Goal: Task Accomplishment & Management: Use online tool/utility

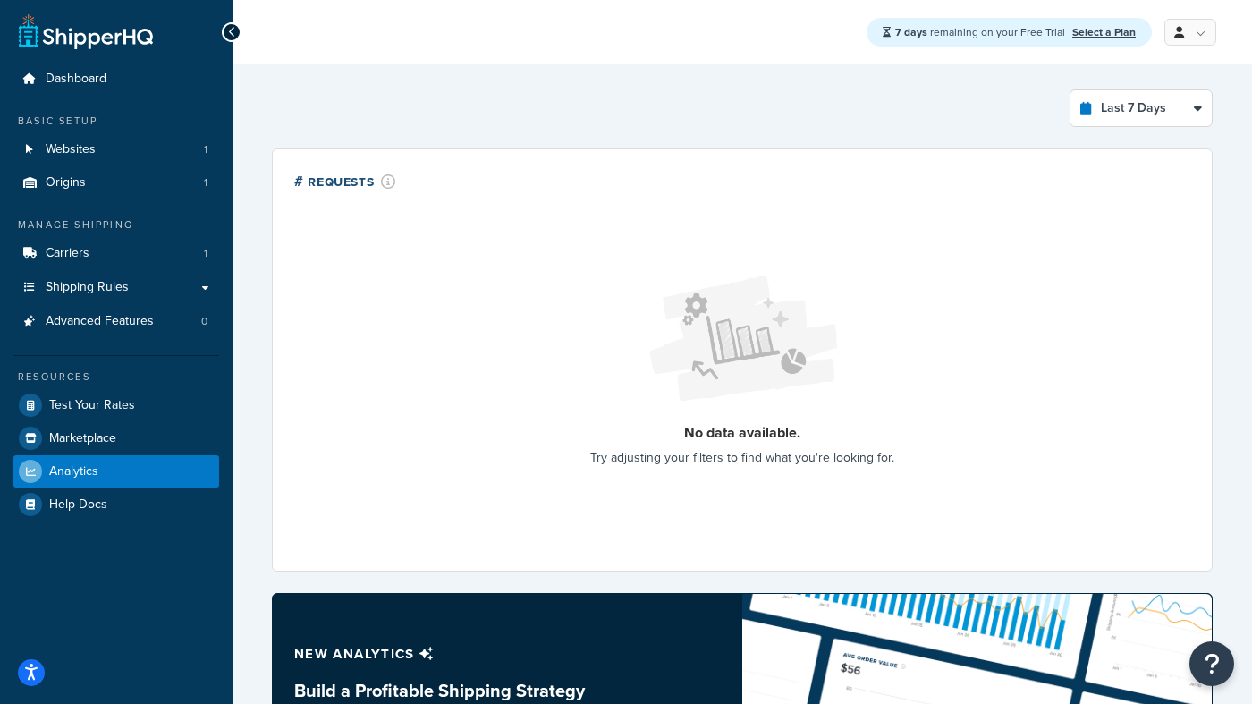
select select "last_7_days"
click at [155, 154] on link "Websites 1" at bounding box center [116, 149] width 206 height 33
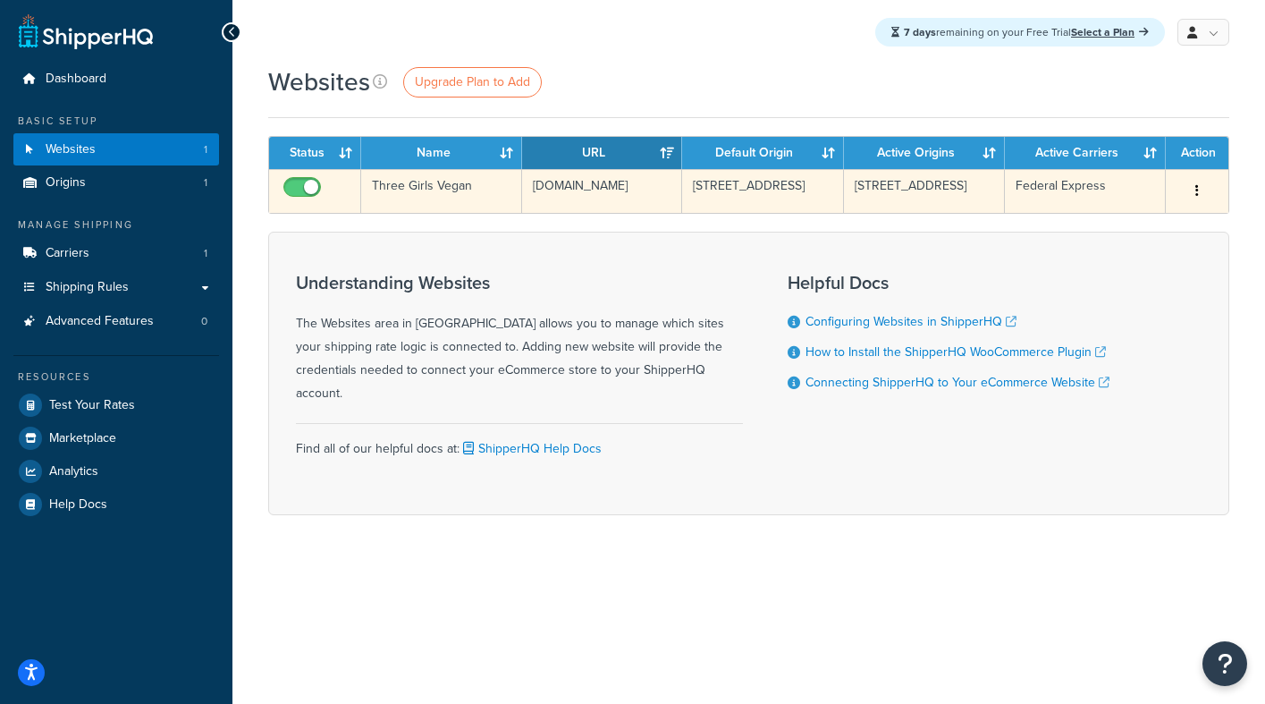
click at [1201, 184] on button "button" at bounding box center [1197, 191] width 25 height 29
click at [1132, 228] on link "Edit" at bounding box center [1124, 227] width 141 height 37
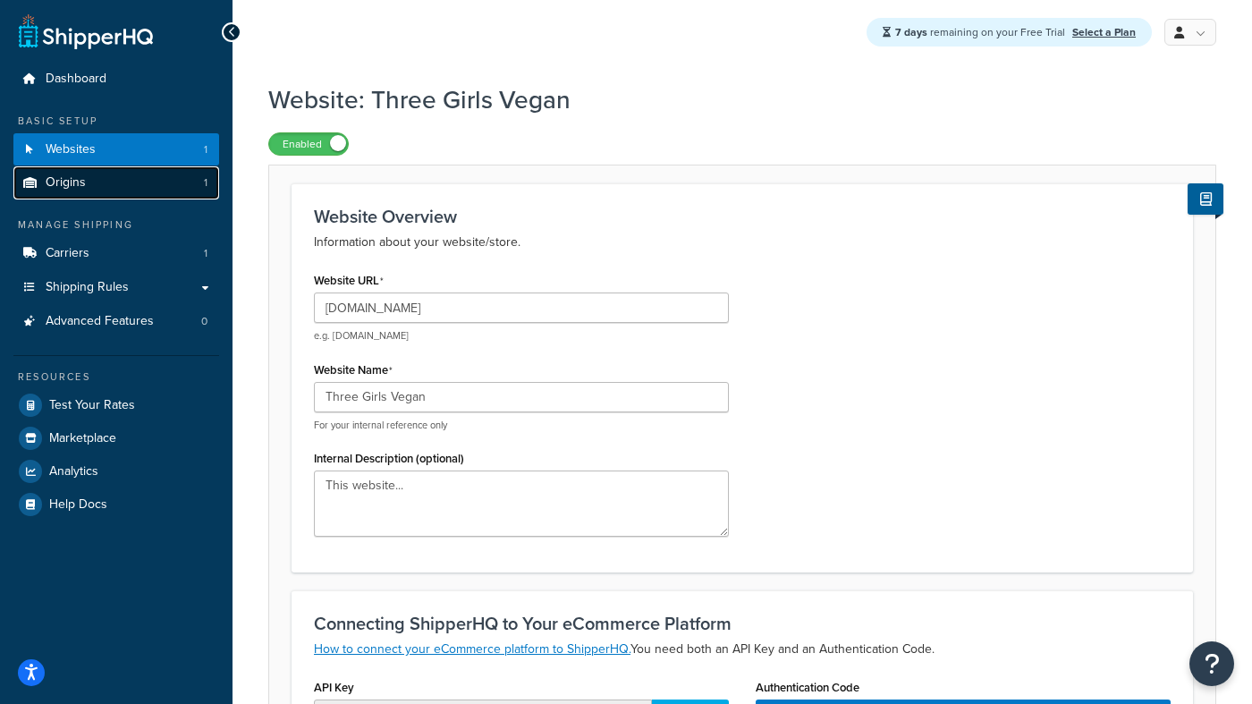
click at [136, 178] on link "Origins 1" at bounding box center [116, 182] width 206 height 33
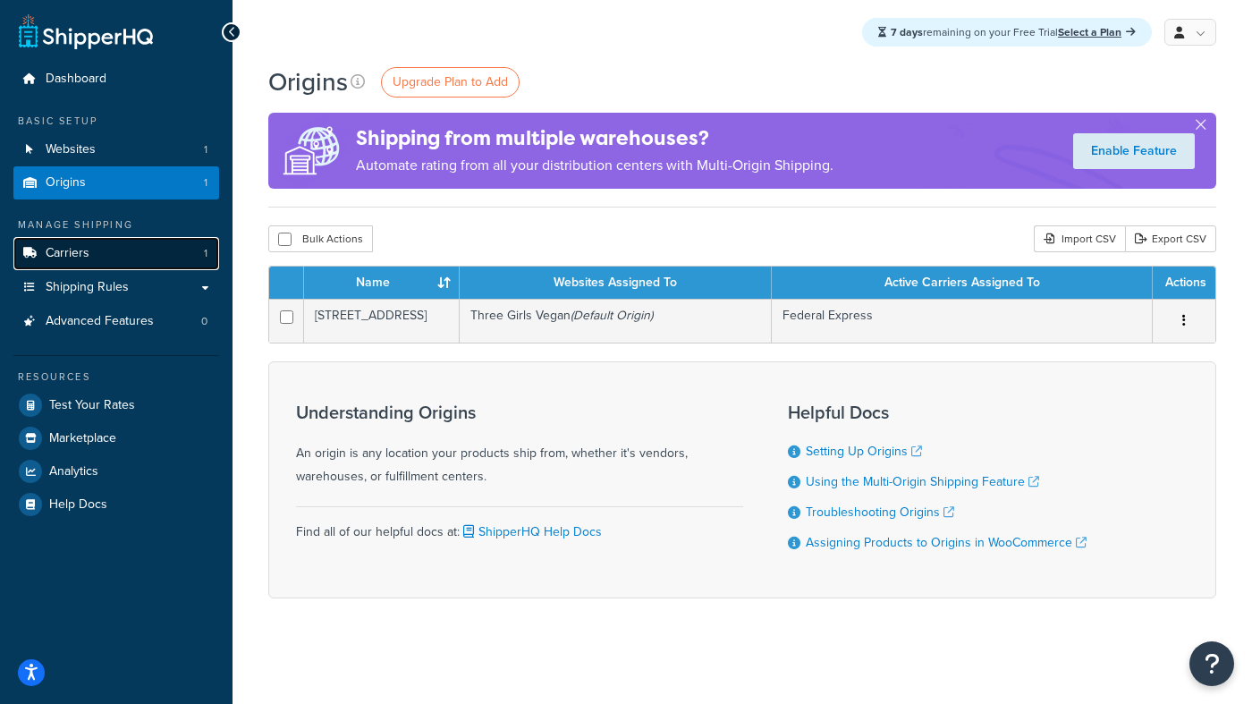
click at [97, 254] on link "Carriers 1" at bounding box center [116, 253] width 206 height 33
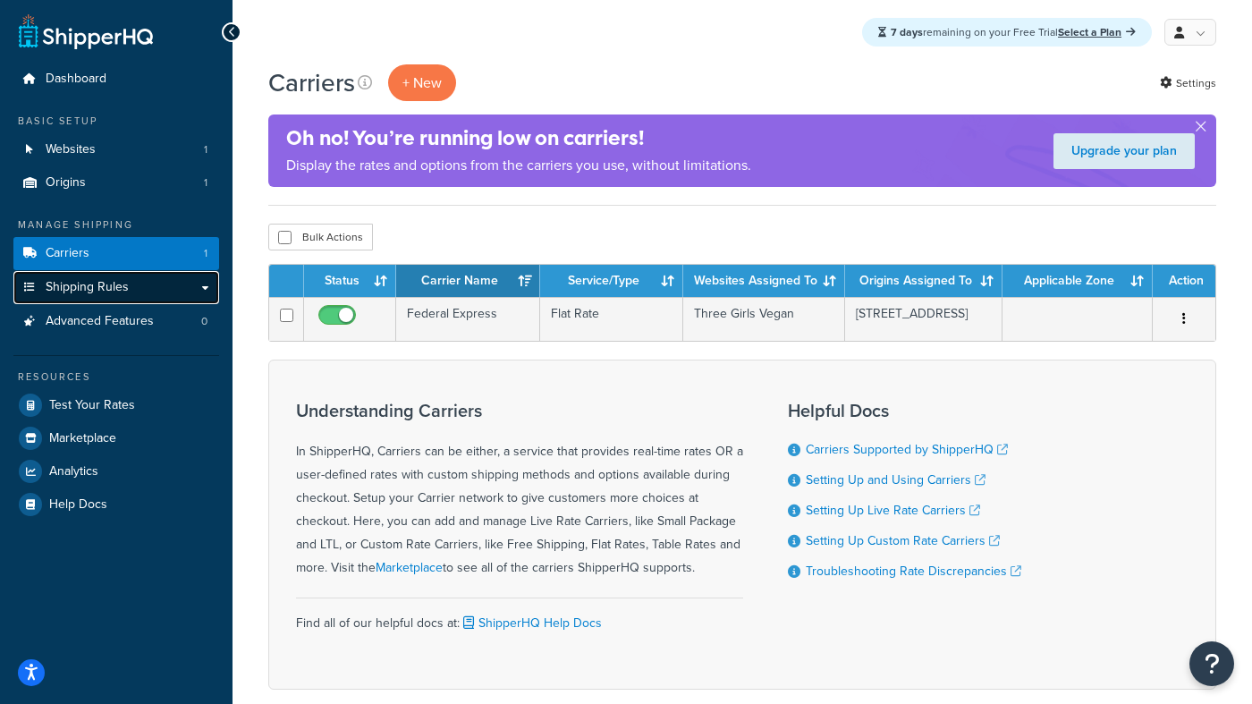
click at [78, 286] on span "Shipping Rules" at bounding box center [87, 287] width 83 height 15
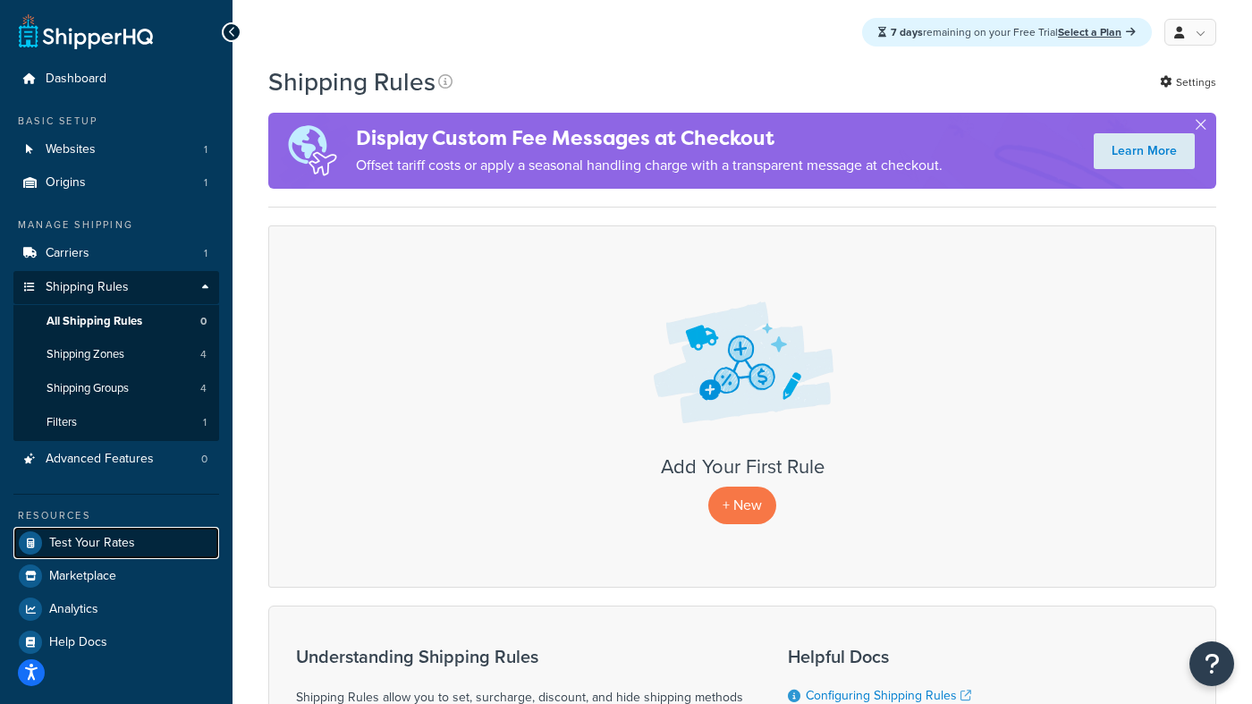
click at [113, 537] on span "Test Your Rates" at bounding box center [92, 543] width 86 height 15
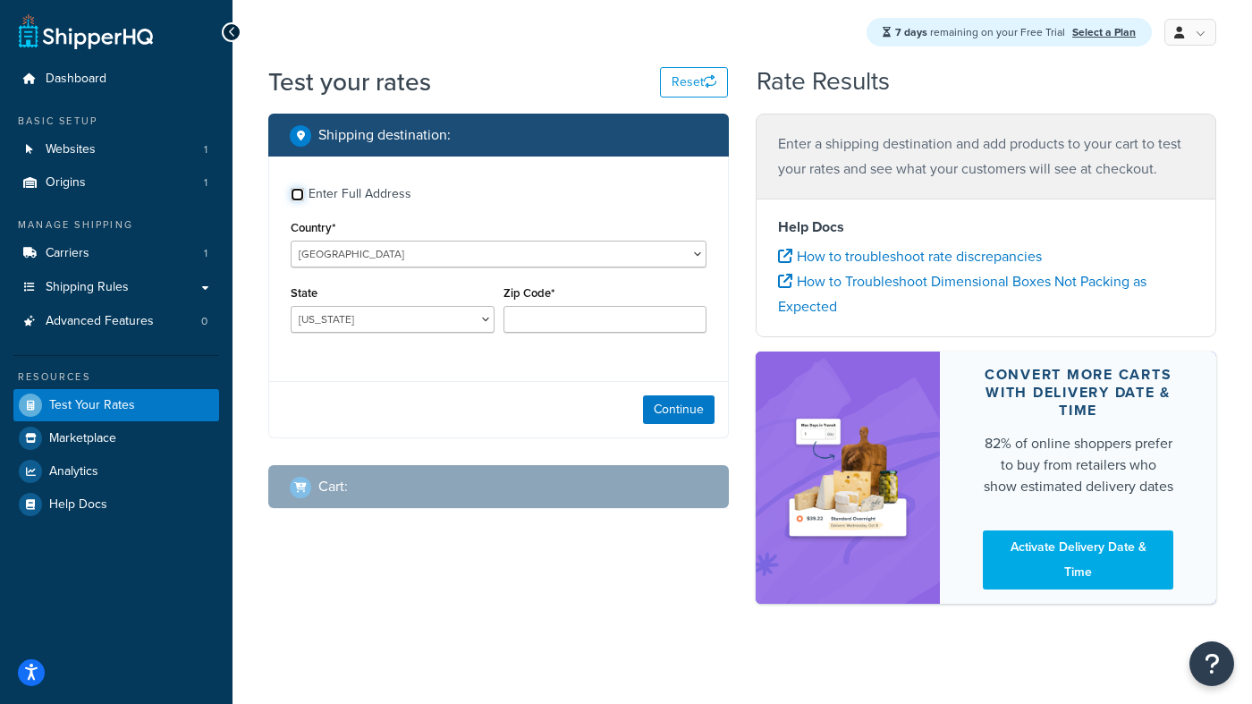
click at [301, 192] on input "Enter Full Address" at bounding box center [297, 194] width 13 height 13
checkbox input "true"
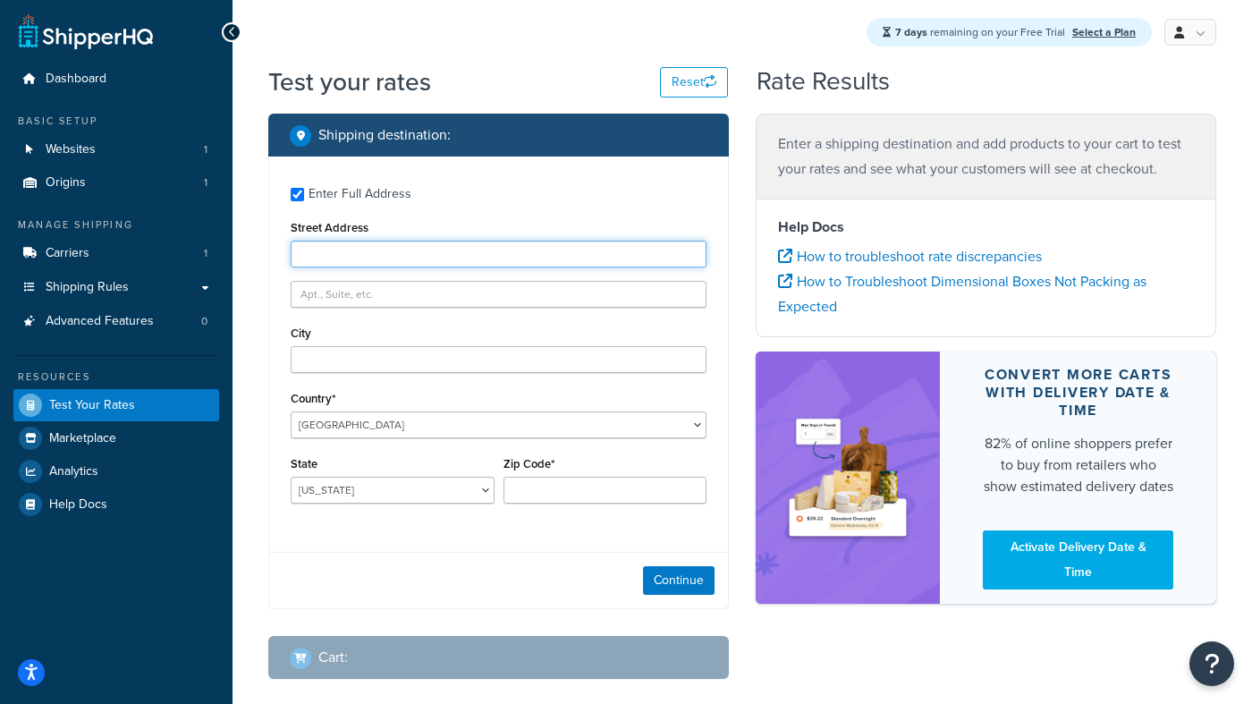
click at [327, 256] on input "Street Address" at bounding box center [499, 253] width 416 height 27
type input "645 Boston Post Rd"
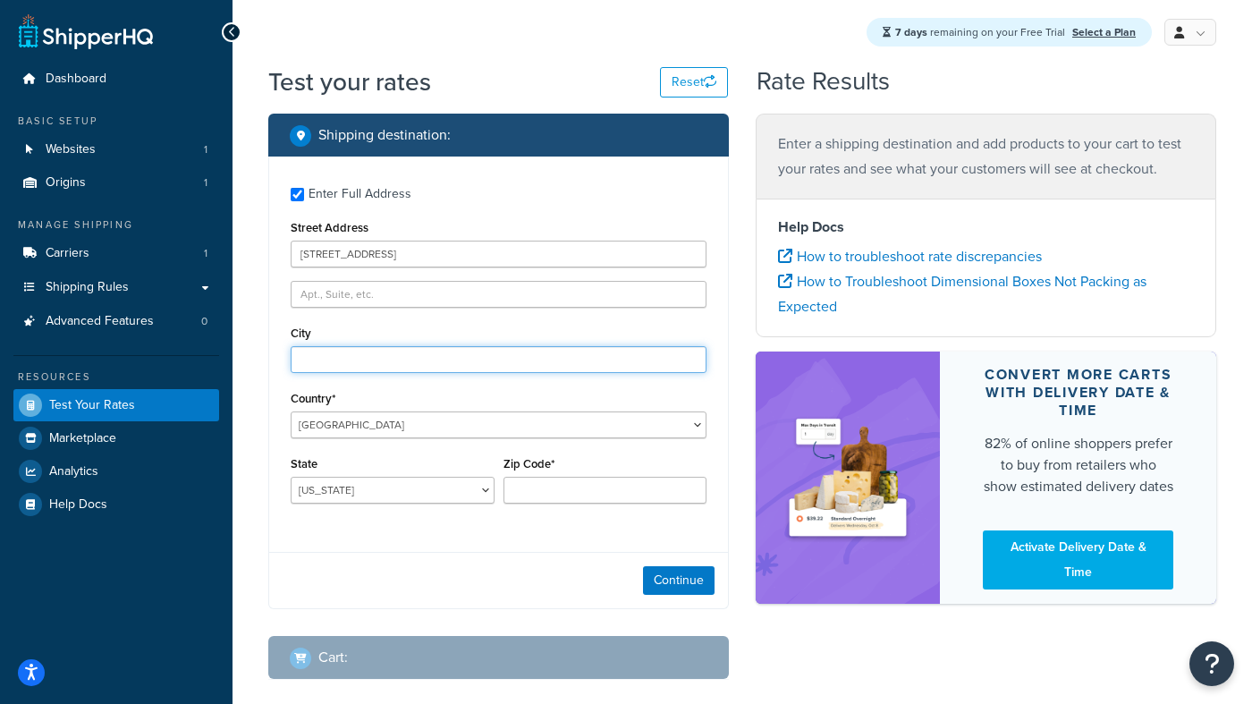
type input "GUILFORD"
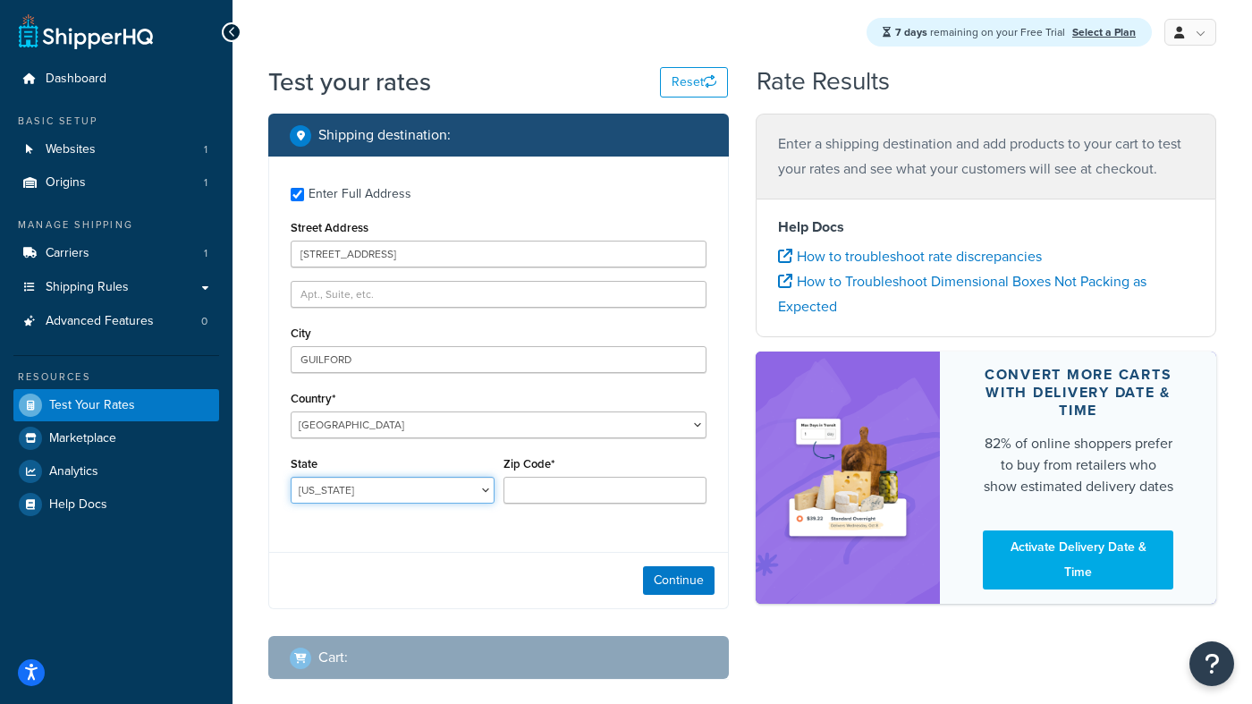
select select "CT"
type input "06437"
click at [679, 577] on button "Continue" at bounding box center [679, 580] width 72 height 29
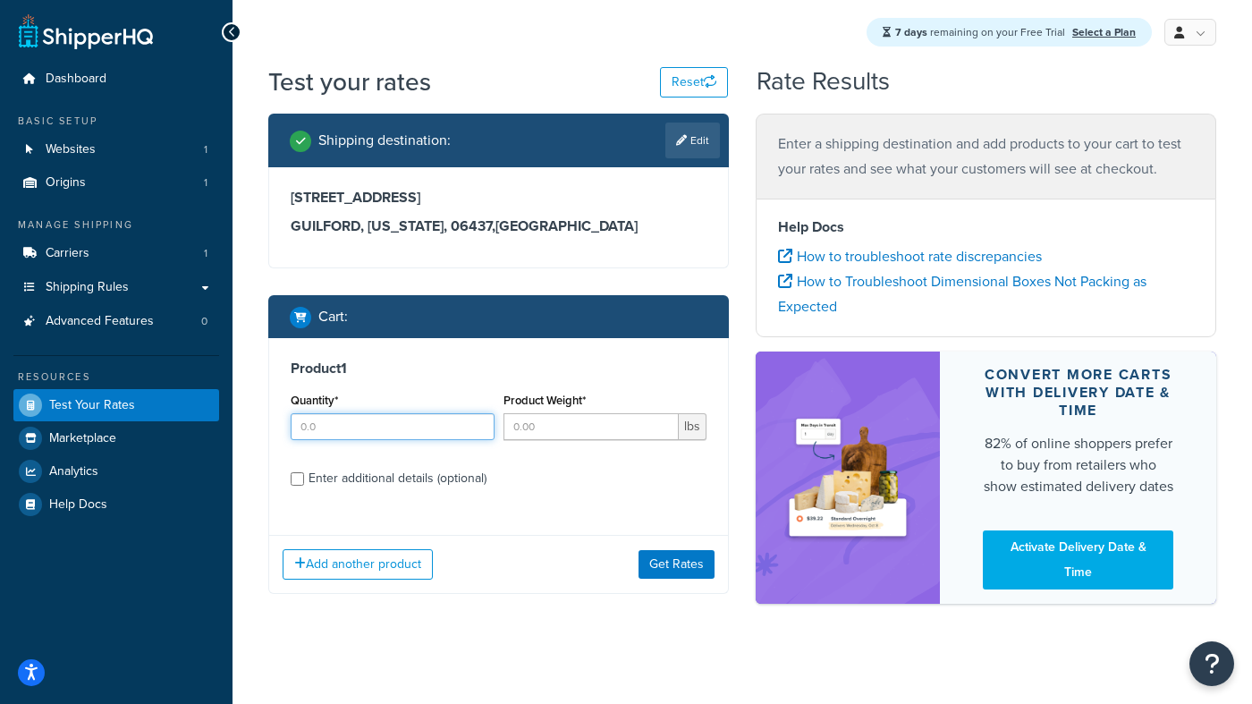
click at [455, 429] on input "Quantity*" at bounding box center [393, 426] width 204 height 27
type input "0"
click at [477, 426] on input "0" at bounding box center [393, 426] width 204 height 27
click at [665, 424] on input "1" at bounding box center [591, 426] width 176 height 27
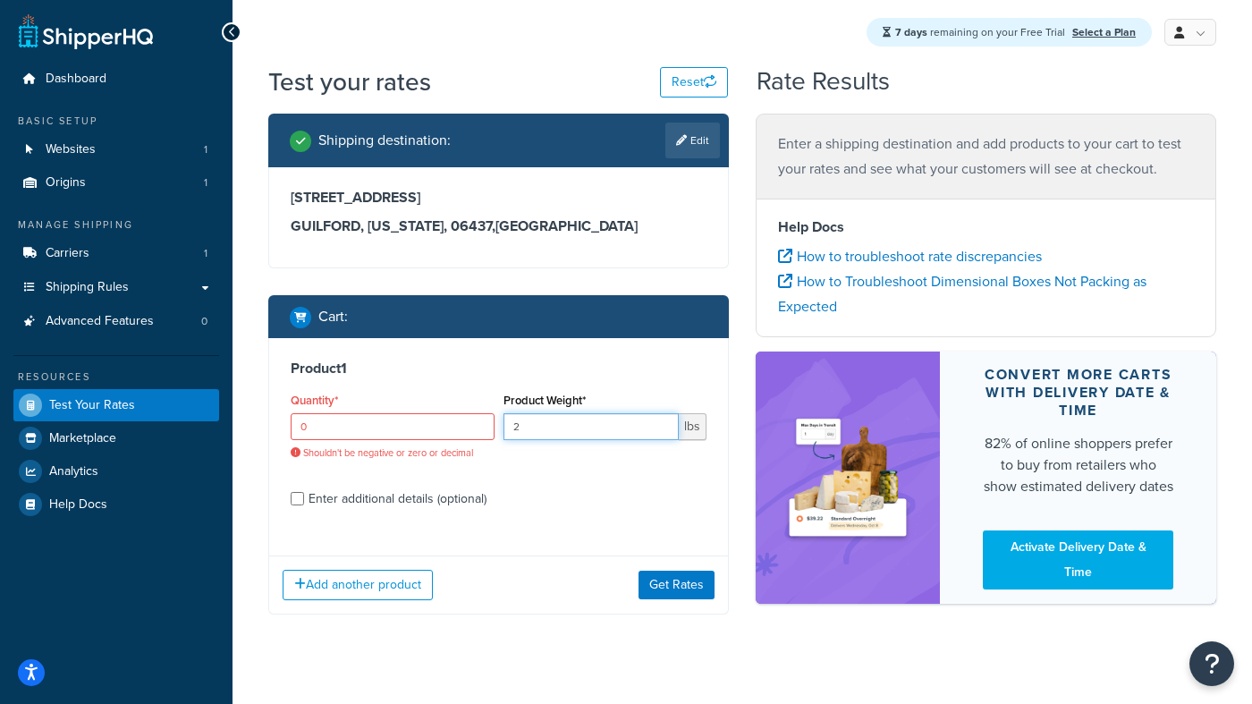
click at [665, 424] on input "2" at bounding box center [591, 426] width 176 height 27
click at [665, 424] on input "3" at bounding box center [591, 426] width 176 height 27
click at [665, 424] on input "4" at bounding box center [591, 426] width 176 height 27
click at [665, 424] on input "5" at bounding box center [591, 426] width 176 height 27
click at [665, 424] on input "6" at bounding box center [591, 426] width 176 height 27
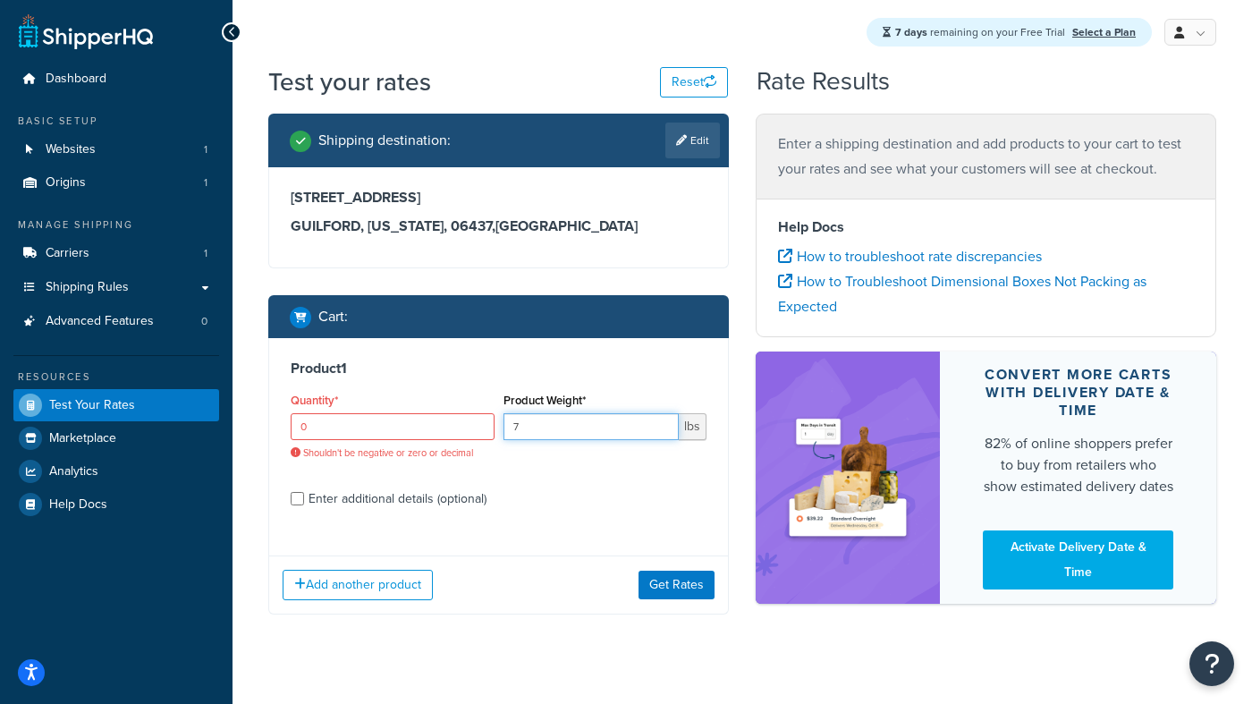
type input "7"
click at [665, 424] on input "7" at bounding box center [591, 426] width 176 height 27
drag, startPoint x: 317, startPoint y: 434, endPoint x: 296, endPoint y: 427, distance: 22.6
click at [296, 428] on input "0" at bounding box center [393, 426] width 204 height 27
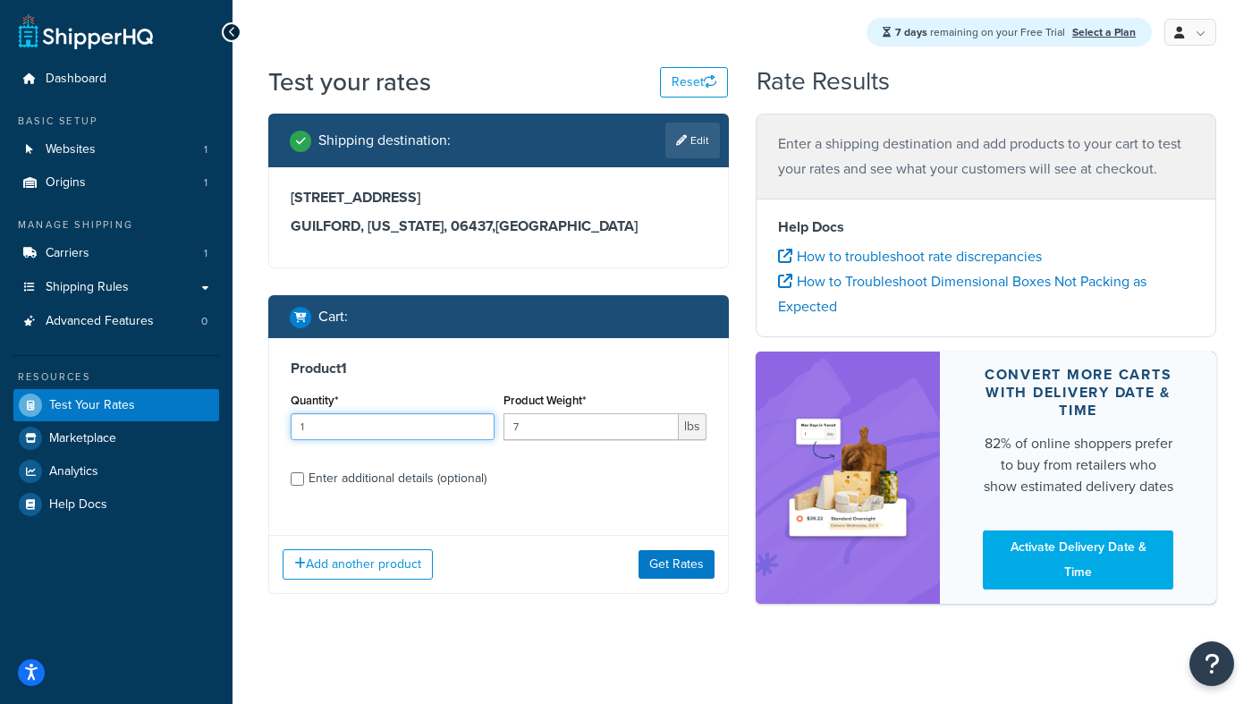
type input "1"
click at [540, 514] on div "Product 1 Quantity* 1 Product Weight* 7 lbs Enter additional details (optional)" at bounding box center [498, 429] width 459 height 183
click at [685, 554] on button "Get Rates" at bounding box center [676, 564] width 76 height 29
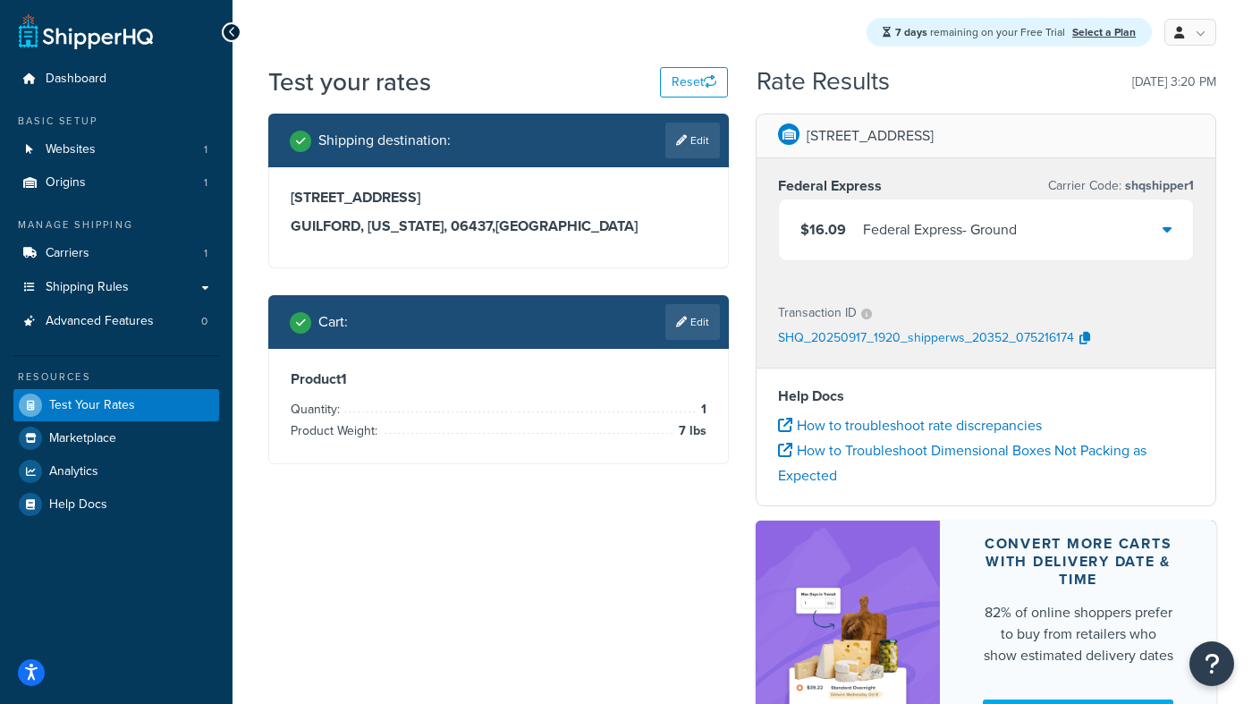
click at [1169, 226] on icon at bounding box center [1166, 229] width 9 height 14
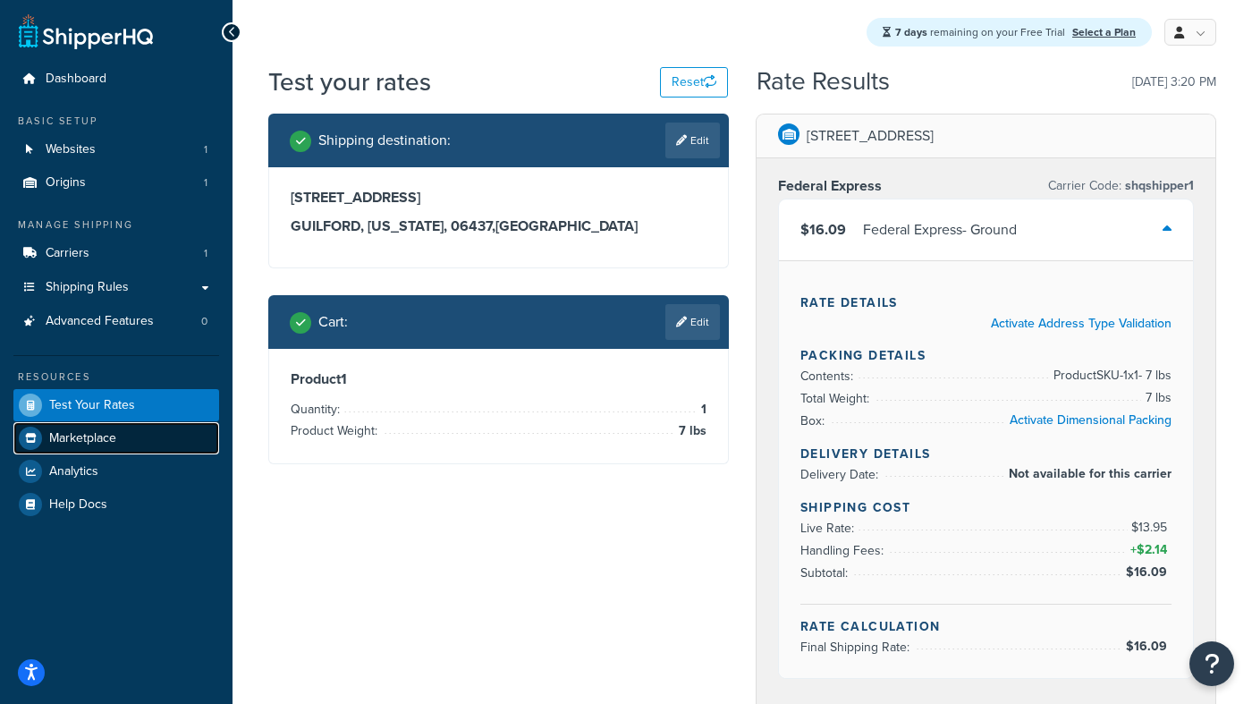
click at [89, 433] on span "Marketplace" at bounding box center [82, 438] width 67 height 15
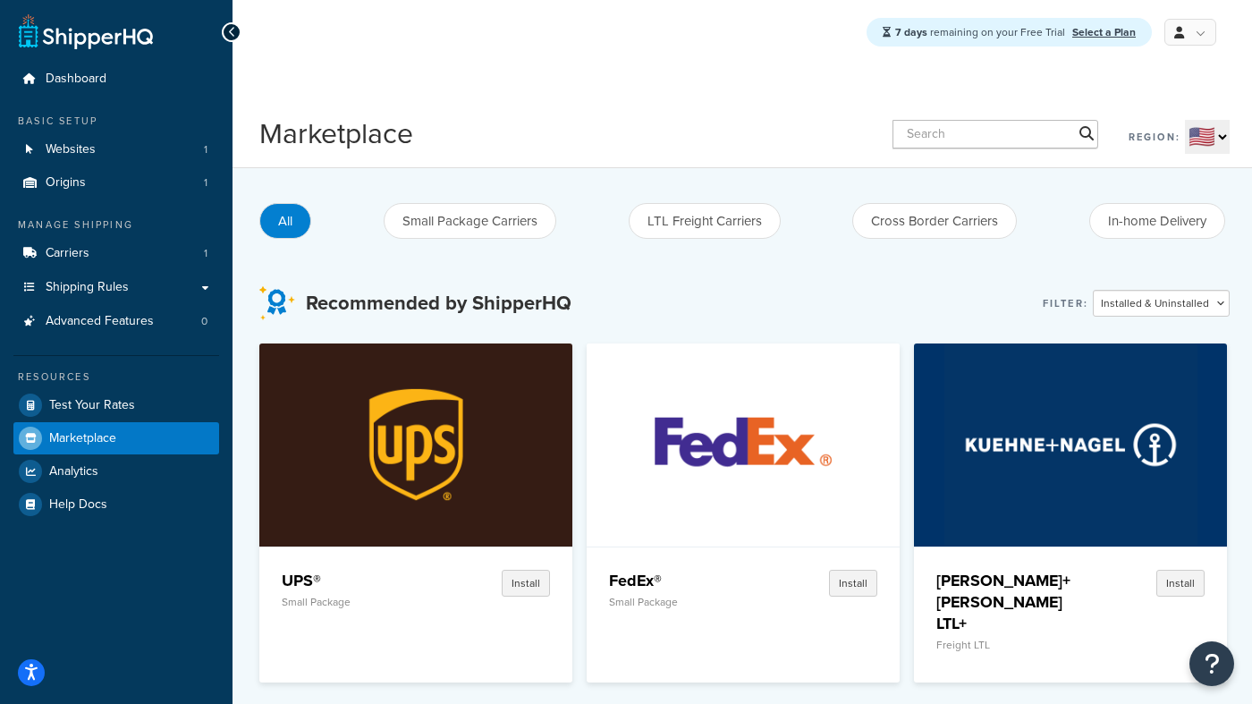
click at [1101, 239] on div "All Small Package Carriers LTL Freight Carriers Cross Border Carriers In-home D…" at bounding box center [742, 221] width 966 height 48
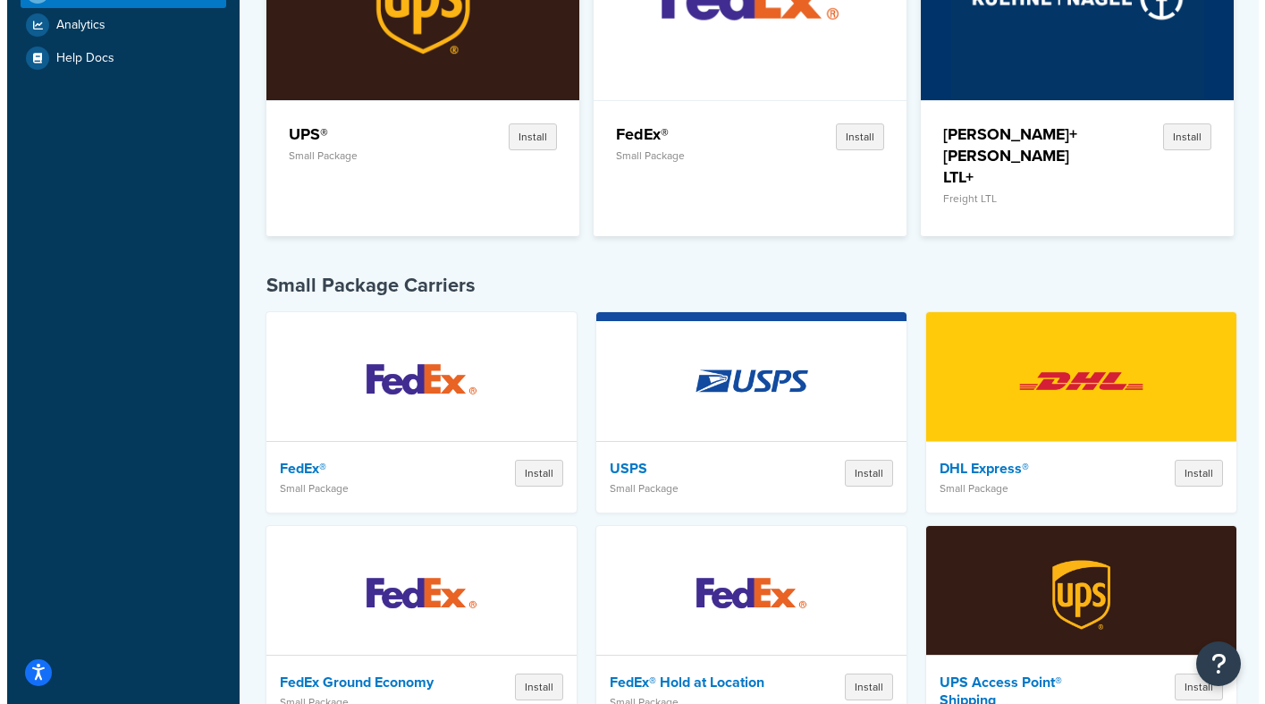
scroll to position [331, 0]
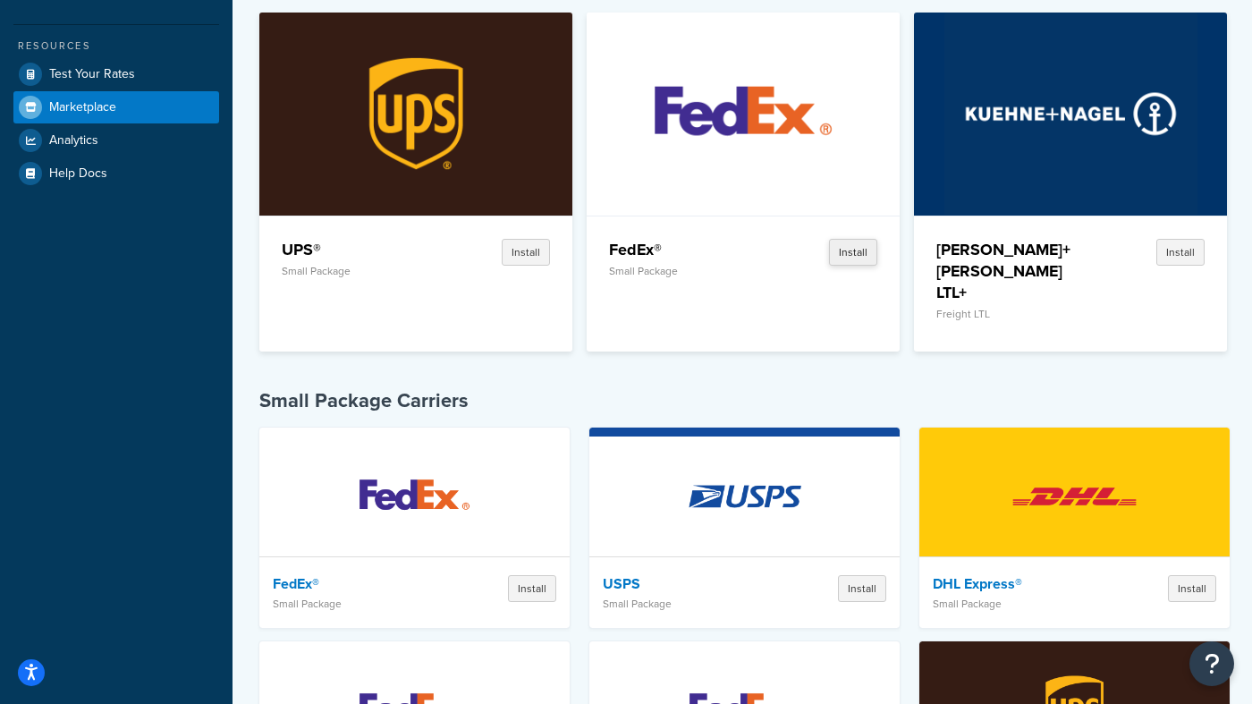
click at [856, 249] on button "Install" at bounding box center [853, 252] width 48 height 27
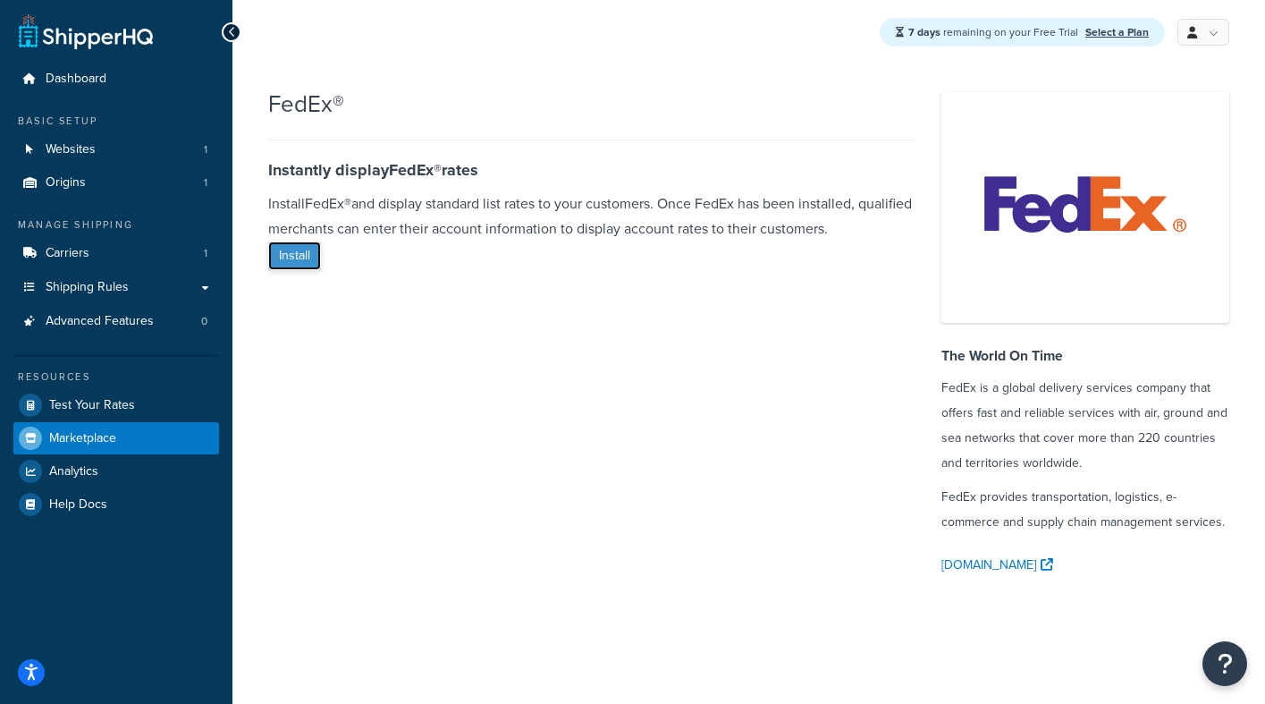
click at [300, 252] on button "Install" at bounding box center [294, 255] width 53 height 29
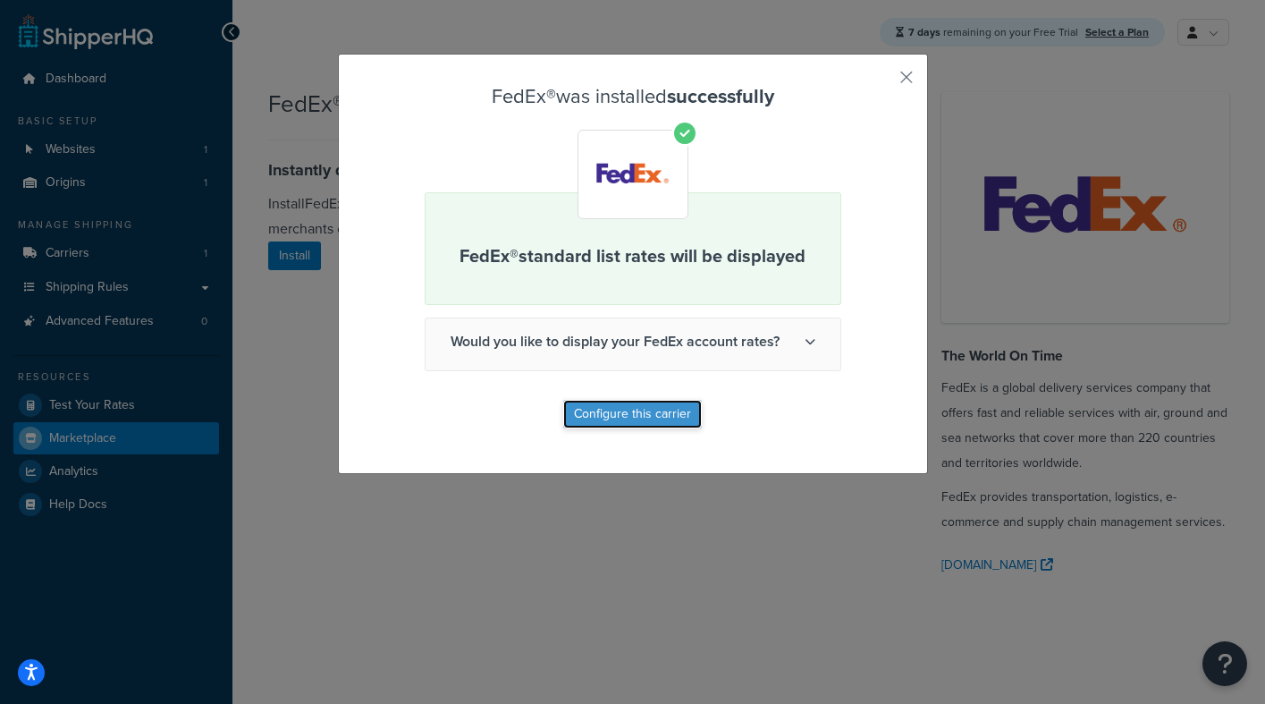
click at [604, 409] on button "Configure this carrier" at bounding box center [632, 414] width 139 height 29
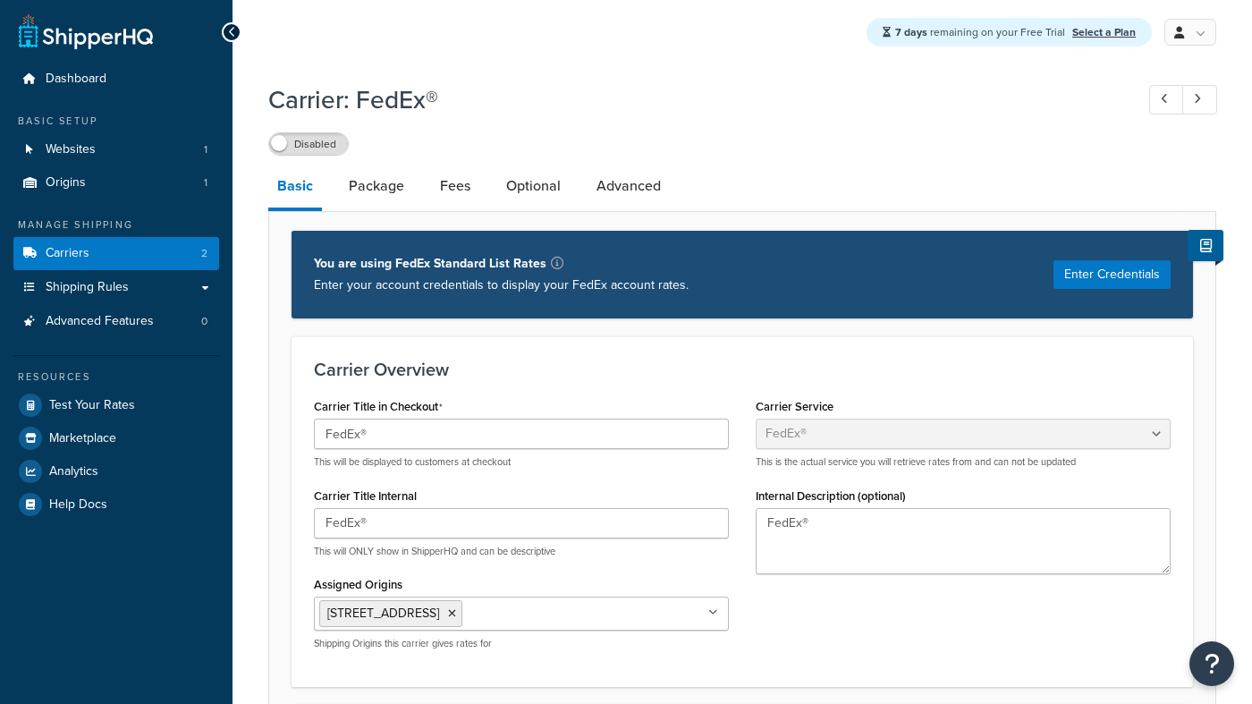
select select "fedEx"
select select "REGULAR_PICKUP"
select select "YOUR_PACKAGING"
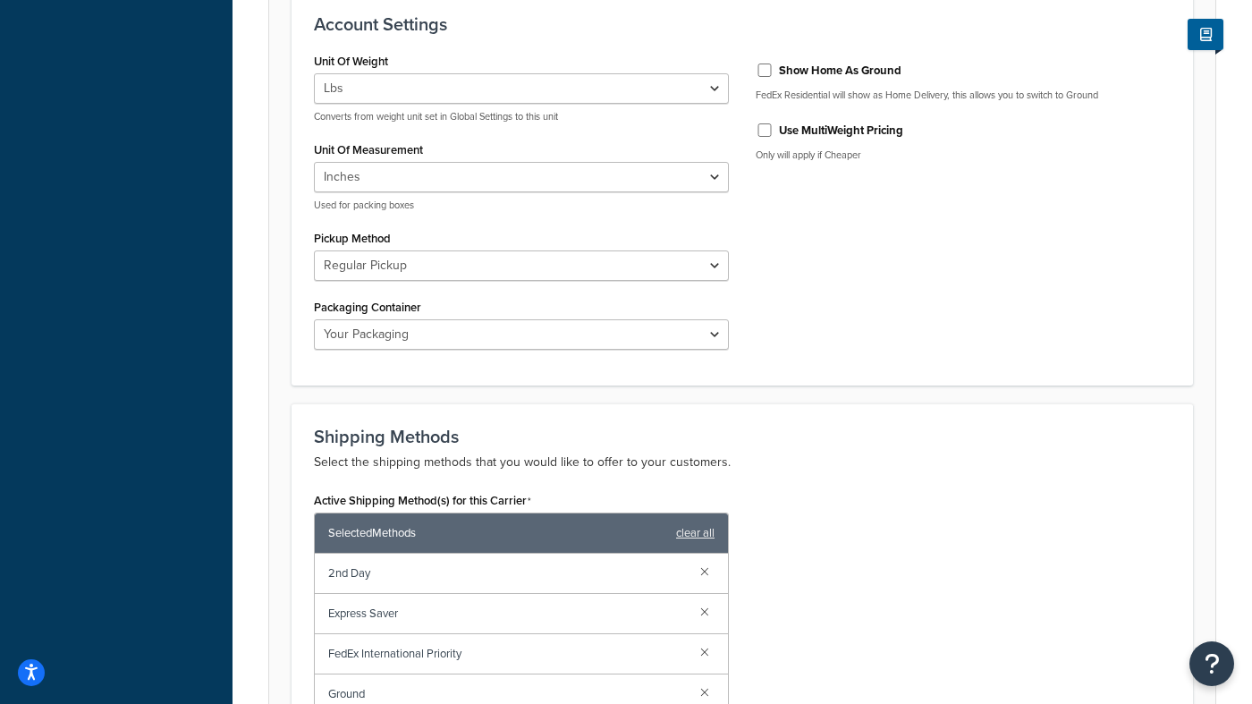
scroll to position [718, 0]
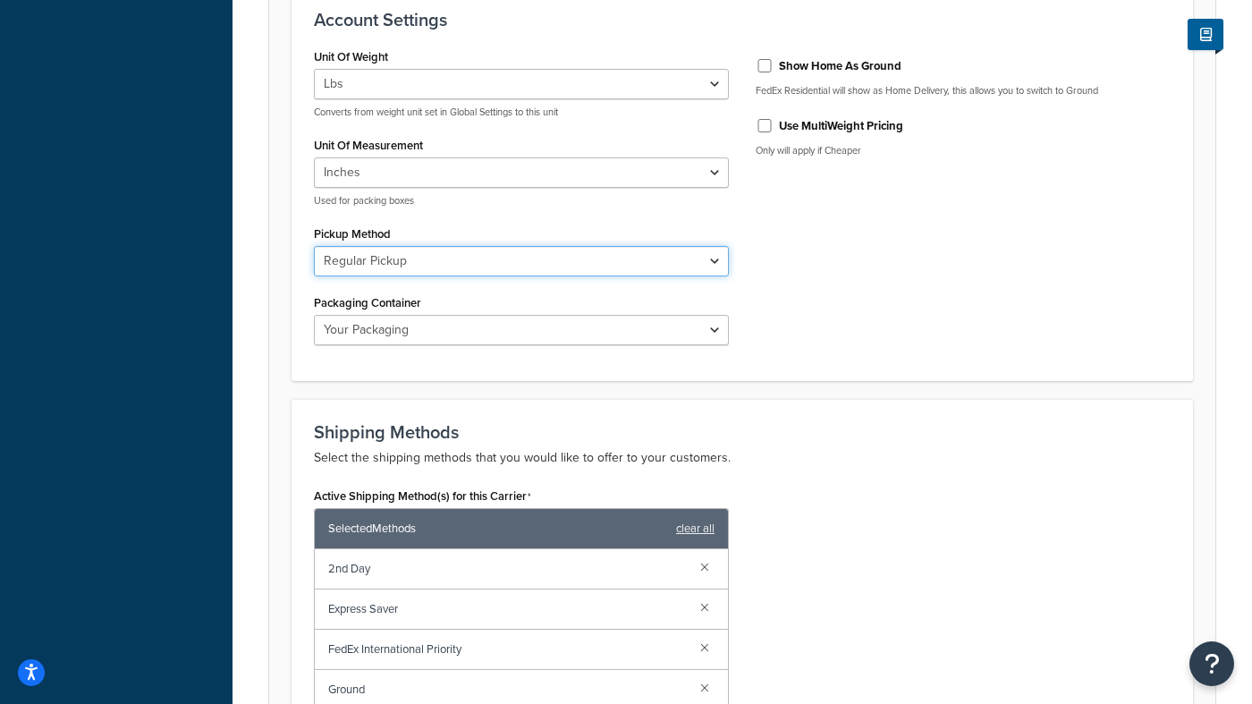
click at [713, 261] on select "Business Service Center Drop Box Regular Pickup Request Courier Station" at bounding box center [521, 261] width 415 height 30
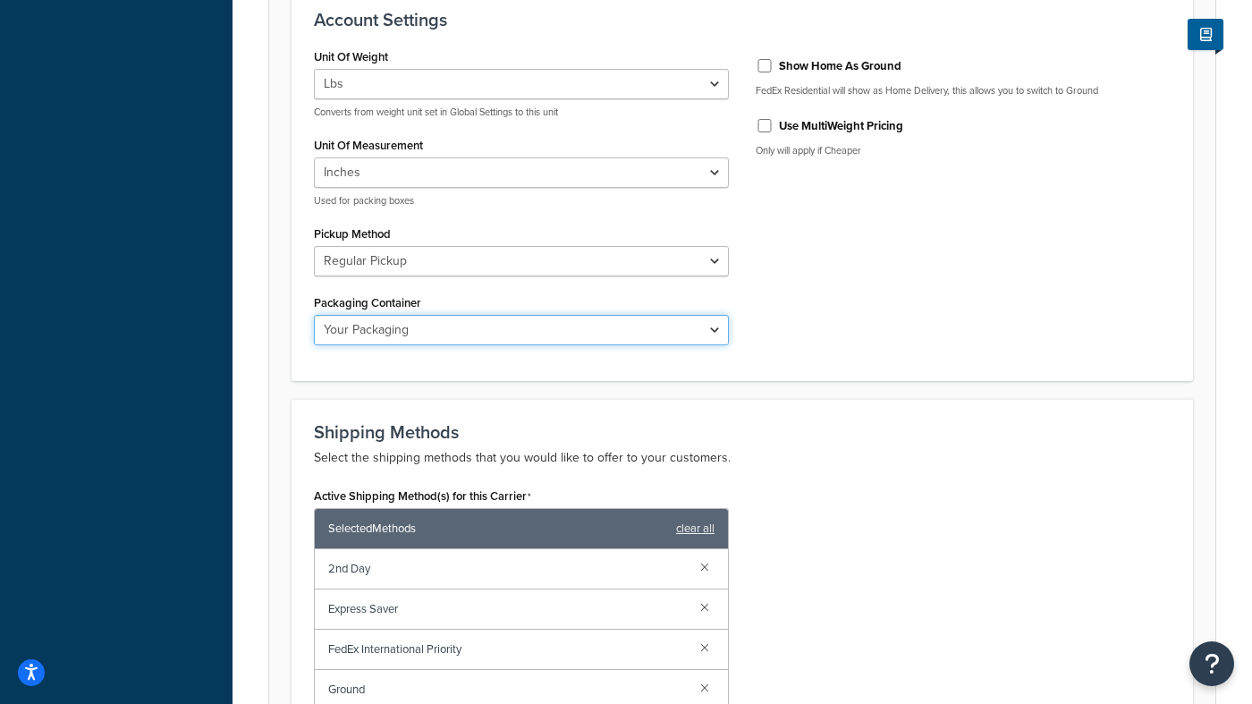
click at [709, 331] on select "FedEx 10kg Box FedEx 25kg Box FedEx Box FedEx Envelope FedEx Pak FedEx Tube You…" at bounding box center [521, 330] width 415 height 30
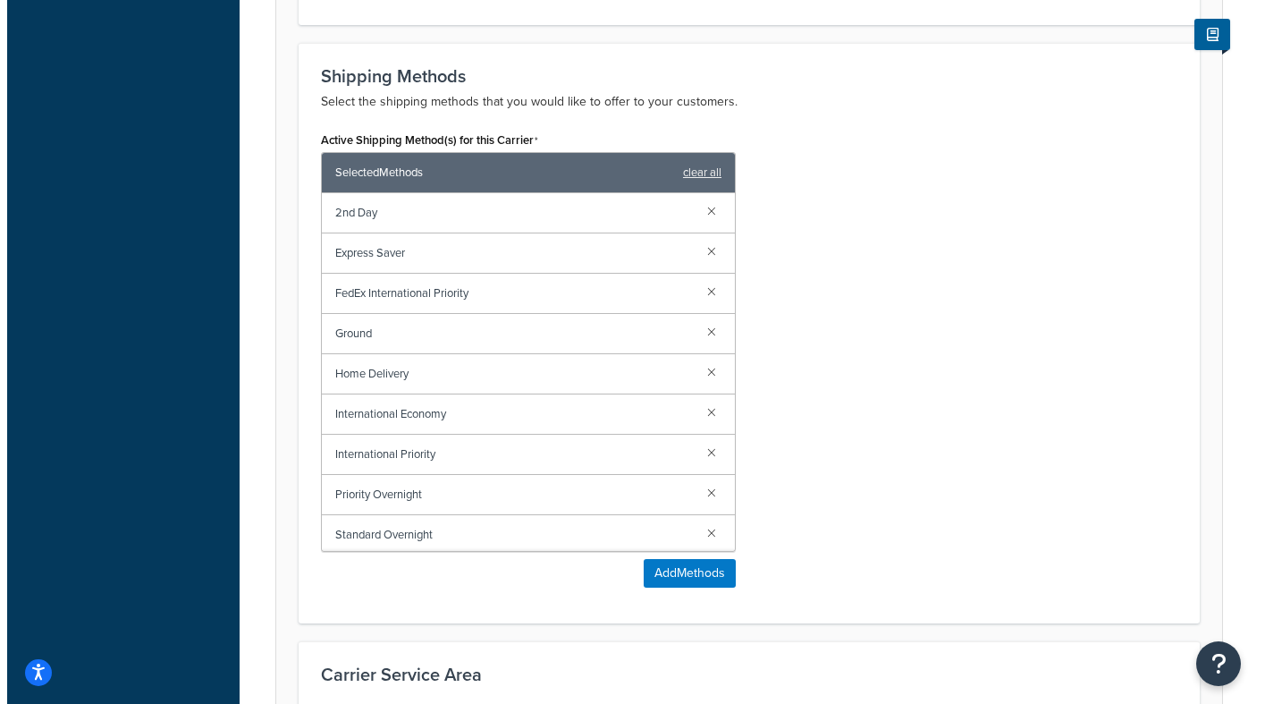
scroll to position [1076, 0]
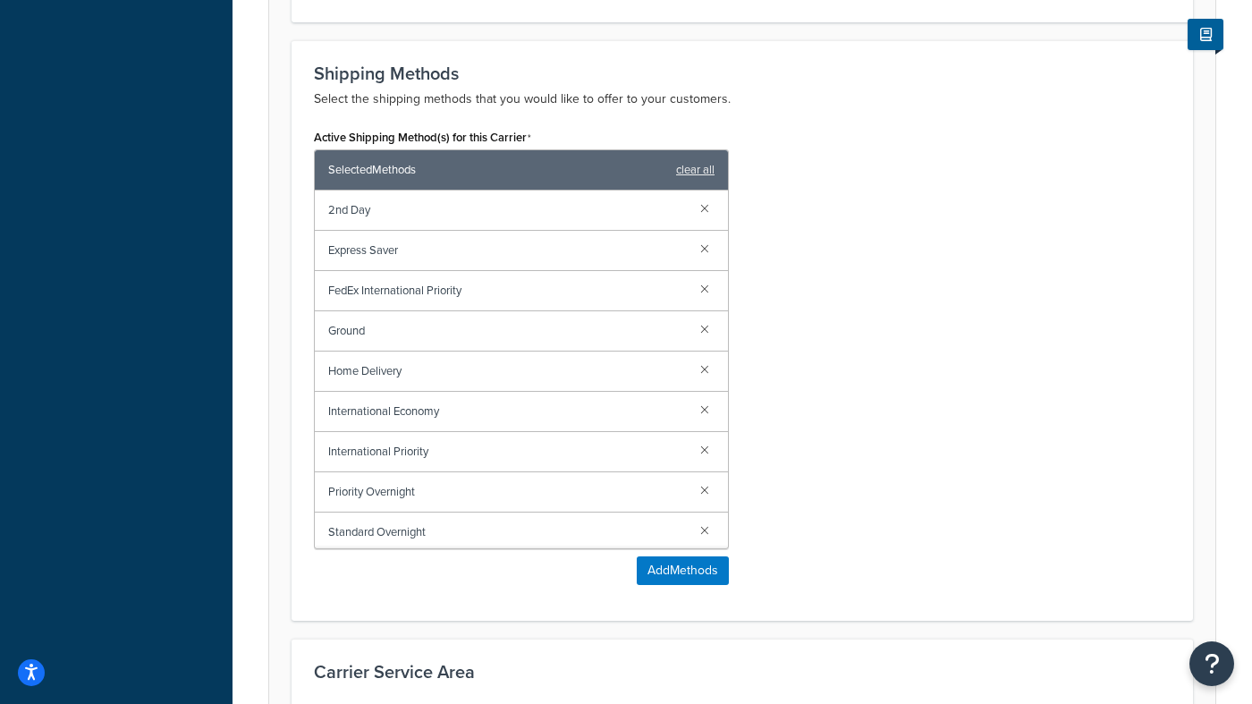
click at [529, 524] on span "Standard Overnight" at bounding box center [507, 531] width 358 height 25
click at [606, 533] on span "Standard Overnight" at bounding box center [507, 531] width 358 height 25
click at [576, 494] on span "Priority Overnight" at bounding box center [507, 491] width 358 height 25
click at [695, 211] on link at bounding box center [705, 208] width 20 height 20
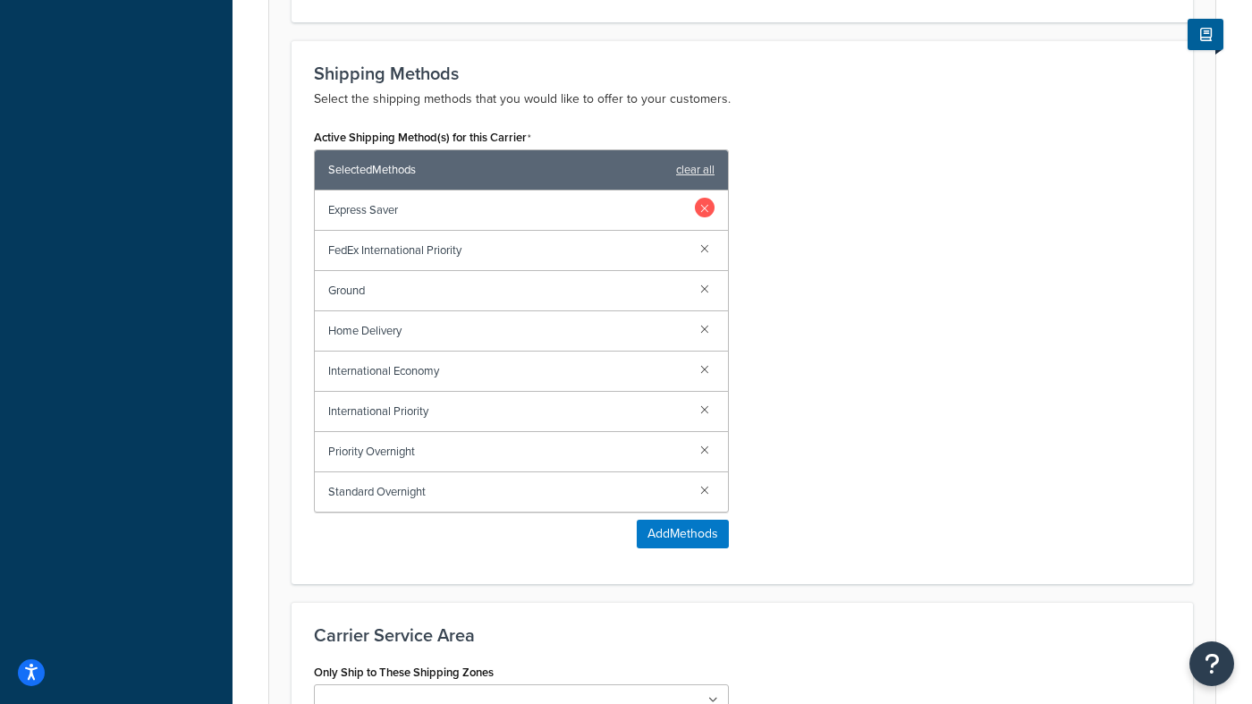
click at [700, 210] on link at bounding box center [705, 208] width 20 height 20
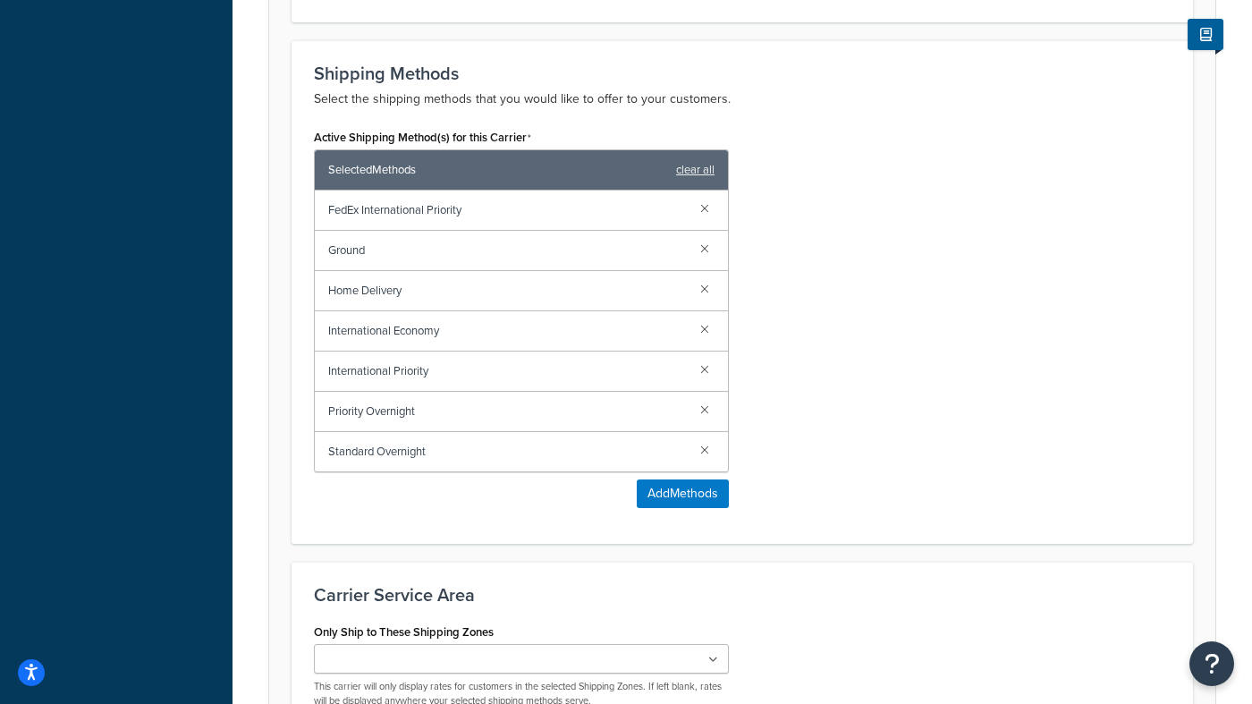
click at [700, 210] on link at bounding box center [705, 208] width 20 height 20
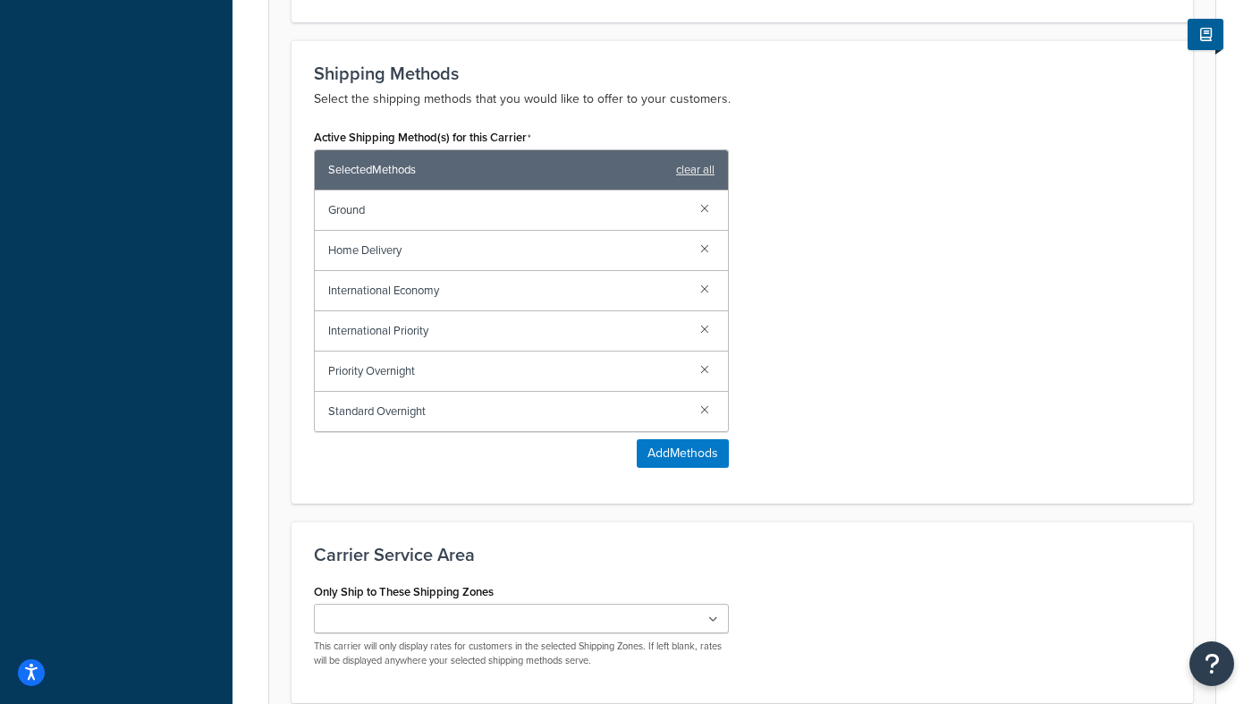
click at [700, 210] on link at bounding box center [705, 208] width 20 height 20
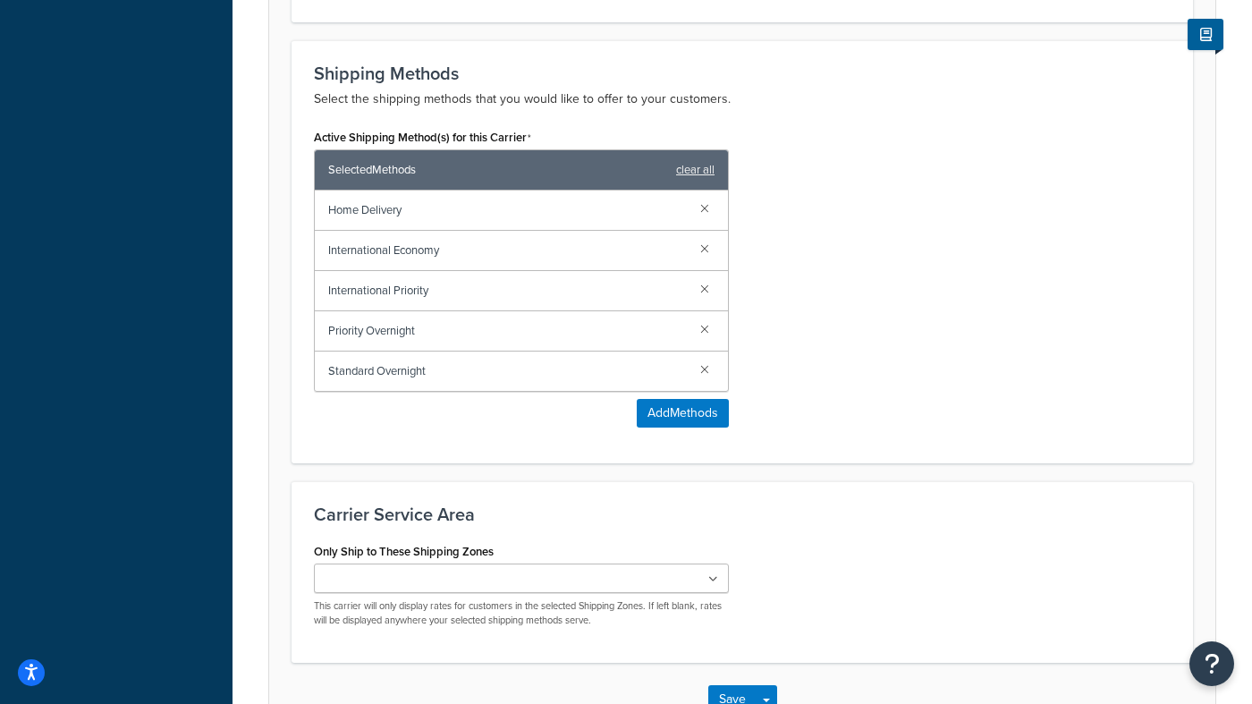
click at [700, 210] on link at bounding box center [705, 208] width 20 height 20
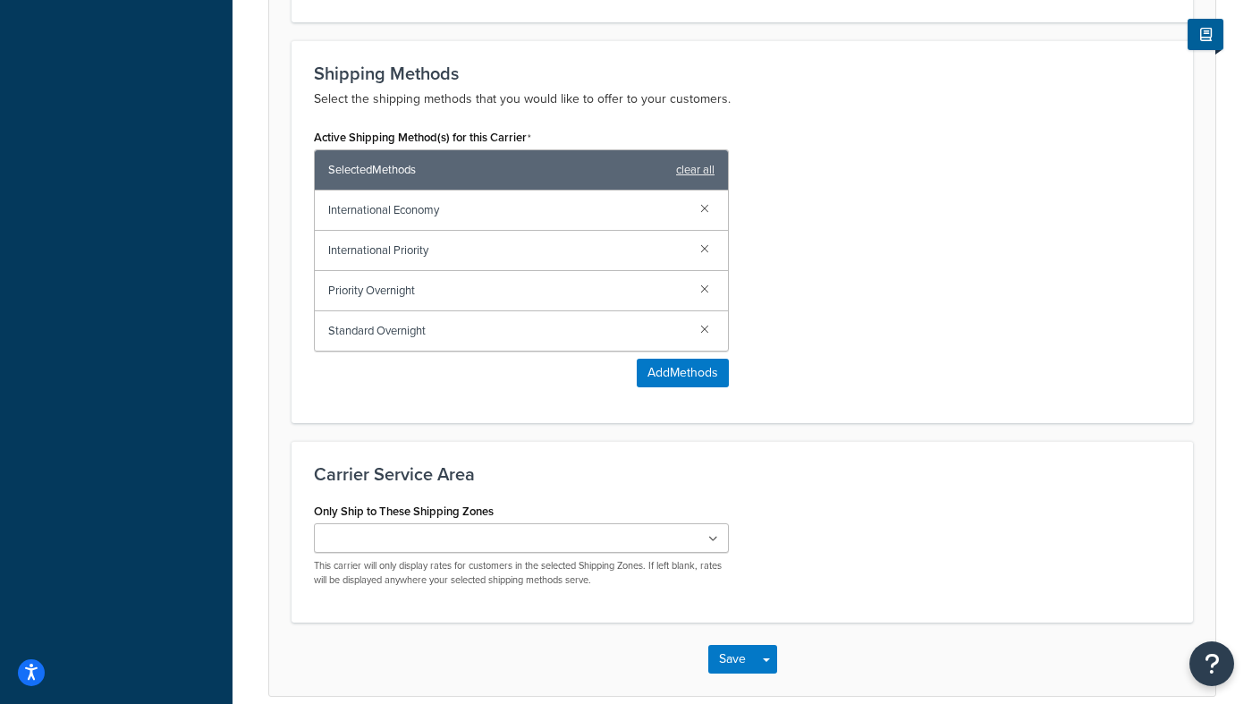
click at [700, 210] on link at bounding box center [705, 208] width 20 height 20
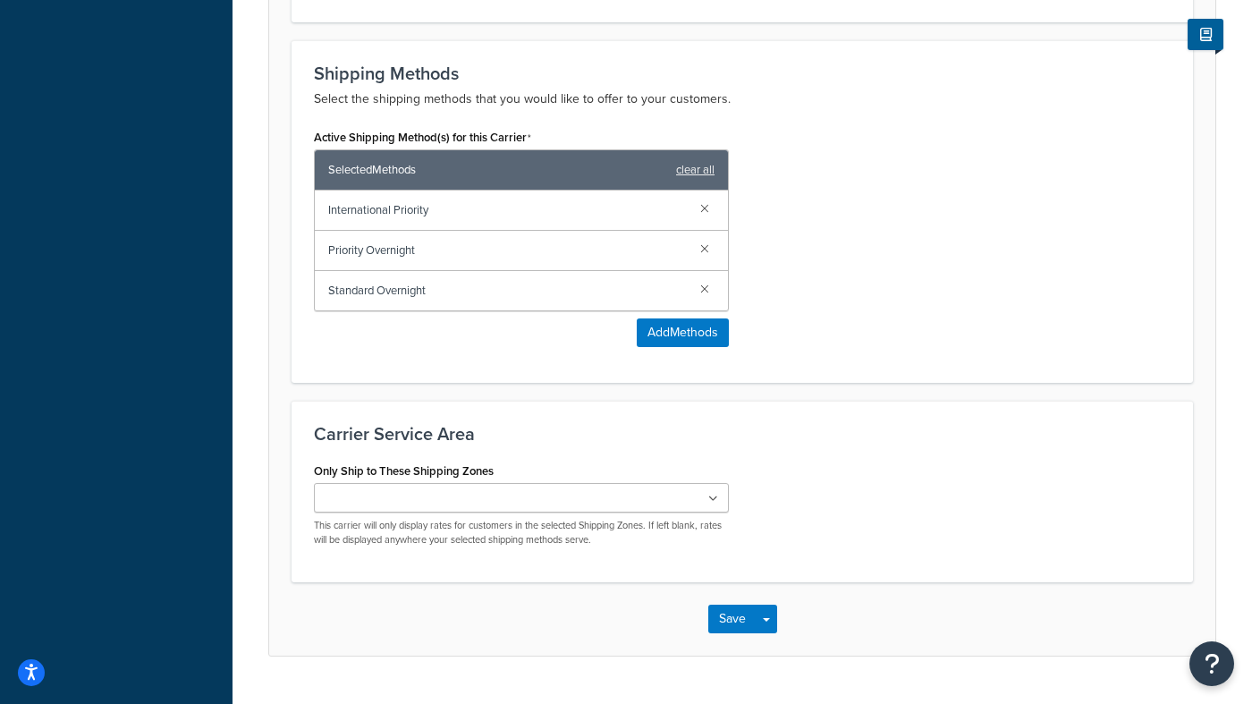
click at [700, 210] on link at bounding box center [705, 208] width 20 height 20
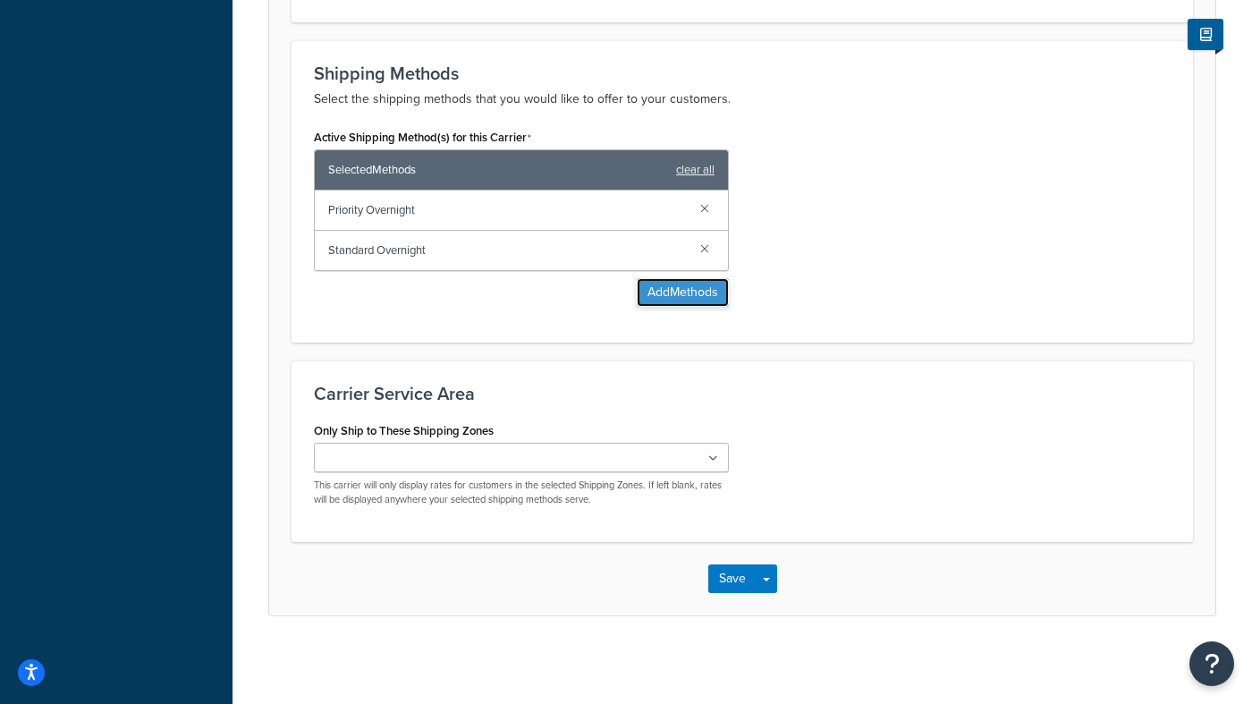
click at [694, 295] on button "Add Methods" at bounding box center [683, 292] width 92 height 29
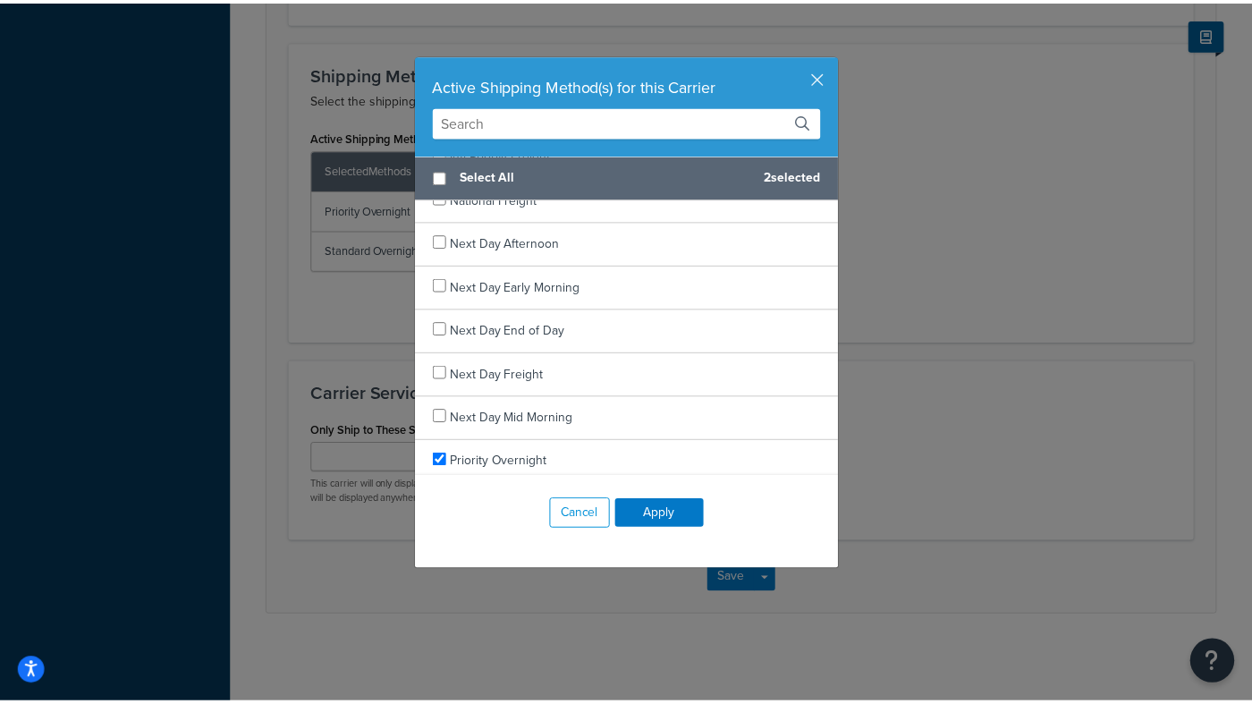
scroll to position [1561, 0]
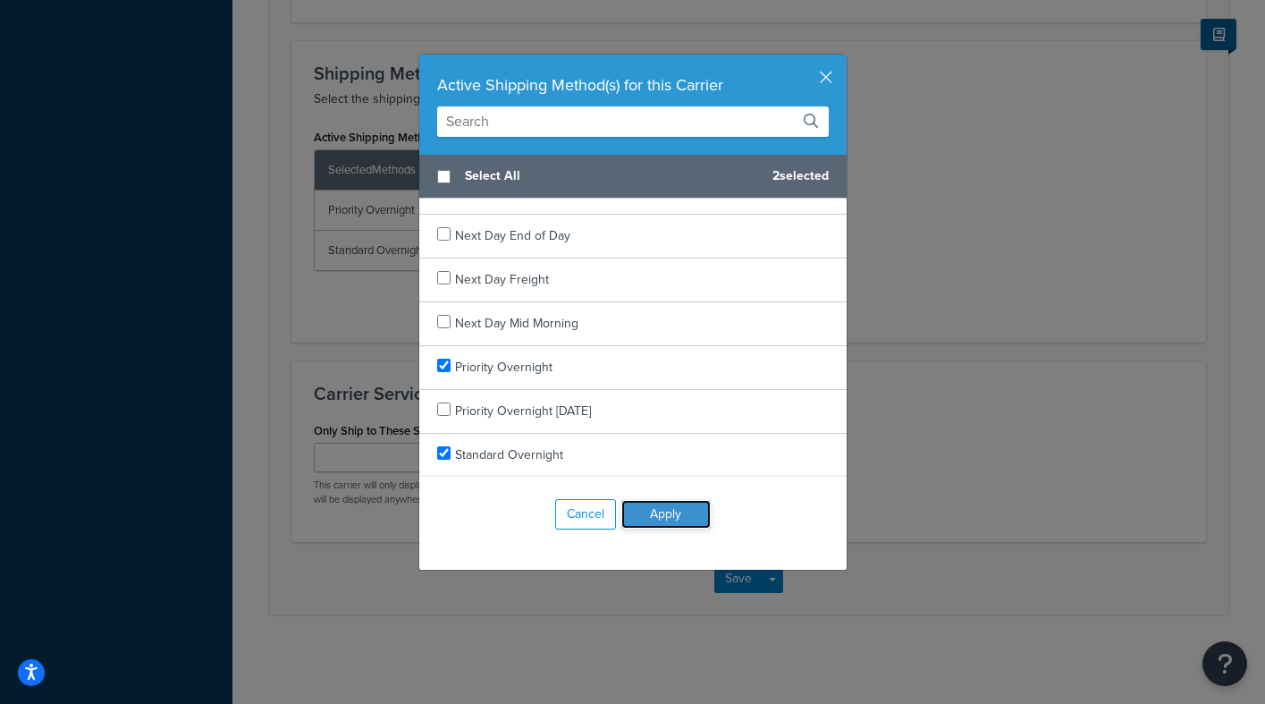
click at [645, 512] on button "Apply" at bounding box center [665, 514] width 89 height 29
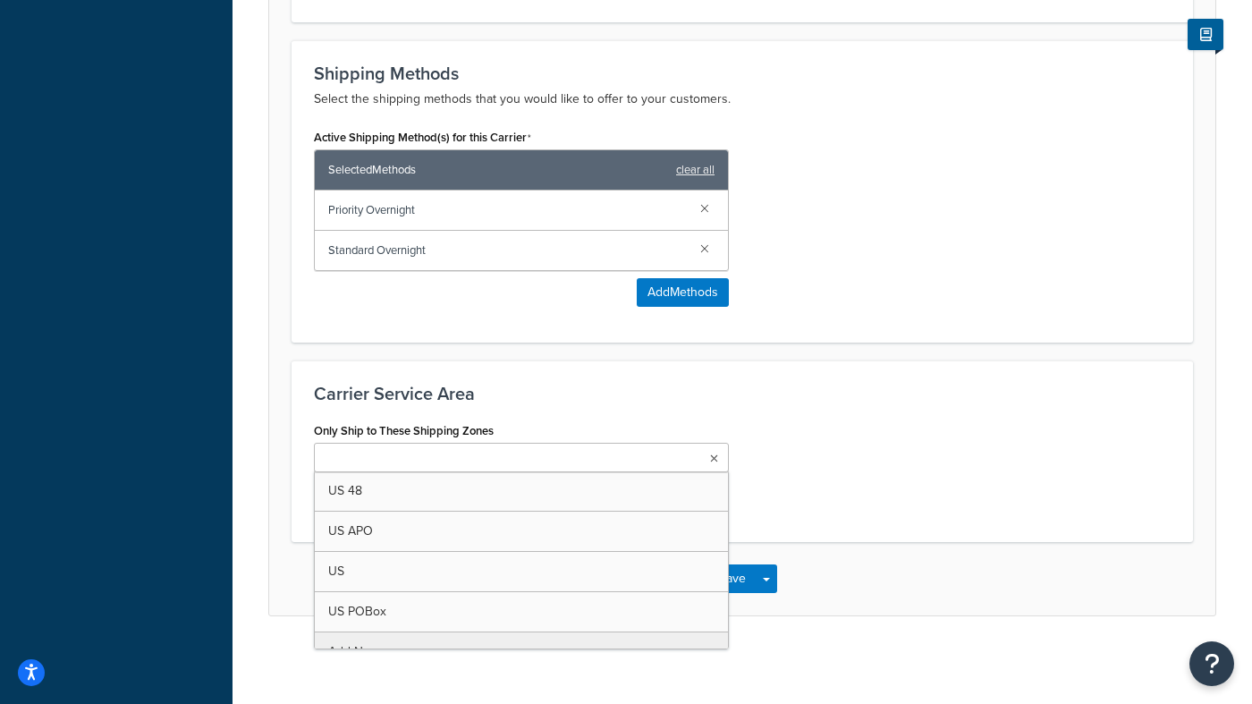
click at [714, 461] on icon at bounding box center [714, 458] width 8 height 11
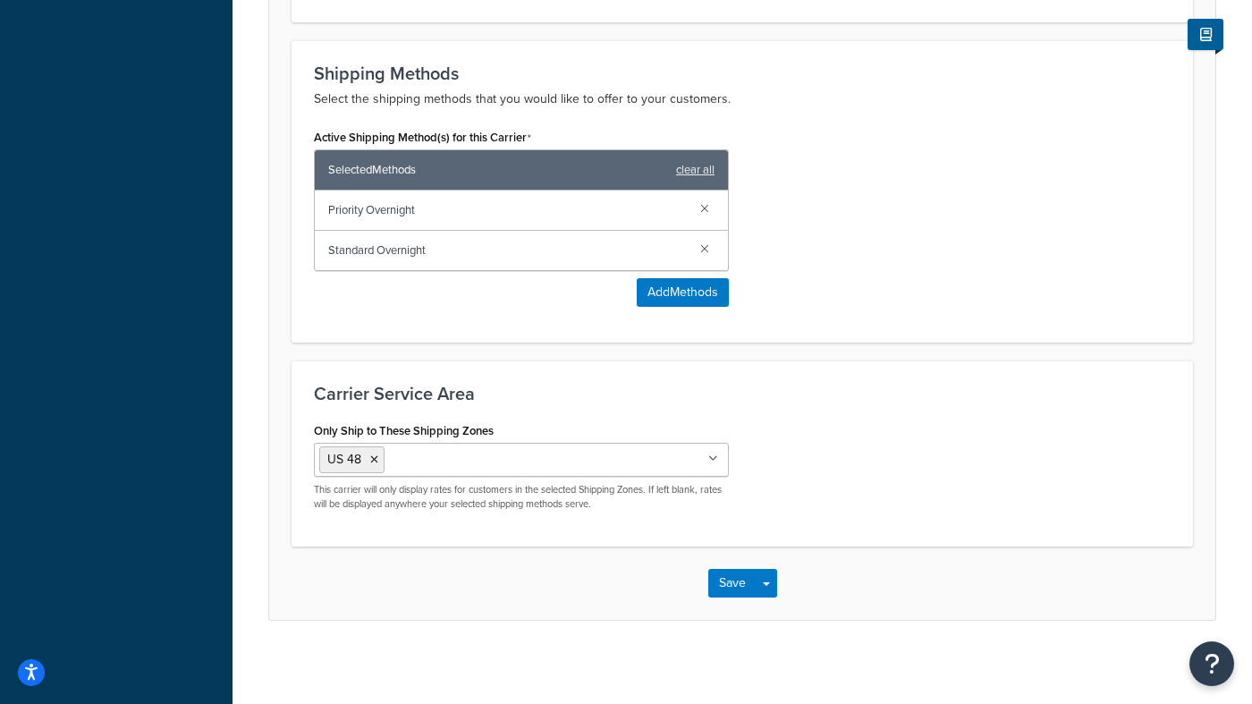
click at [892, 553] on div "Save Save Dropdown Save and Edit" at bounding box center [742, 582] width 946 height 73
click at [755, 584] on button "Save Dropdown" at bounding box center [765, 583] width 21 height 29
click at [736, 584] on button "Save" at bounding box center [732, 583] width 48 height 29
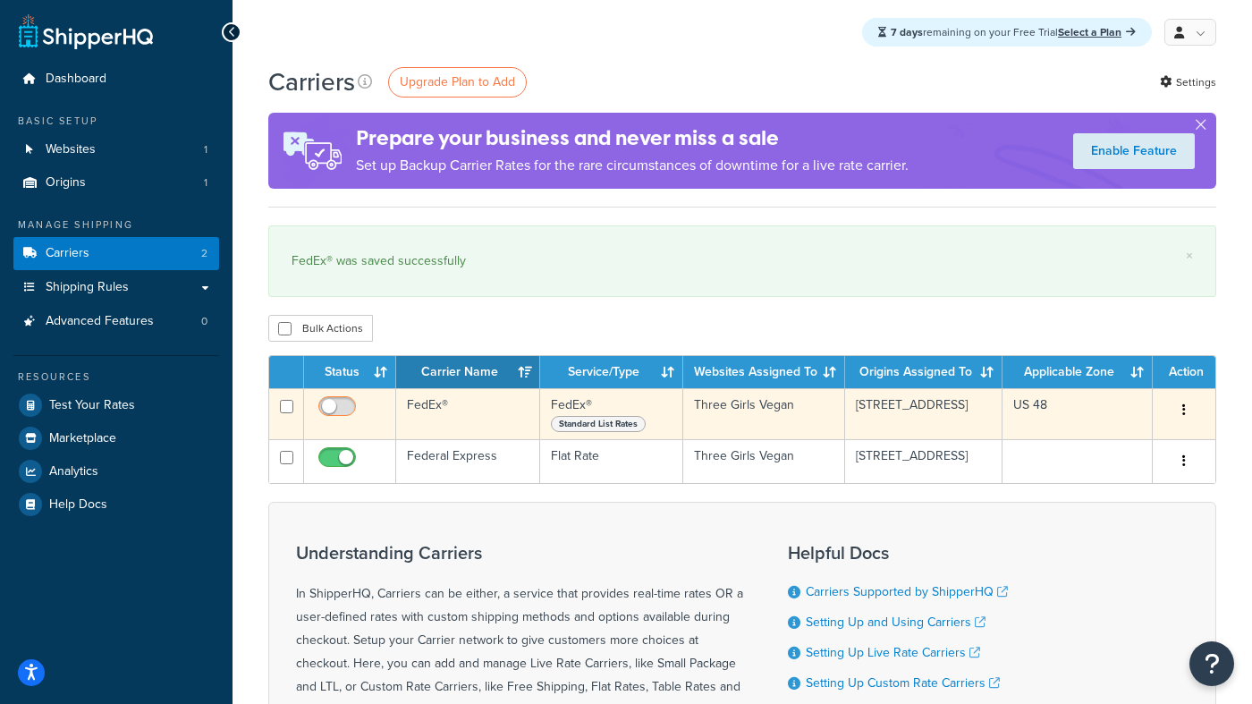
click at [330, 401] on input "checkbox" at bounding box center [339, 411] width 49 height 22
checkbox input "true"
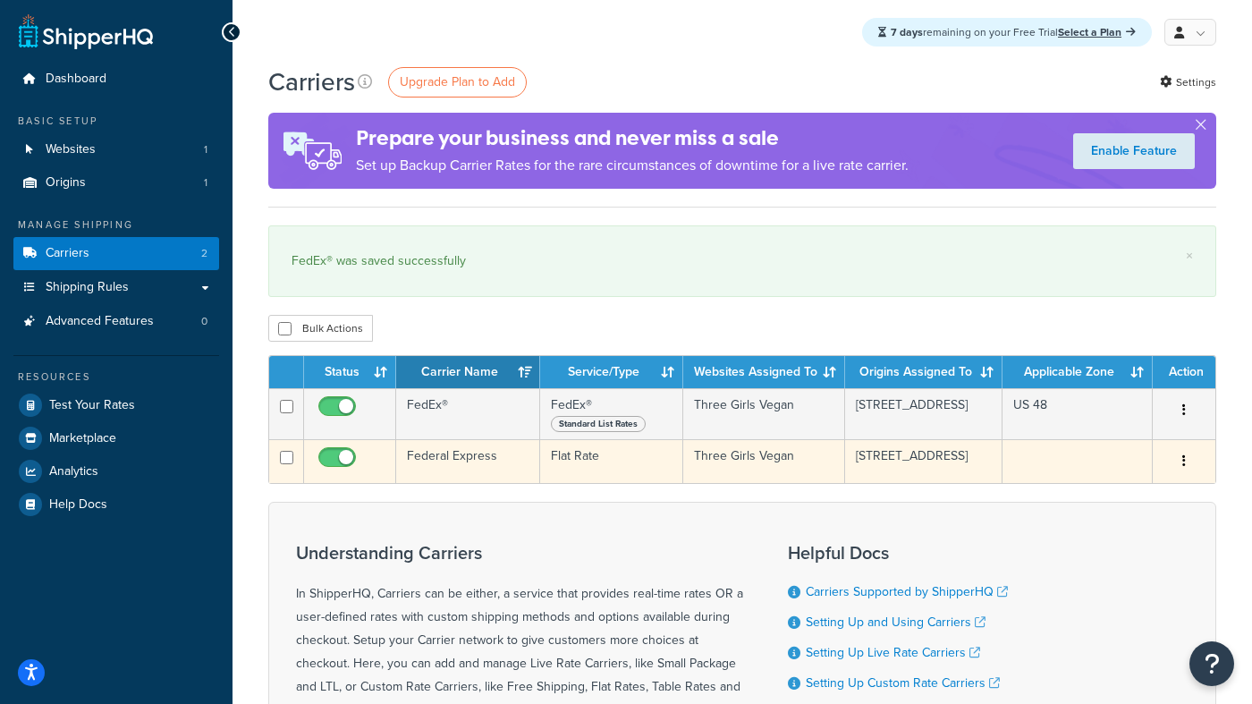
click at [1186, 459] on button "button" at bounding box center [1183, 461] width 25 height 29
click at [1112, 493] on link "Edit" at bounding box center [1111, 498] width 141 height 37
click at [1182, 460] on icon "button" at bounding box center [1184, 460] width 4 height 13
click at [1117, 535] on link "Delete" at bounding box center [1111, 535] width 141 height 37
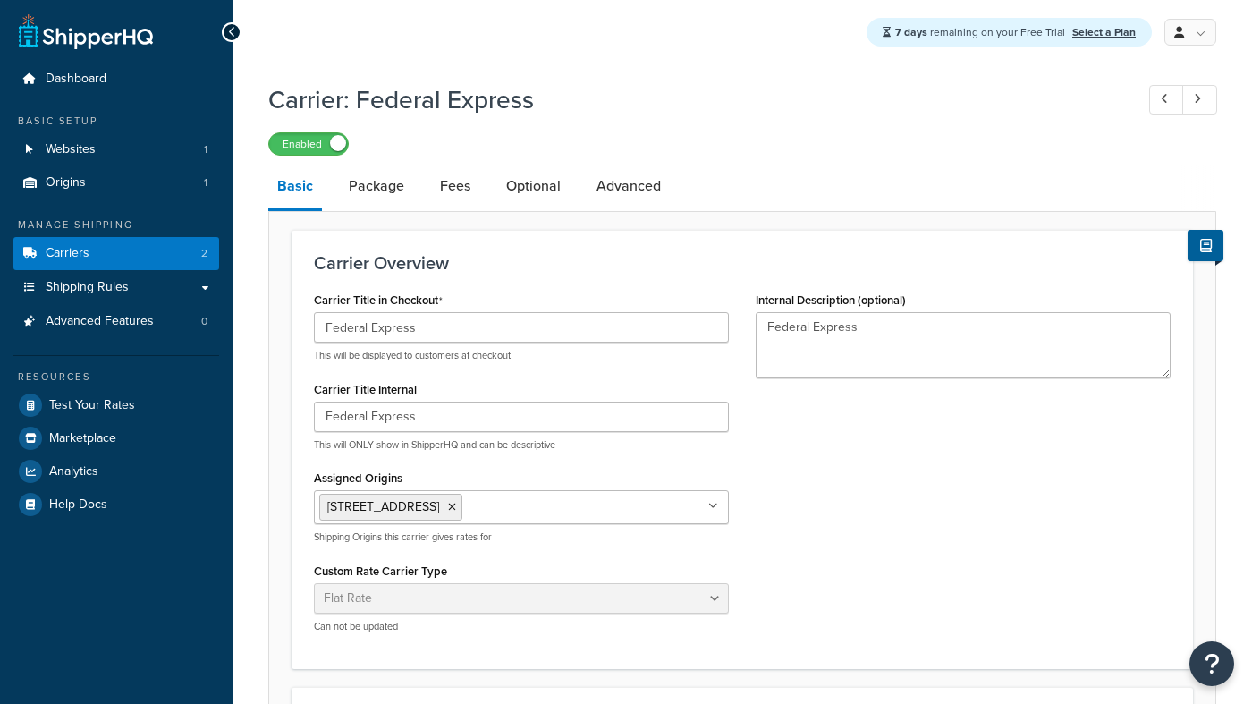
select select "flat"
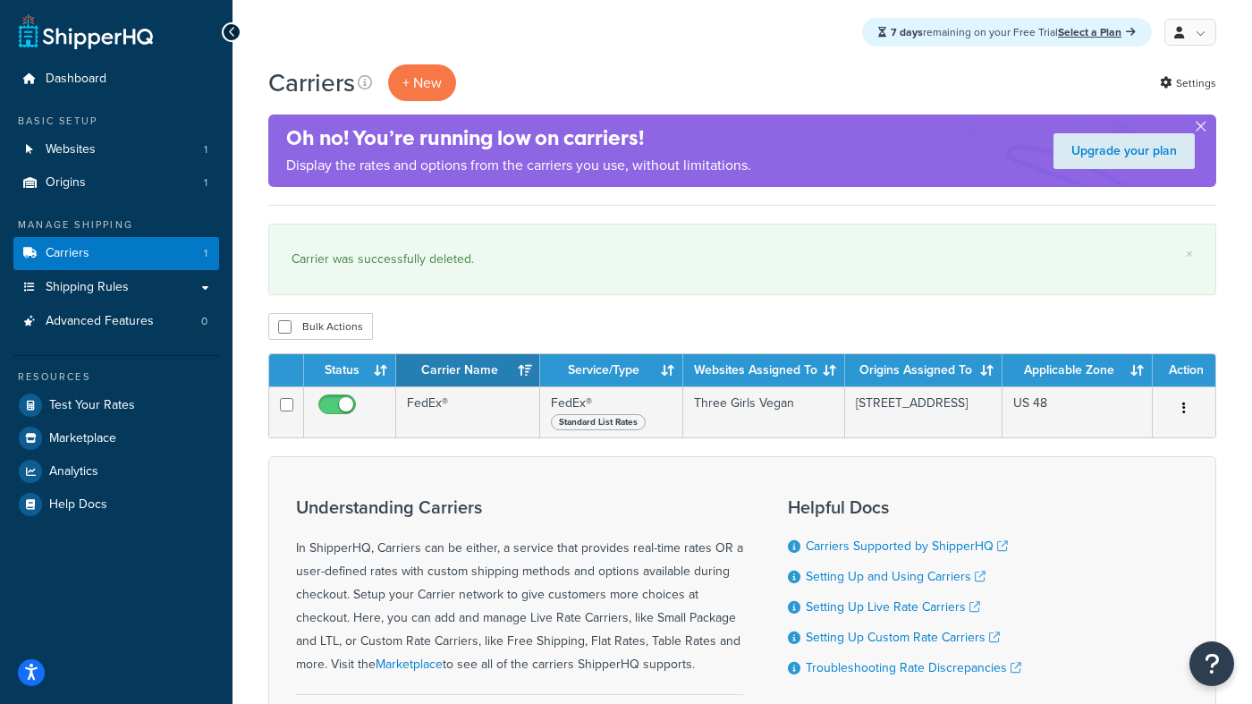
click at [1129, 314] on div "Bulk Actions Duplicate [GEOGRAPHIC_DATA]" at bounding box center [742, 326] width 948 height 27
click at [1200, 128] on button "button" at bounding box center [1200, 130] width 4 height 4
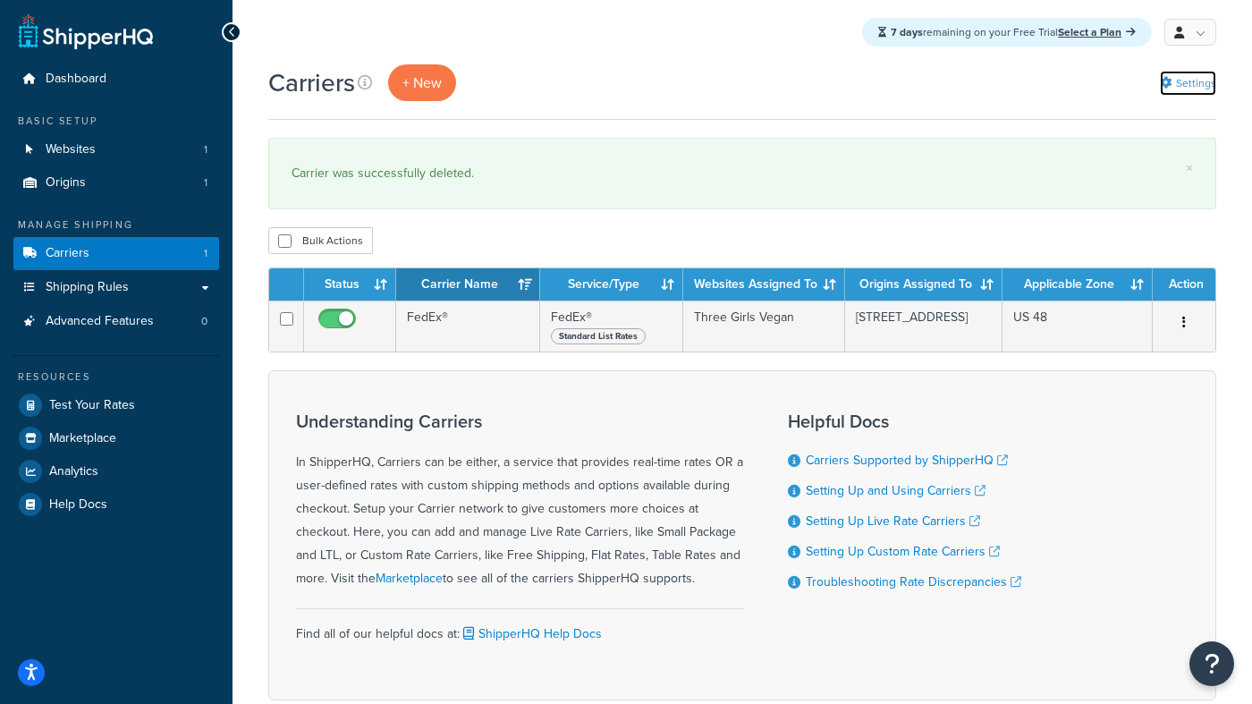
click at [1206, 80] on link "Settings" at bounding box center [1188, 83] width 56 height 25
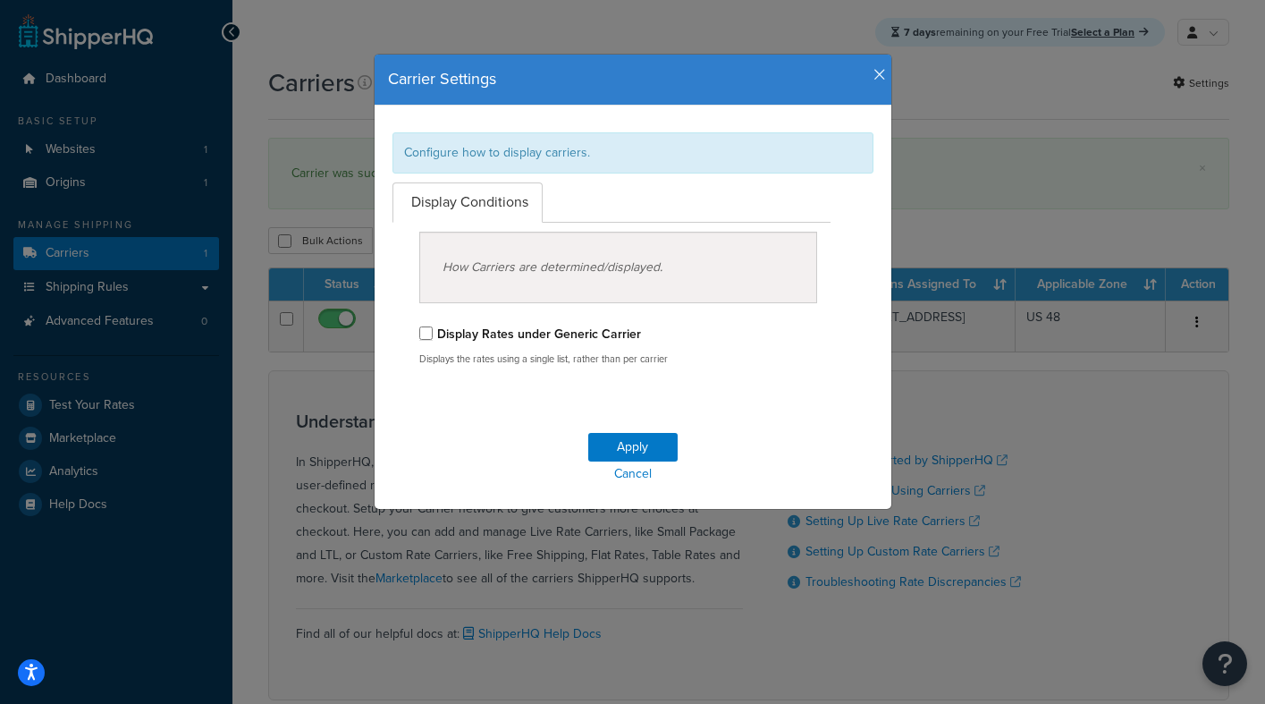
click at [873, 74] on icon "button" at bounding box center [879, 75] width 13 height 16
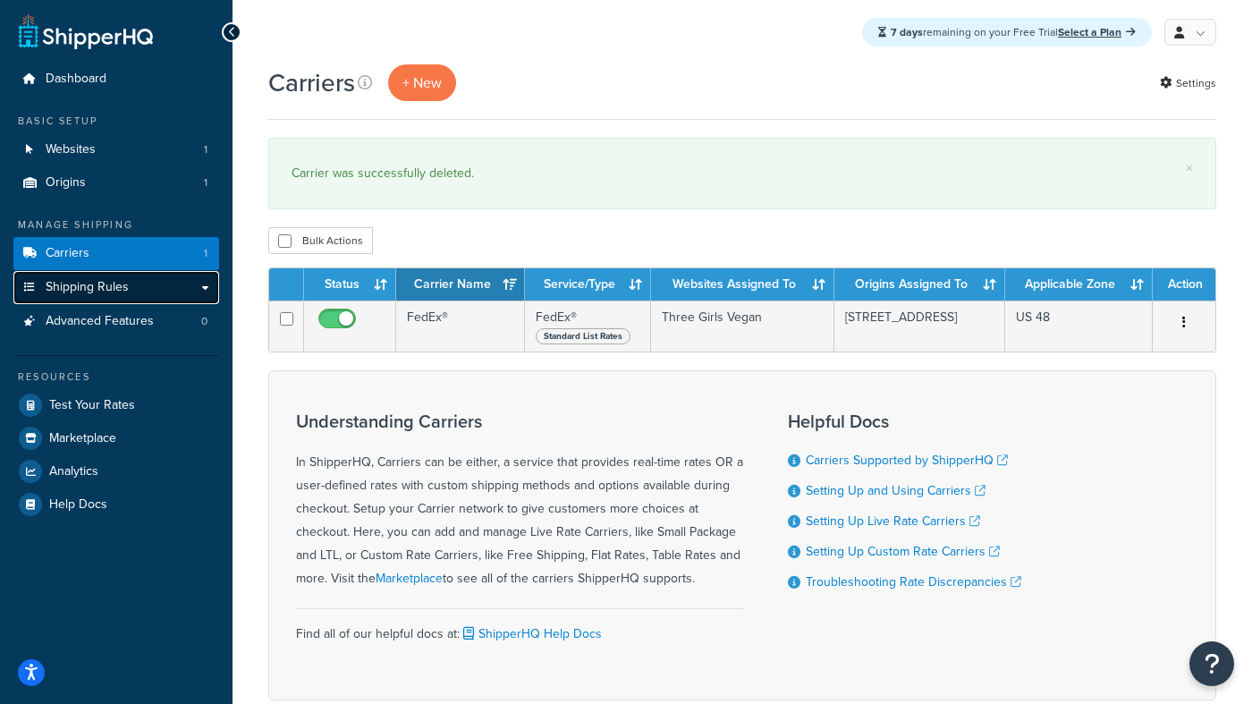
click at [159, 285] on link "Shipping Rules" at bounding box center [116, 287] width 206 height 33
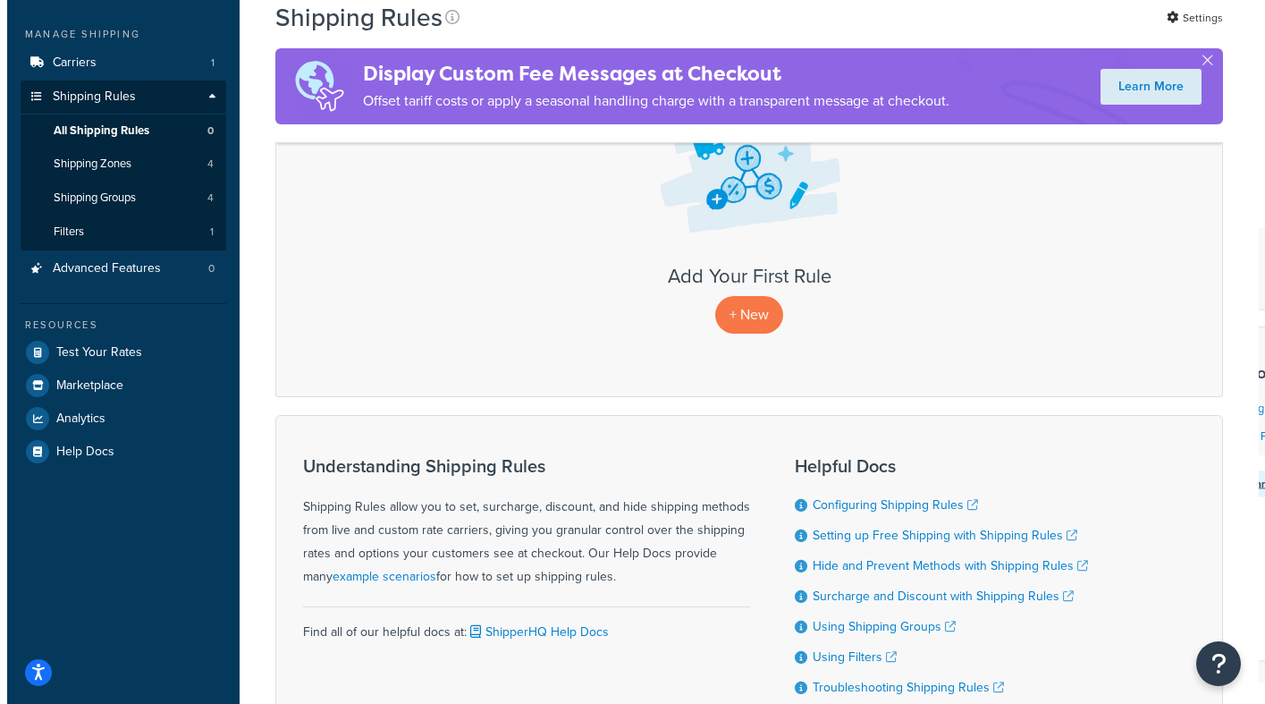
scroll to position [192, 0]
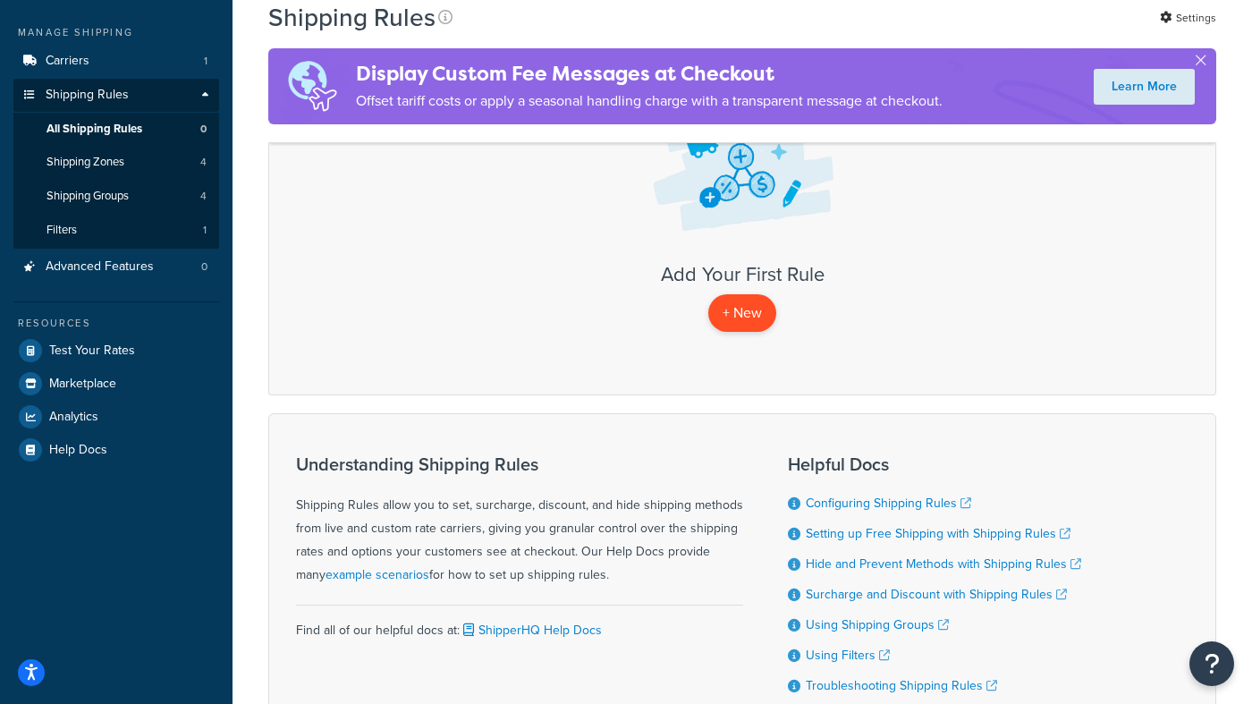
click at [738, 312] on p "+ New" at bounding box center [742, 312] width 68 height 37
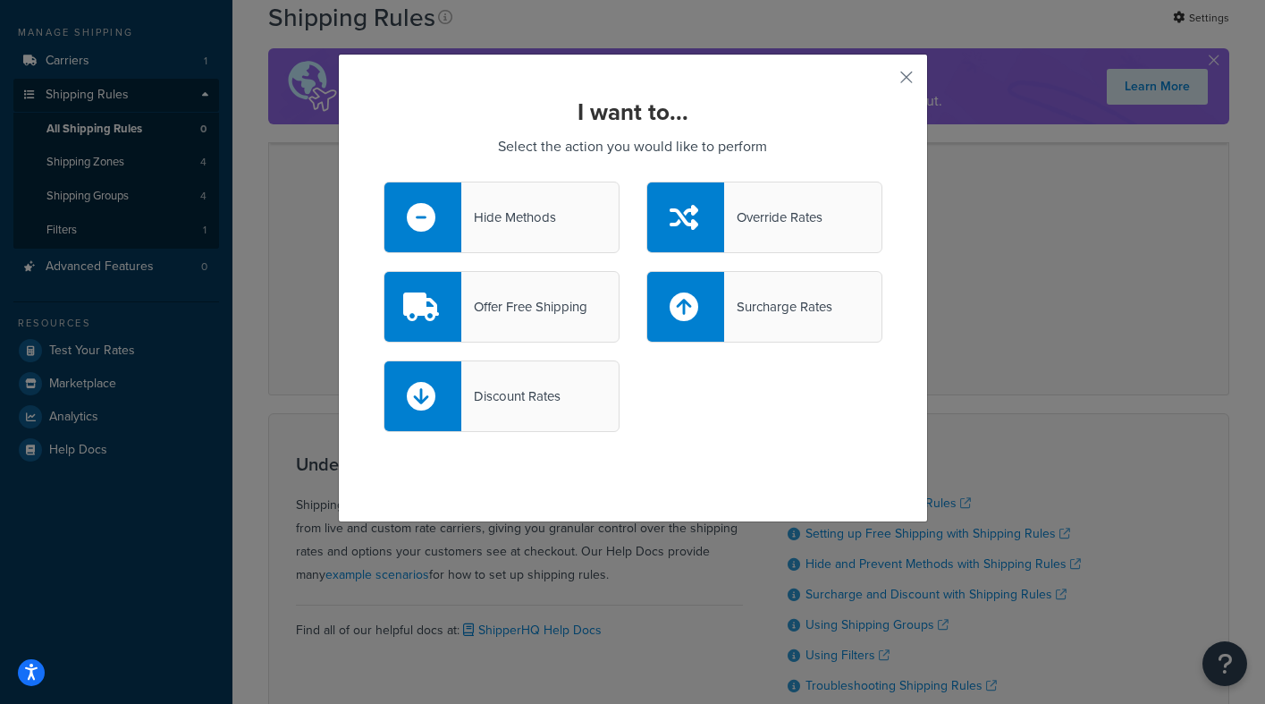
click at [797, 310] on div "Surcharge Rates" at bounding box center [778, 306] width 108 height 25
click at [0, 0] on input "Surcharge Rates" at bounding box center [0, 0] width 0 height 0
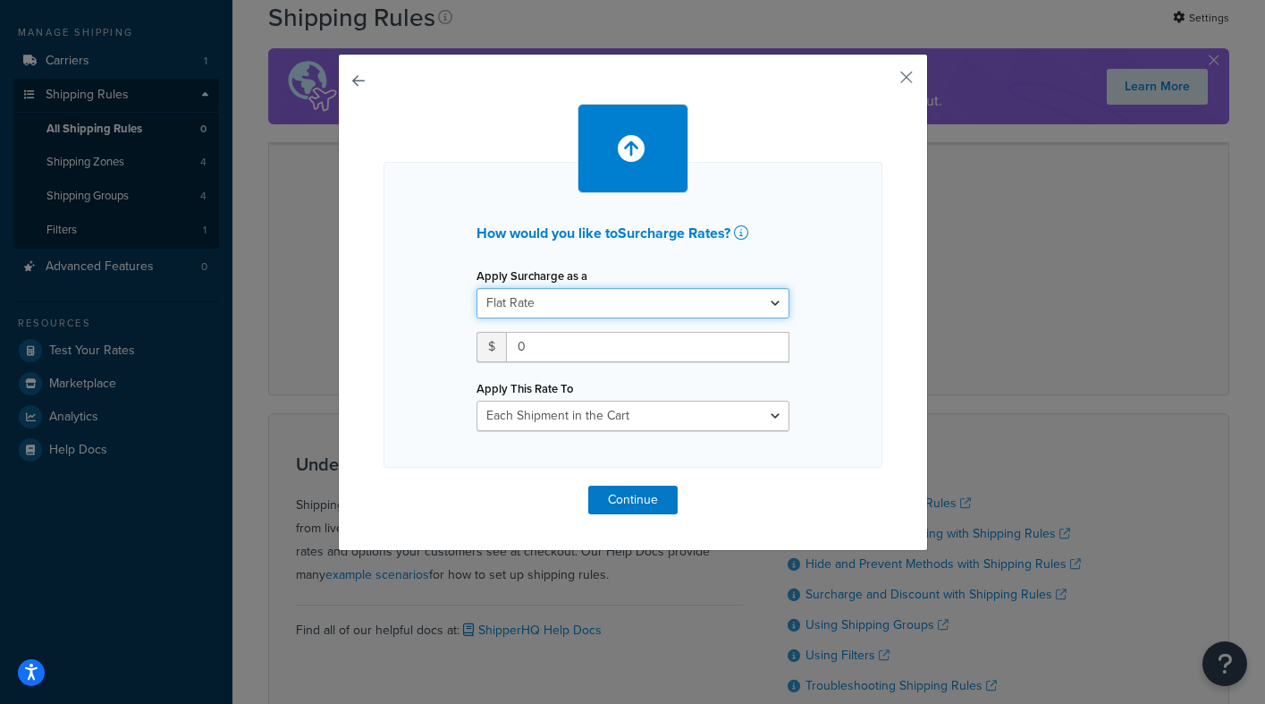
click at [657, 295] on select "Flat Rate Percentage Flat Rate & Percentage" at bounding box center [633, 303] width 313 height 30
select select "PERCENTAGE"
click at [477, 288] on select "Flat Rate Percentage Flat Rate & Percentage" at bounding box center [633, 303] width 313 height 30
click at [569, 350] on input "number" at bounding box center [533, 347] width 112 height 30
type input "15"
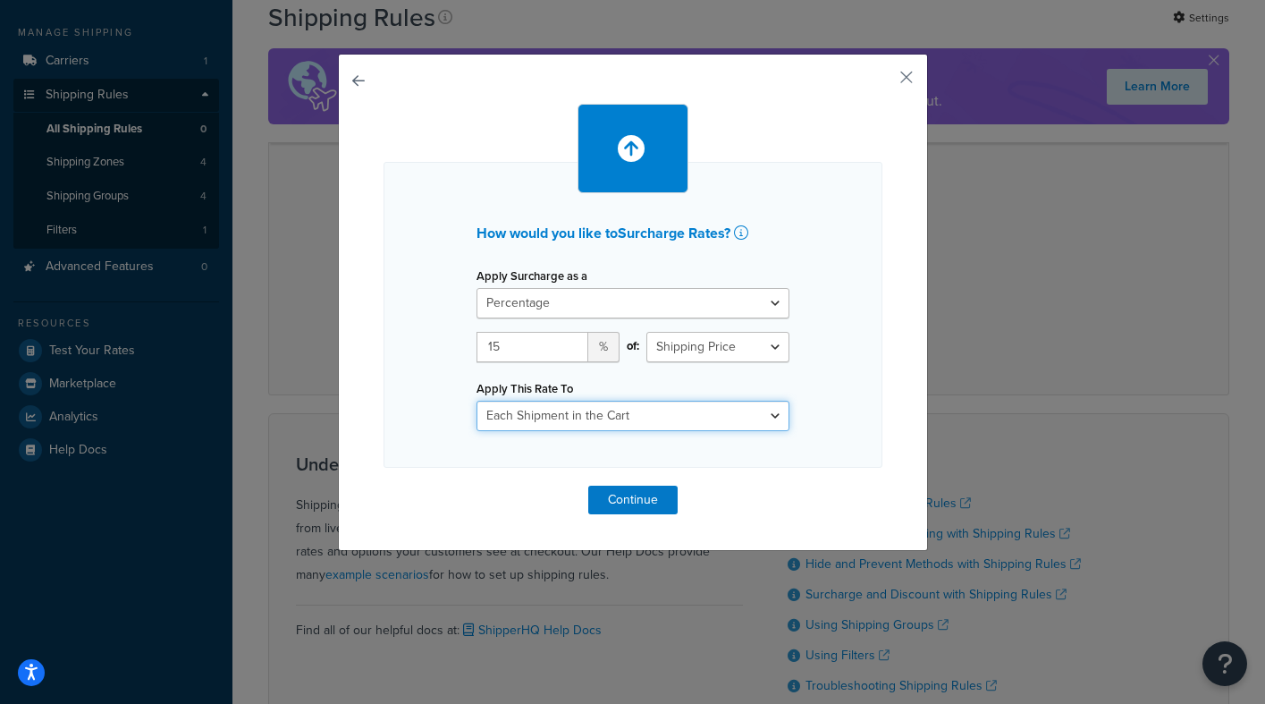
click at [676, 415] on select "Each Shipment in the Cart Each Shipping Group in the Cart Each Item within a Sh…" at bounding box center [633, 416] width 313 height 30
click at [477, 401] on select "Each Shipment in the Cart Each Shipping Group in the Cart Each Item within a Sh…" at bounding box center [633, 416] width 313 height 30
click at [638, 500] on button "Continue" at bounding box center [632, 499] width 89 height 29
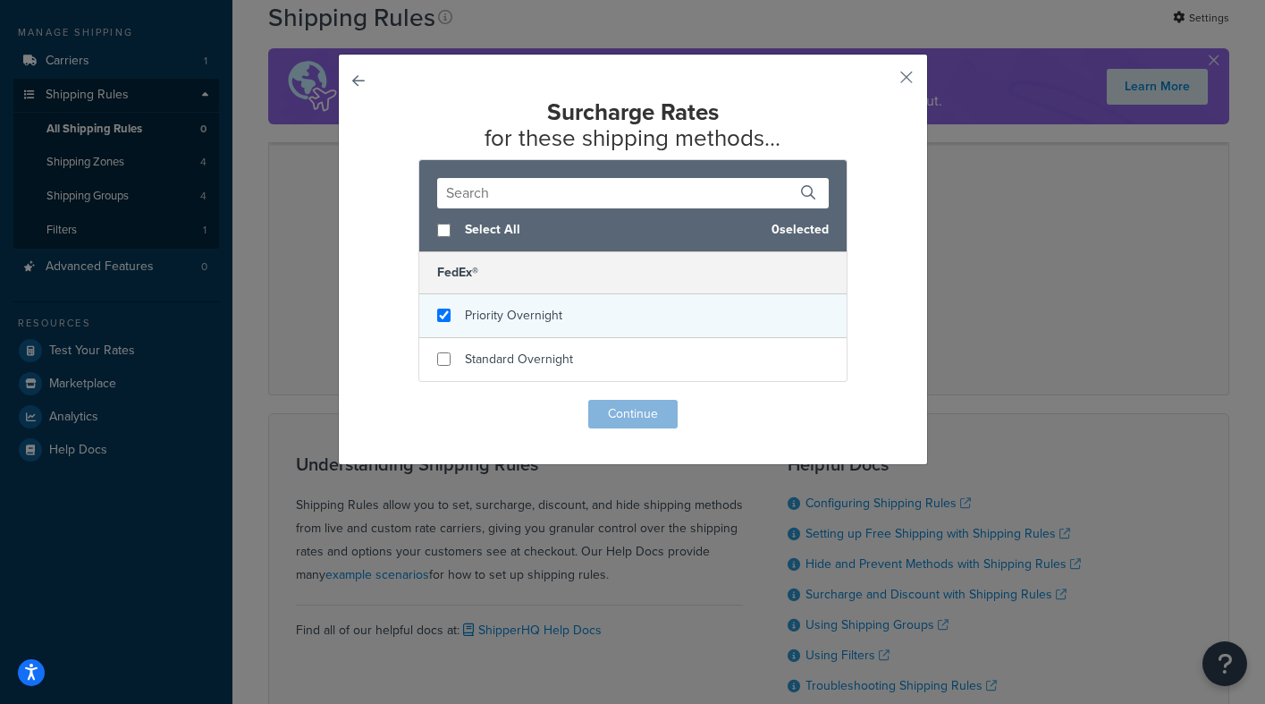
checkbox input "true"
click at [451, 325] on div "Priority Overnight" at bounding box center [632, 316] width 427 height 44
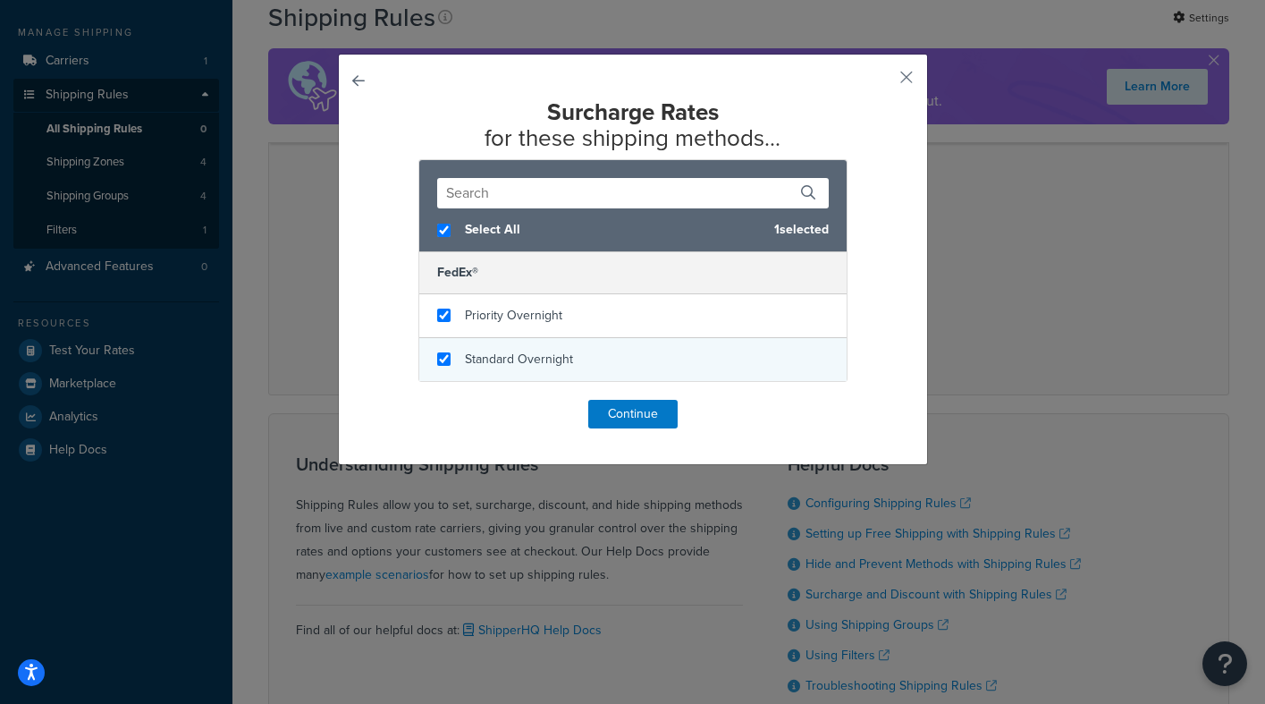
checkbox input "true"
click at [441, 352] on div "Standard Overnight" at bounding box center [632, 359] width 427 height 43
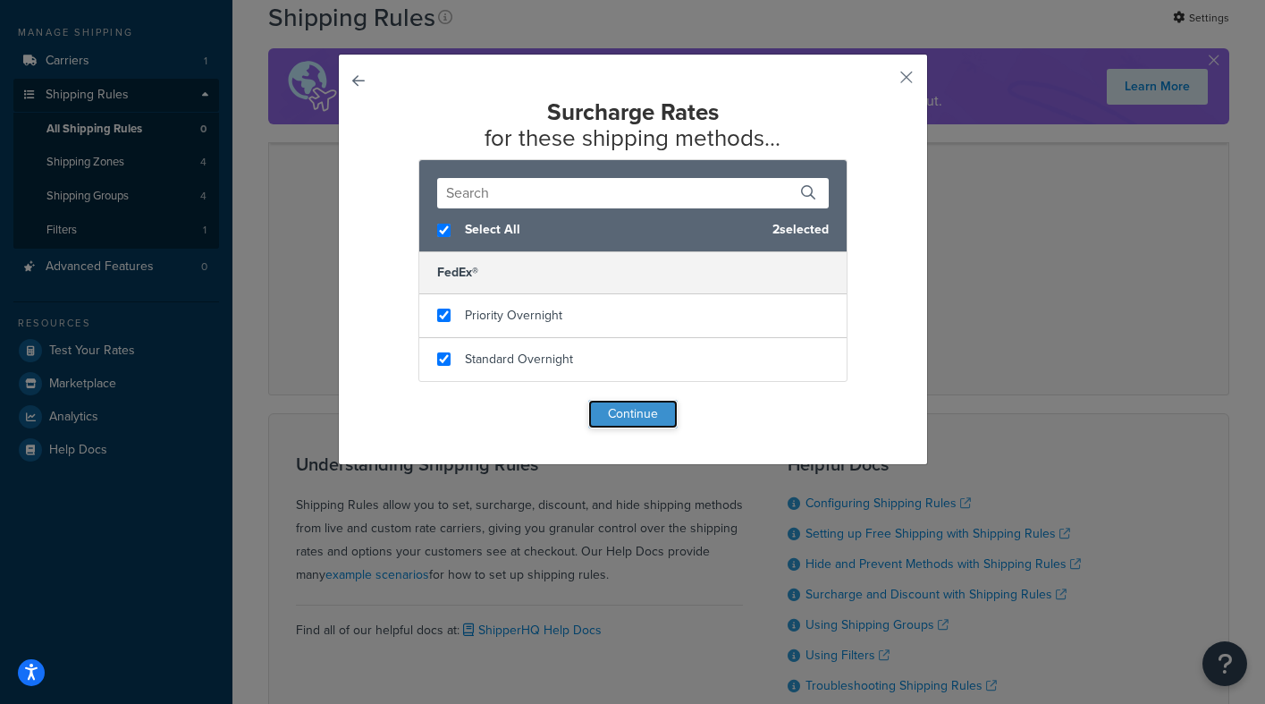
click at [622, 418] on button "Continue" at bounding box center [632, 414] width 89 height 29
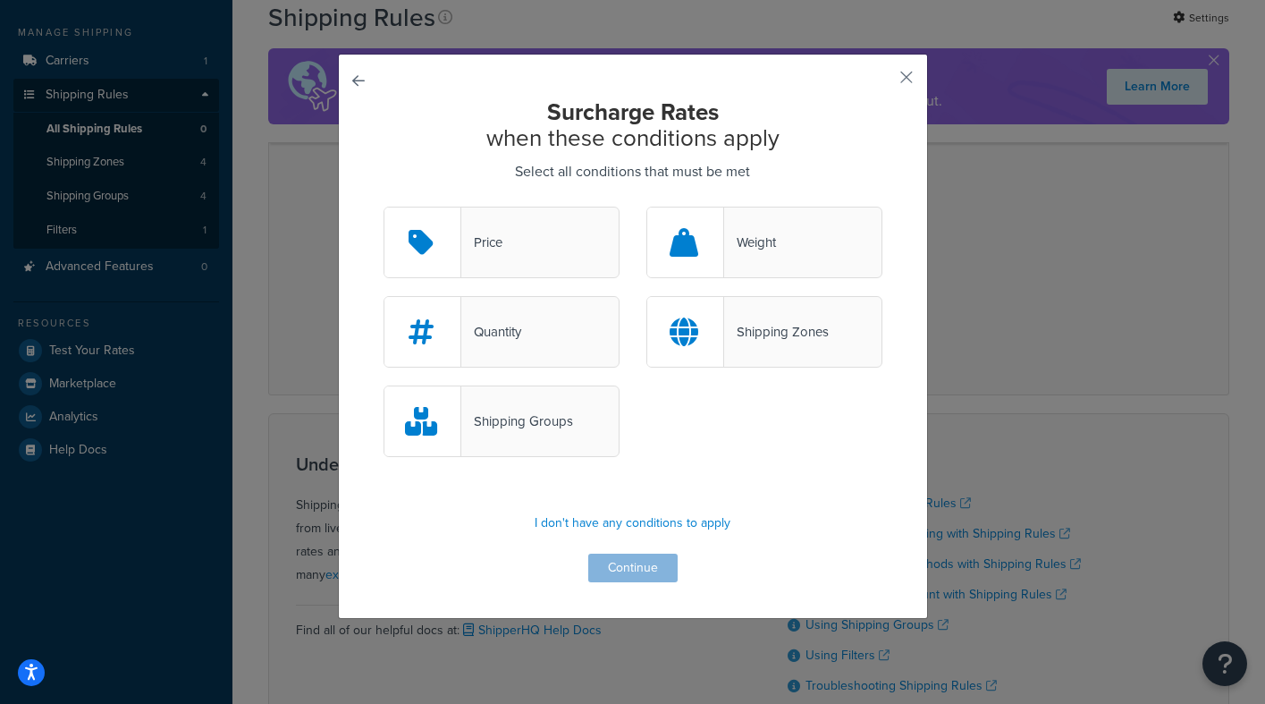
click at [542, 253] on div "Price" at bounding box center [502, 243] width 236 height 72
click at [0, 0] on input "Price" at bounding box center [0, 0] width 0 height 0
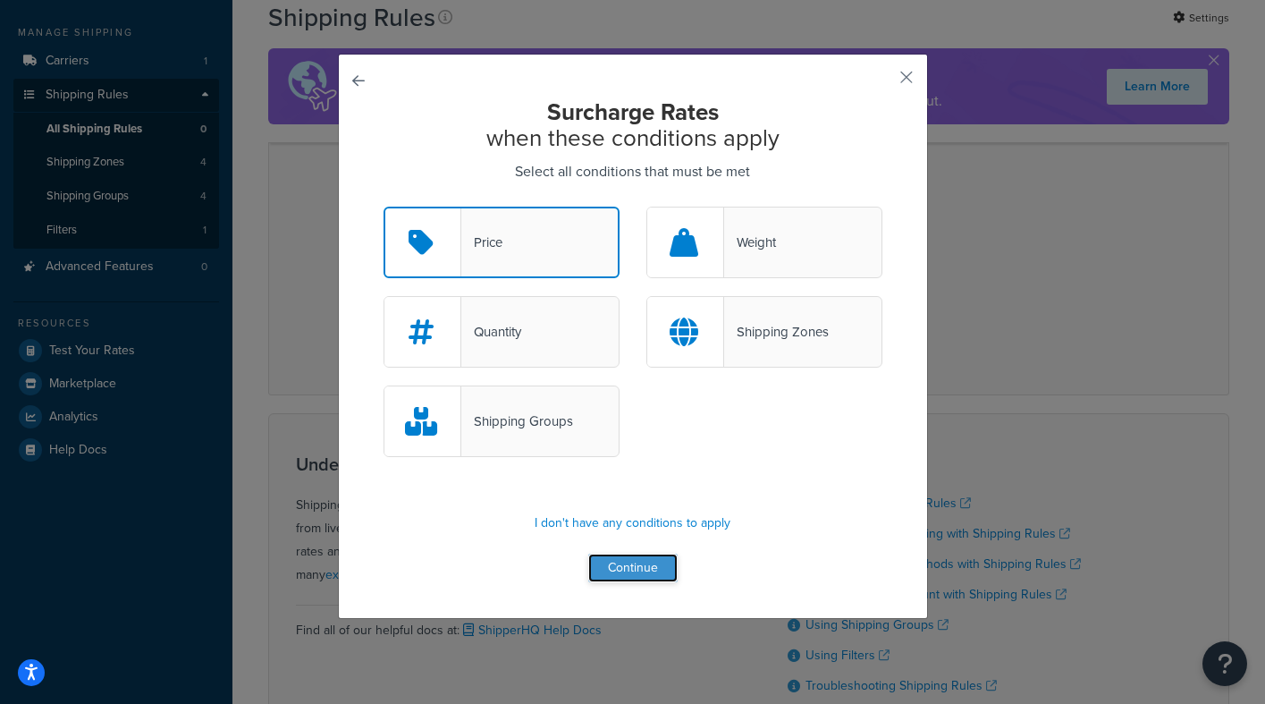
click at [627, 565] on button "Continue" at bounding box center [632, 567] width 89 height 29
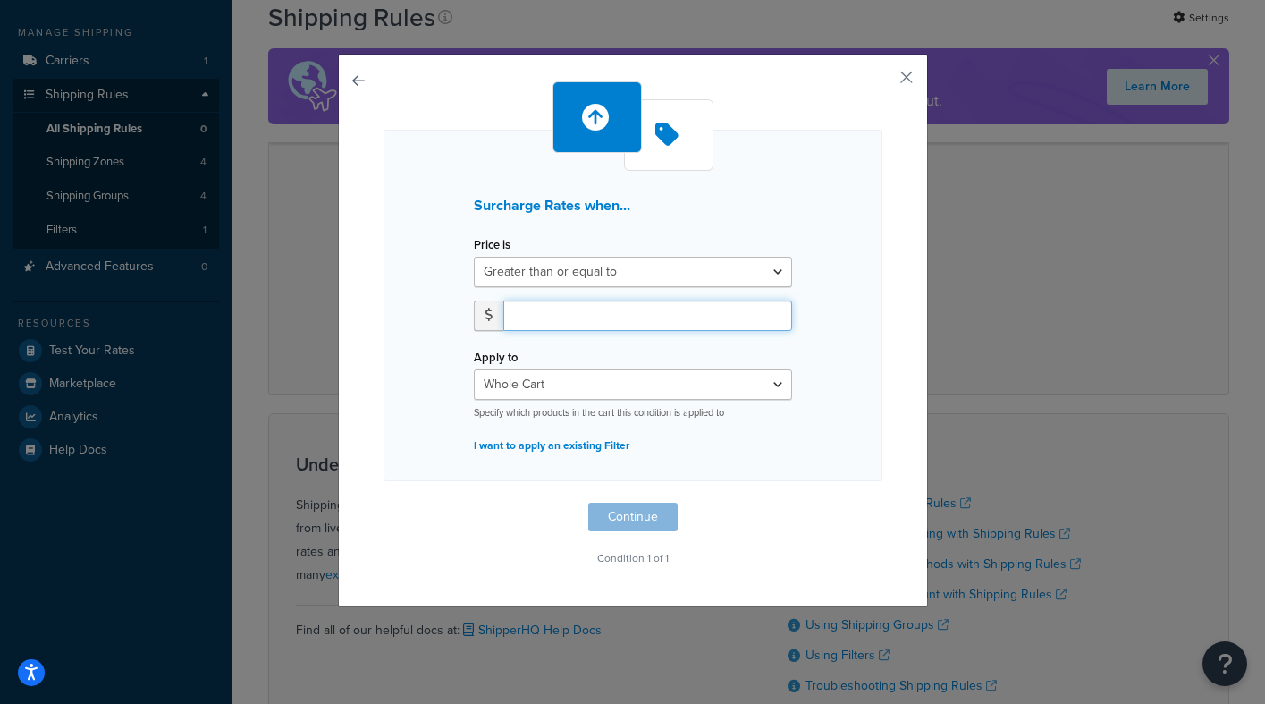
click at [555, 319] on input "number" at bounding box center [647, 315] width 289 height 30
type input "1"
click at [620, 514] on button "Continue" at bounding box center [632, 516] width 89 height 29
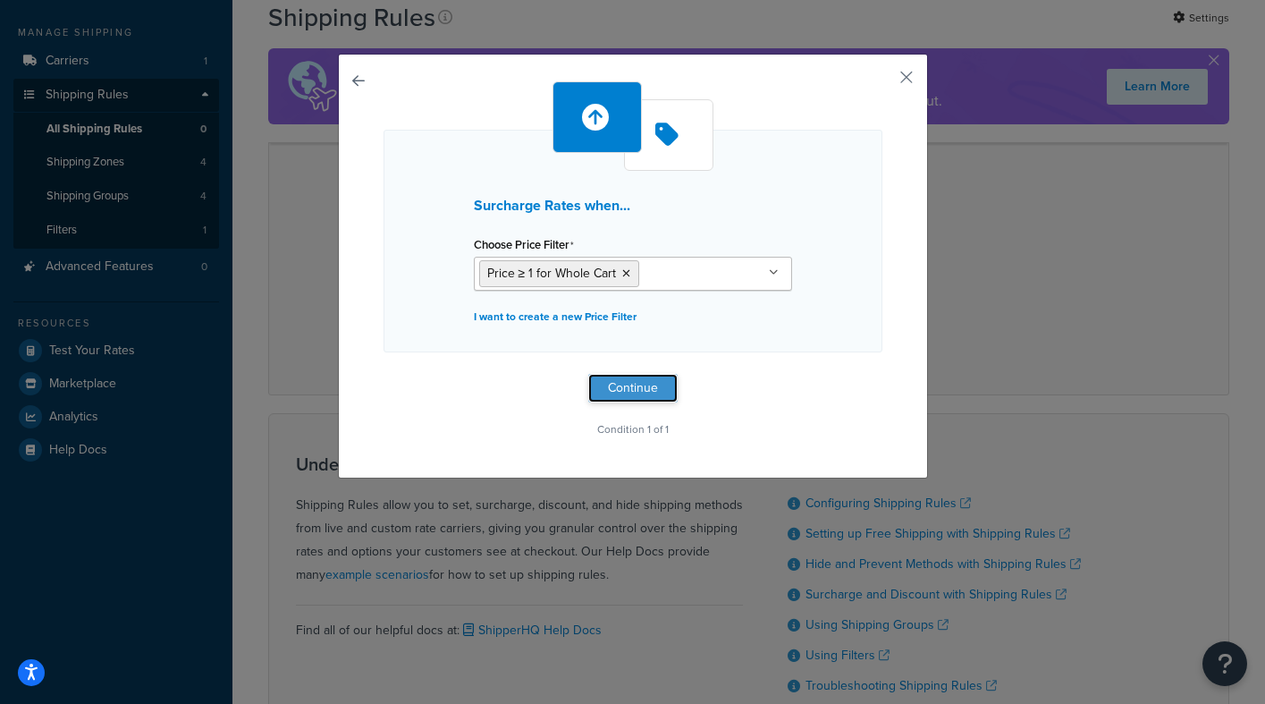
click at [631, 386] on button "Continue" at bounding box center [632, 388] width 89 height 29
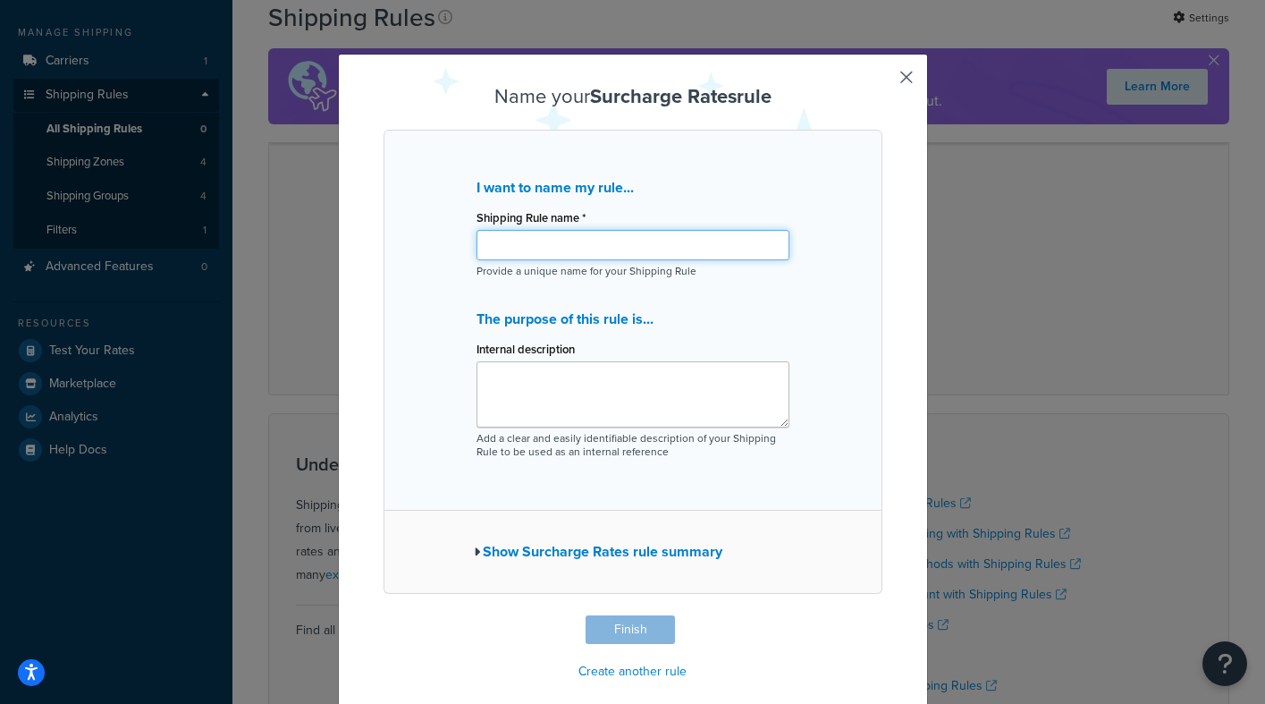
click at [594, 247] on input "Shipping Rule name *" at bounding box center [633, 245] width 313 height 30
type input "15% rate"
click at [619, 627] on button "Finish" at bounding box center [630, 629] width 89 height 29
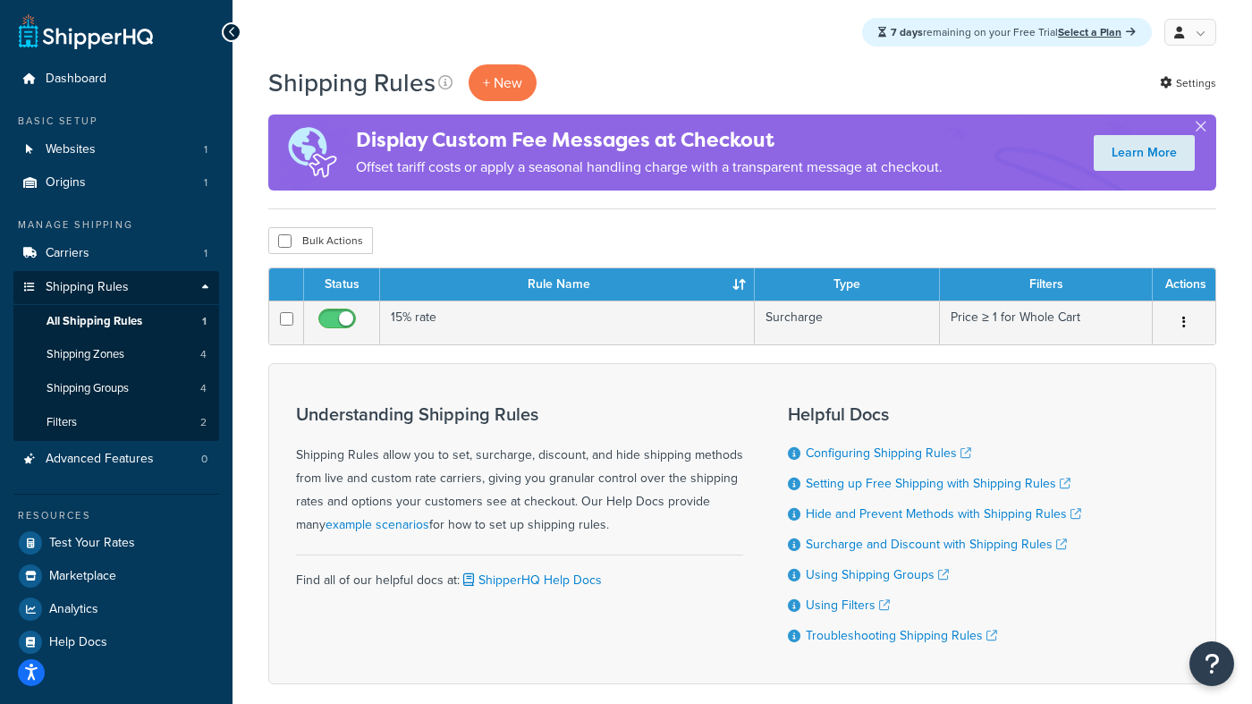
click at [944, 235] on div "Bulk Actions Duplicate Delete" at bounding box center [742, 240] width 948 height 27
click at [112, 146] on link "Websites 1" at bounding box center [116, 149] width 206 height 33
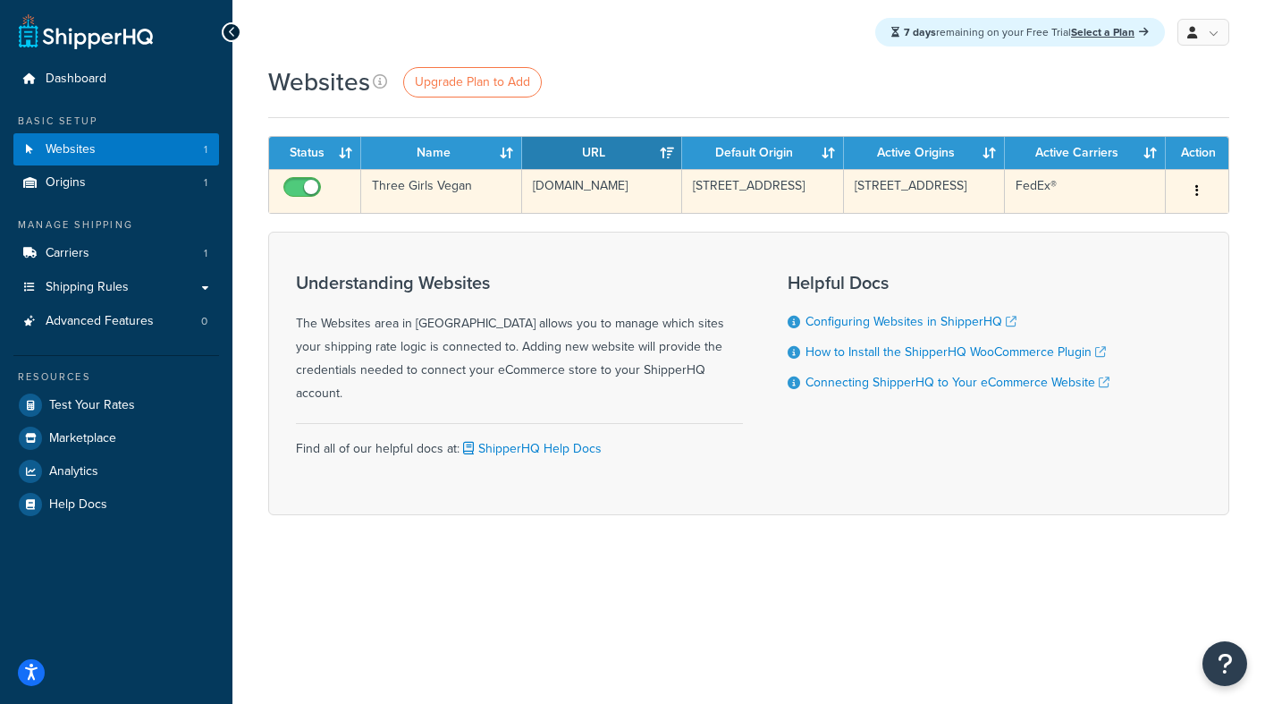
click at [1197, 184] on button "button" at bounding box center [1197, 191] width 25 height 29
click at [1106, 226] on link "Edit" at bounding box center [1124, 227] width 141 height 37
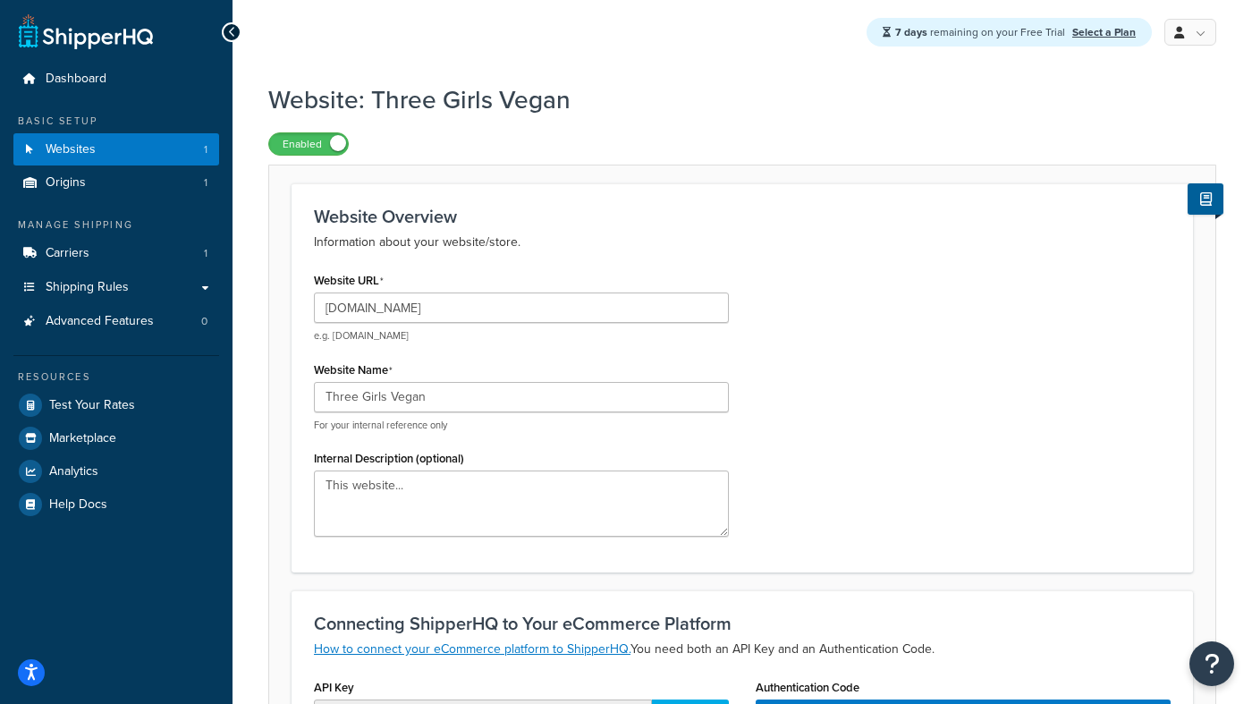
click at [892, 363] on div "Website URL www.threegirlsvegan.com e.g. mywebsite.com Website Name Three Girls…" at bounding box center [741, 408] width 883 height 283
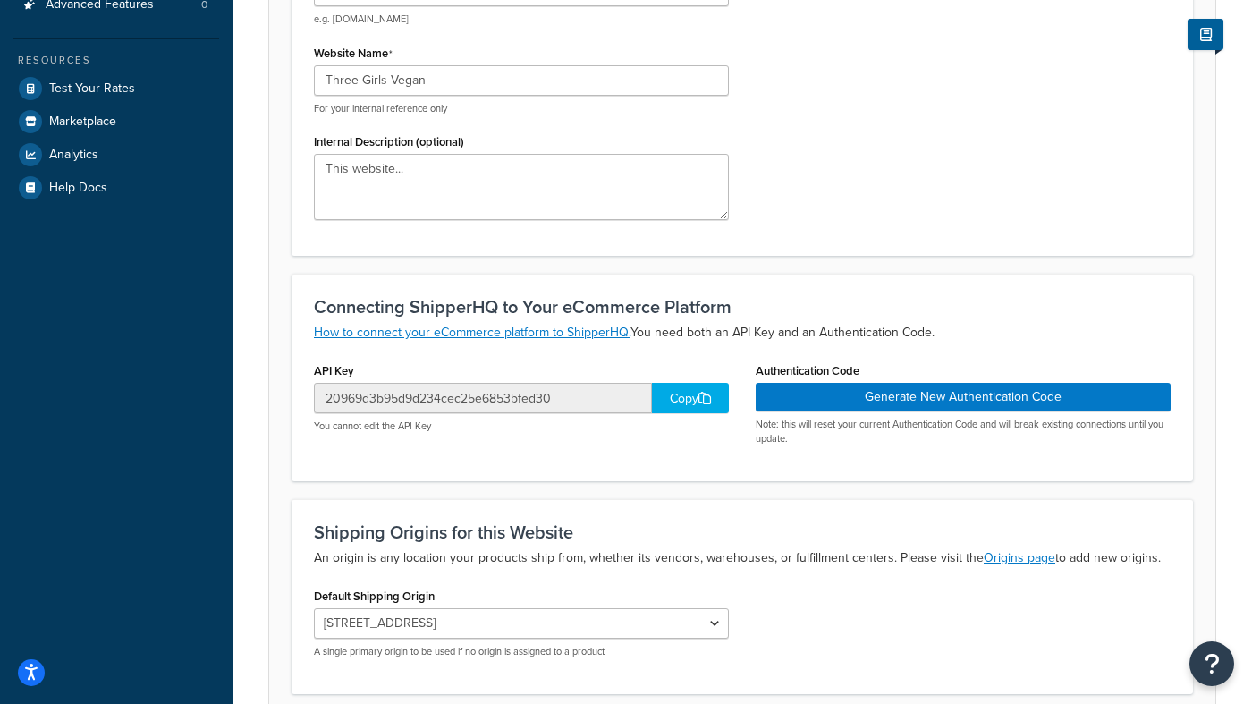
scroll to position [326, 0]
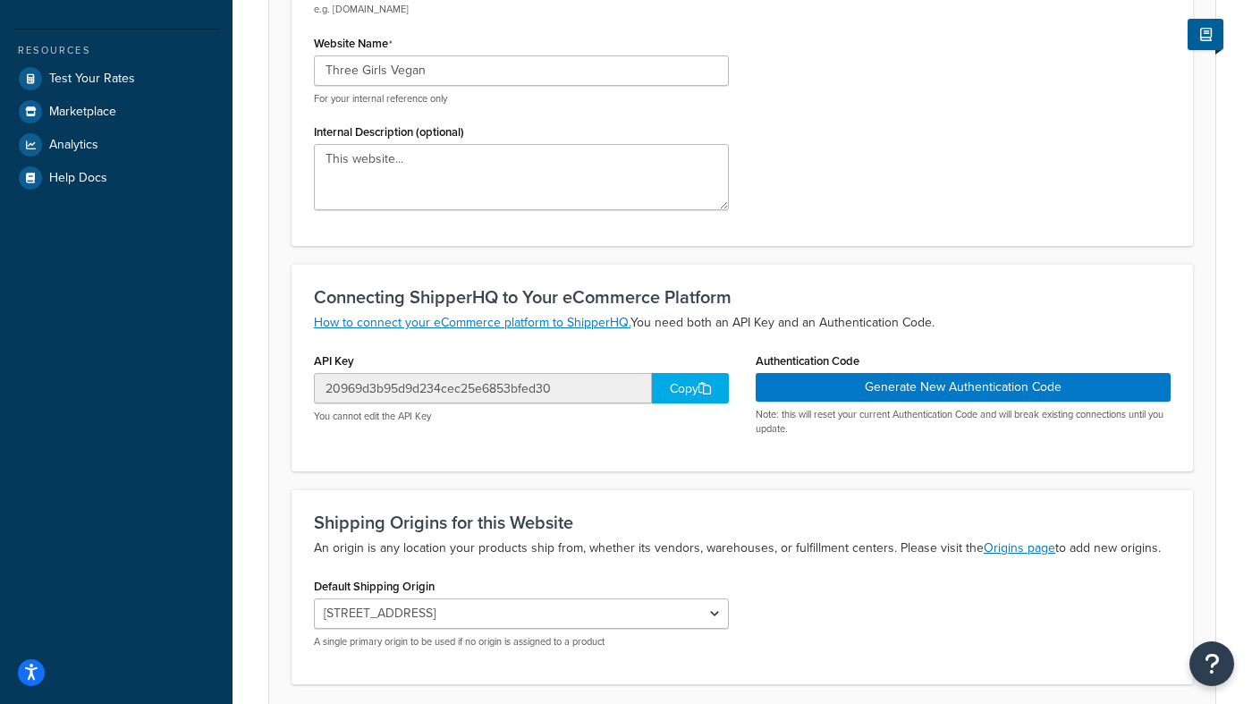
click at [684, 387] on div "Copy" at bounding box center [690, 388] width 77 height 30
click at [575, 387] on input "20969d3b95d9d234cec25e6853bfed30" at bounding box center [483, 388] width 338 height 30
click at [682, 387] on div "Copy" at bounding box center [690, 388] width 77 height 30
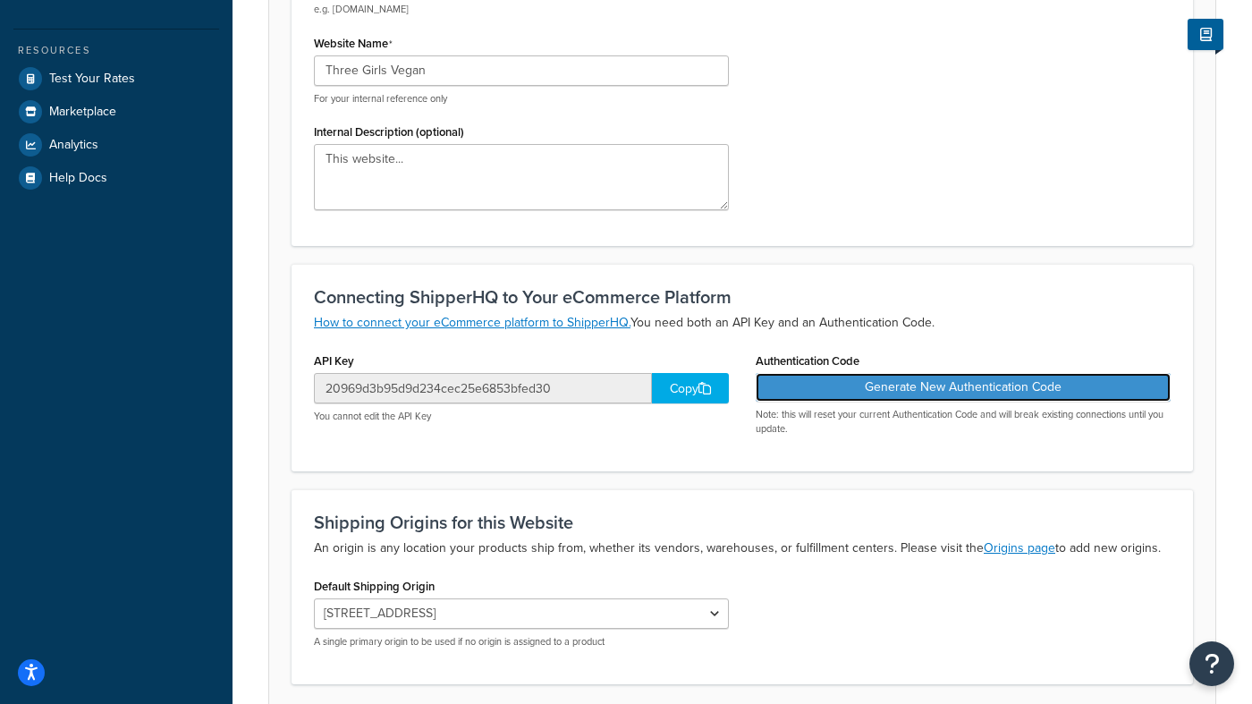
click at [1030, 390] on button "Generate New Authentication Code" at bounding box center [962, 387] width 415 height 29
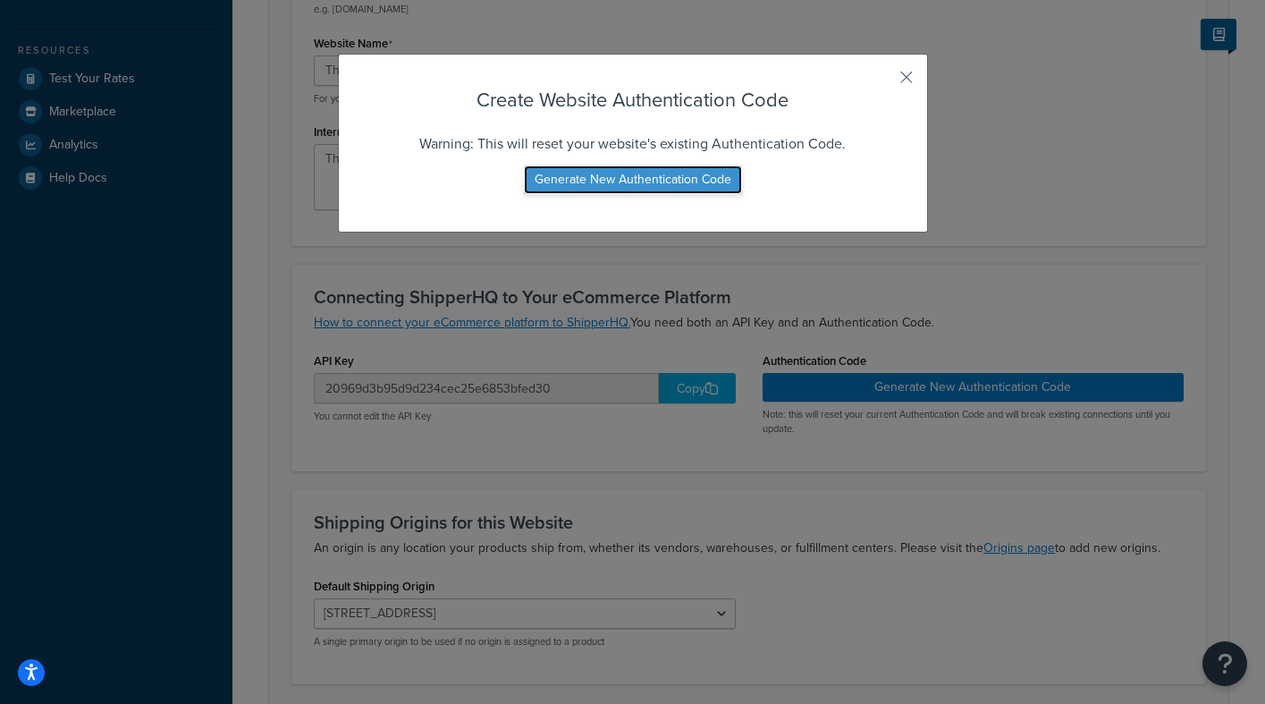
click at [677, 174] on button "Generate New Authentication Code" at bounding box center [633, 179] width 218 height 29
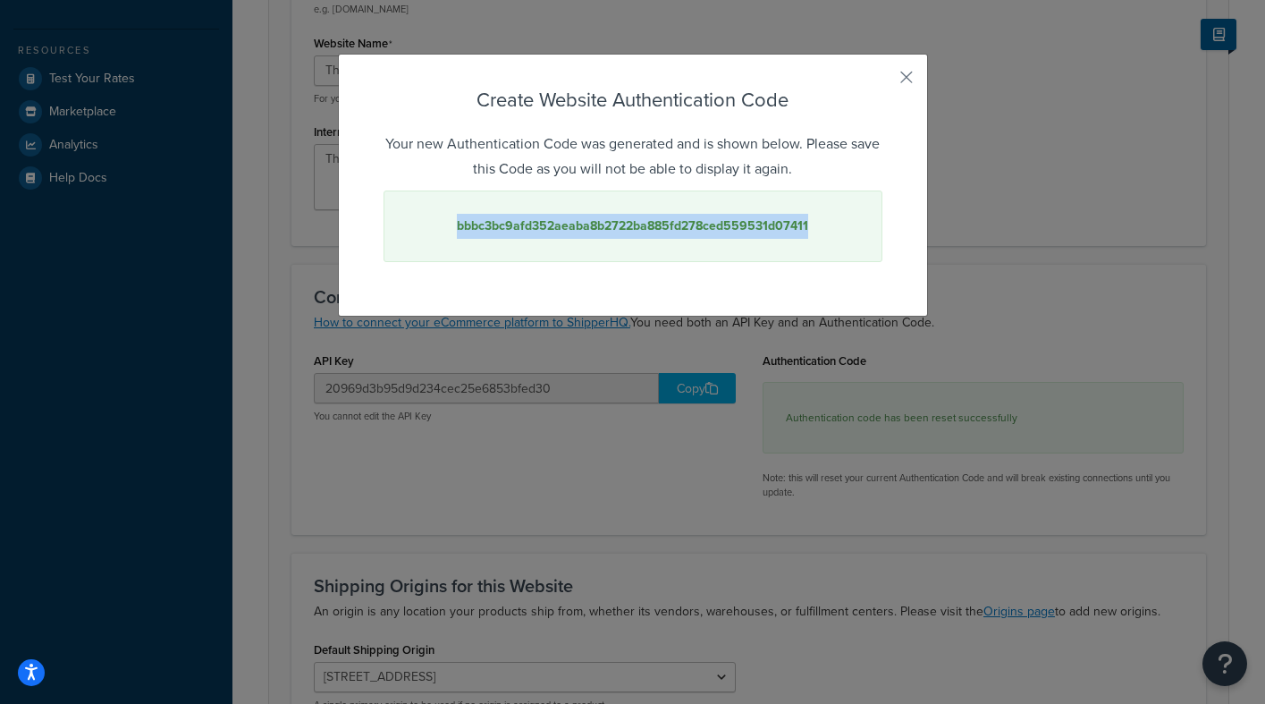
drag, startPoint x: 821, startPoint y: 226, endPoint x: 448, endPoint y: 235, distance: 372.9
click at [448, 235] on div "bbbc3bc9afd352aeaba8b2722ba885fd278ced559531d07411" at bounding box center [633, 226] width 499 height 72
copy strong "bbbc3bc9afd352aeaba8b2722ba885fd278ced559531d07411"
click at [882, 81] on button "button" at bounding box center [880, 83] width 4 height 4
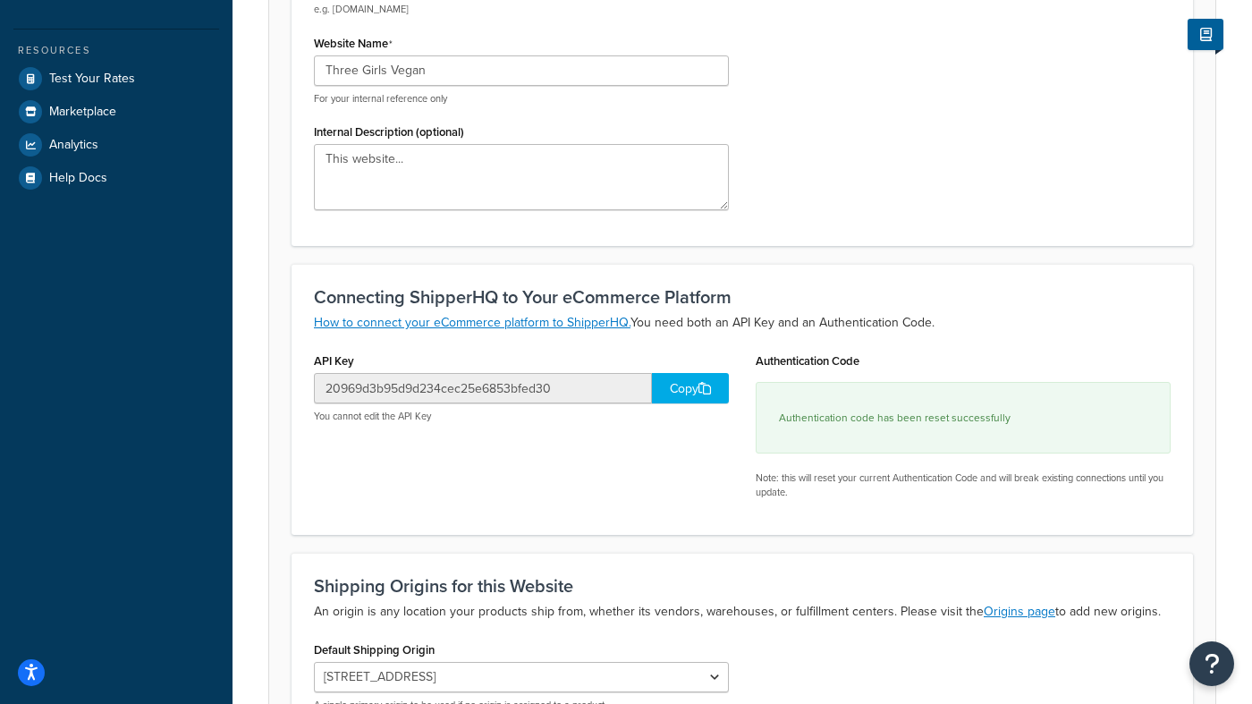
click at [1122, 148] on div "Website URL www.threegirlsvegan.com e.g. mywebsite.com Website Name Three Girls…" at bounding box center [741, 82] width 883 height 283
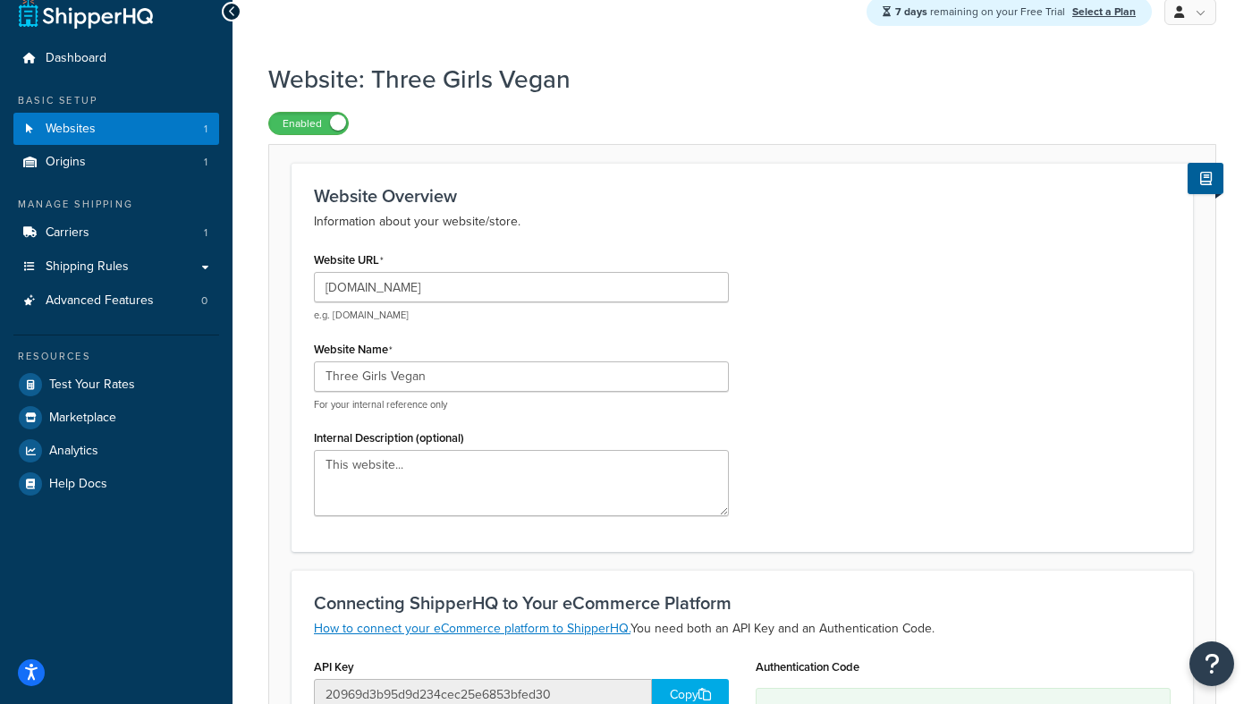
scroll to position [0, 0]
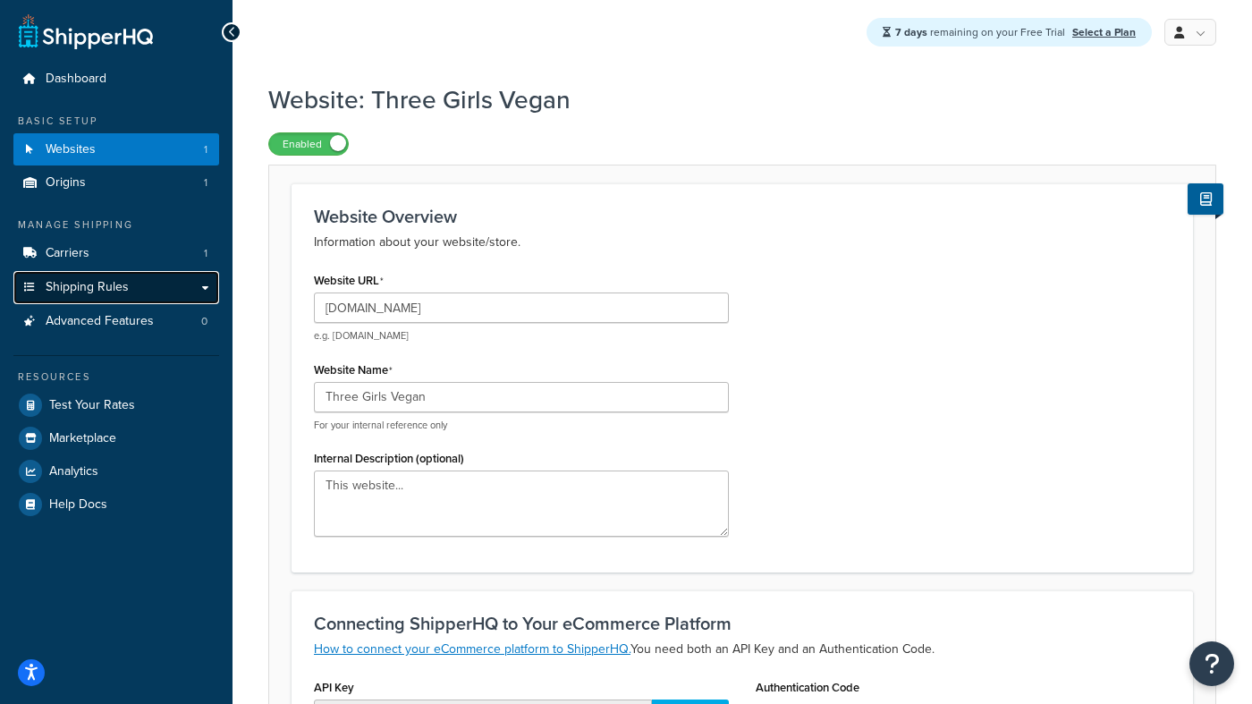
click at [112, 291] on span "Shipping Rules" at bounding box center [87, 287] width 83 height 15
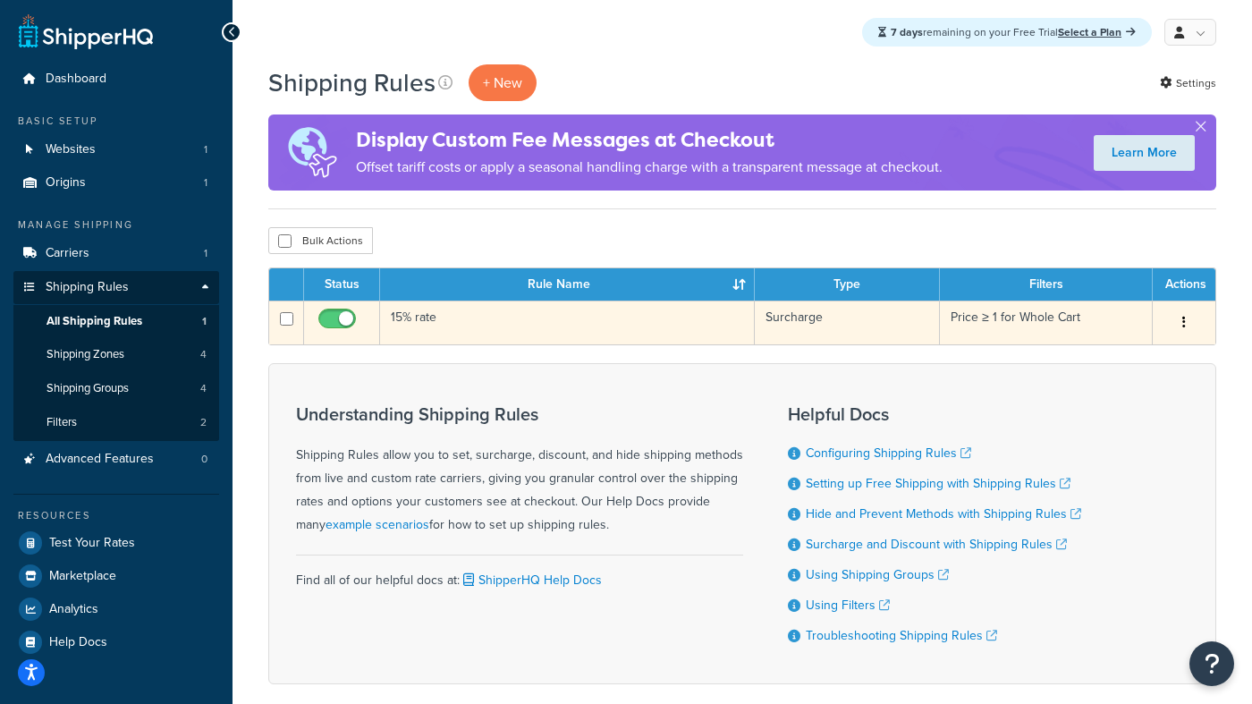
click at [1180, 320] on button "button" at bounding box center [1183, 322] width 25 height 29
click at [1118, 363] on link "Edit" at bounding box center [1124, 356] width 141 height 37
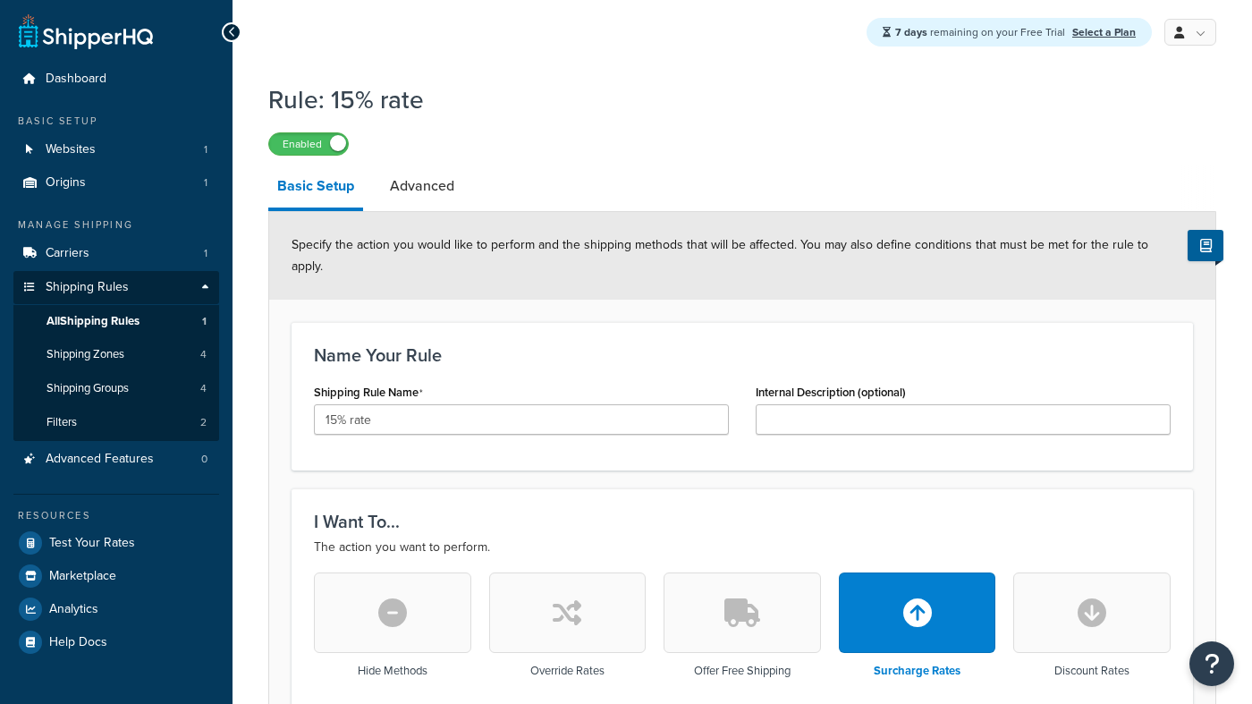
select select "PERCENTAGE"
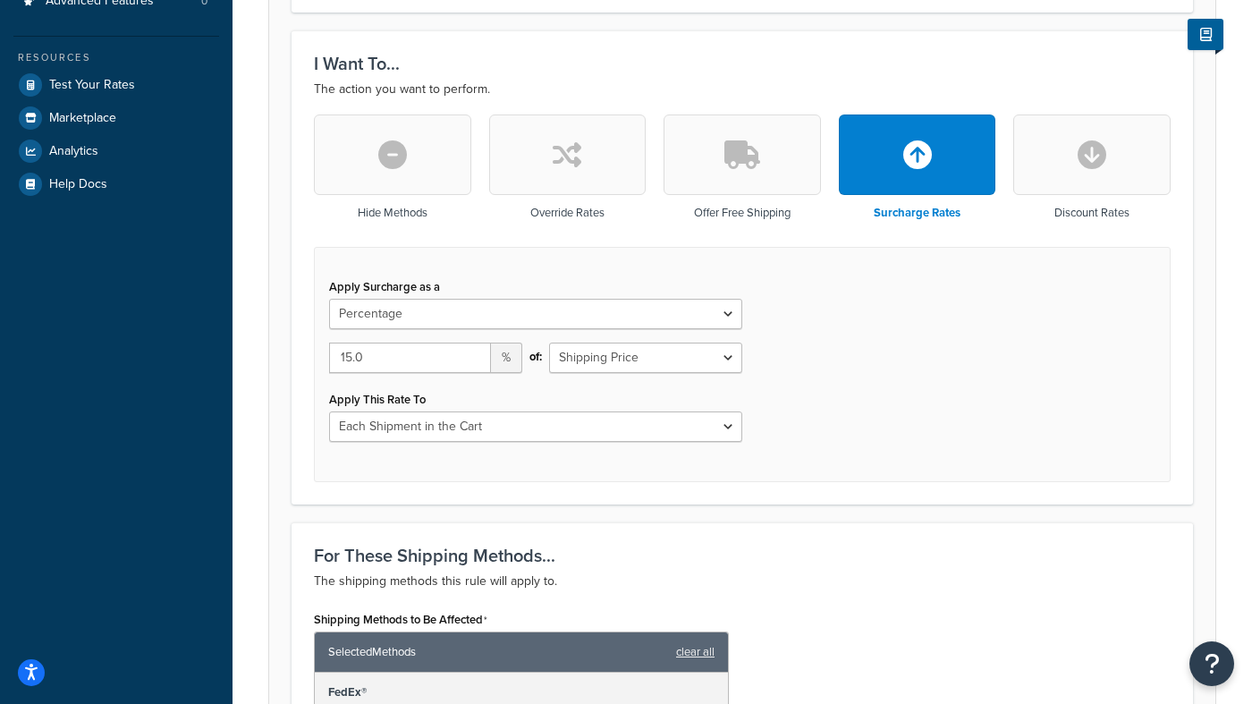
scroll to position [465, 0]
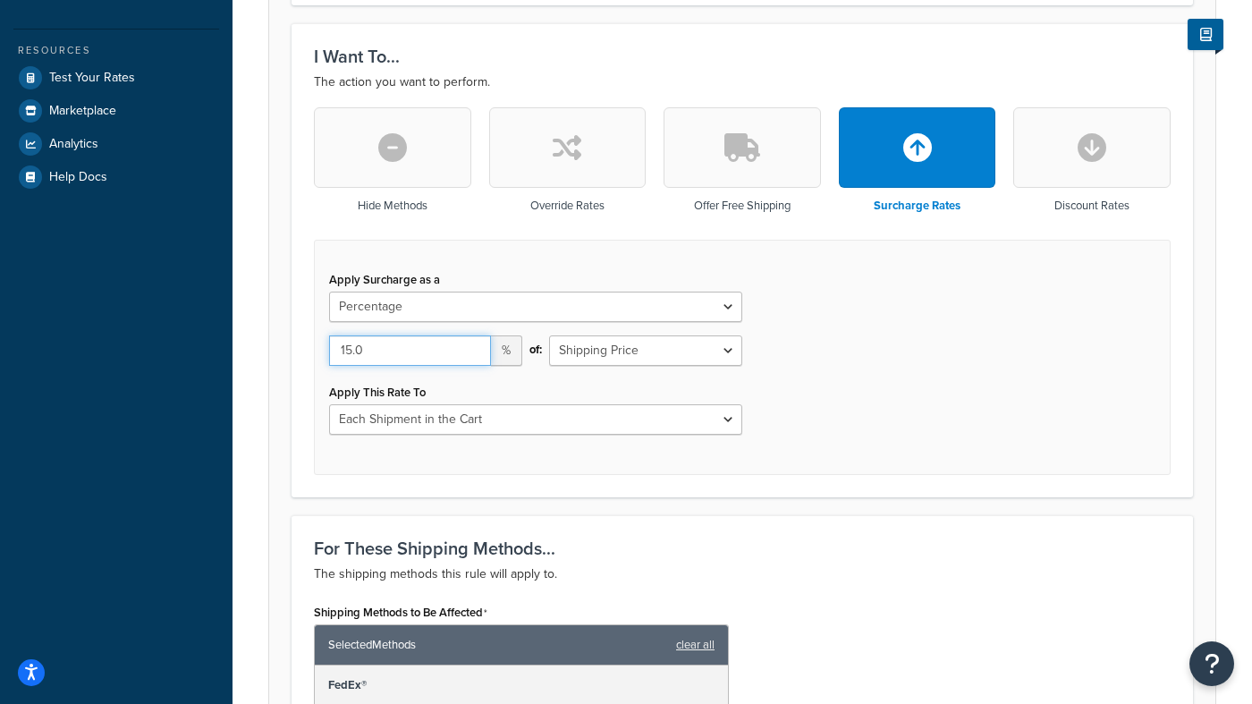
click at [350, 335] on input "15.0" at bounding box center [410, 350] width 162 height 30
type input "10.0"
click at [921, 293] on div "Apply Surcharge as a Flat Rate Percentage Flat Rate & Percentage 10.0 % of: Shi…" at bounding box center [742, 357] width 856 height 235
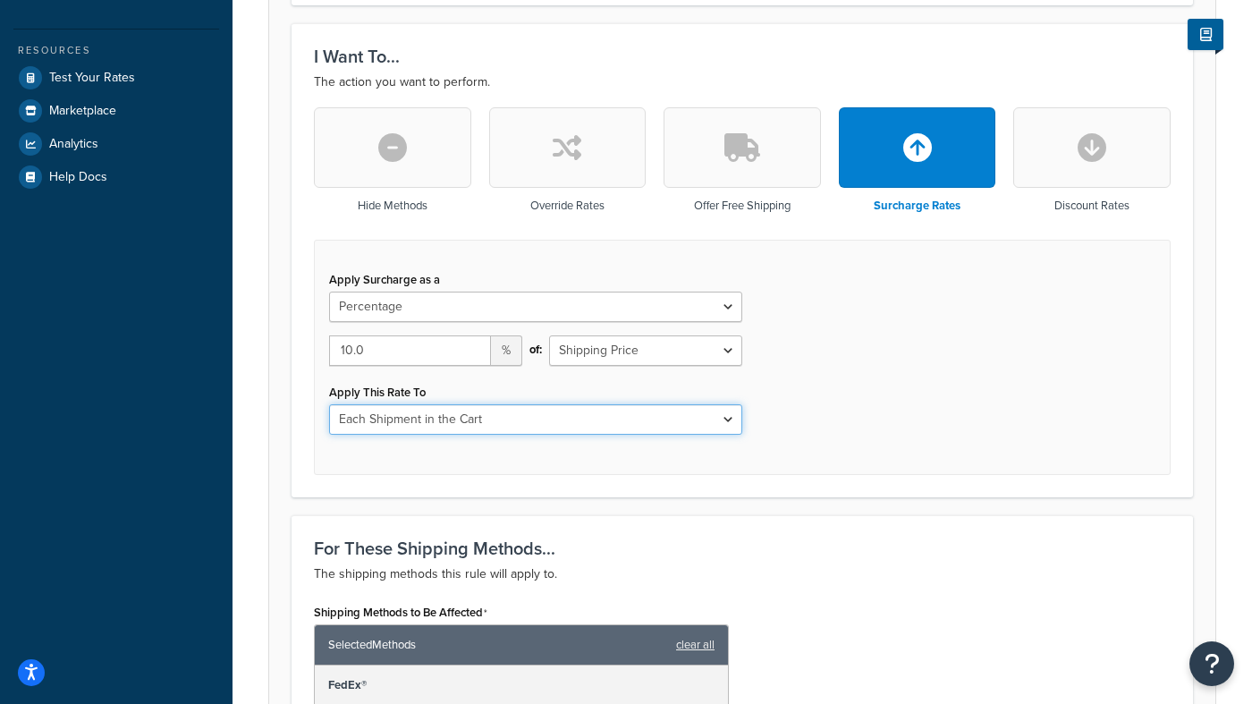
click at [714, 404] on select "Each Shipment in the Cart Each Shipping Group in the Cart Each Item within a Sh…" at bounding box center [535, 419] width 413 height 30
click at [329, 404] on select "Each Shipment in the Cart Each Shipping Group in the Cart Each Item within a Sh…" at bounding box center [535, 419] width 413 height 30
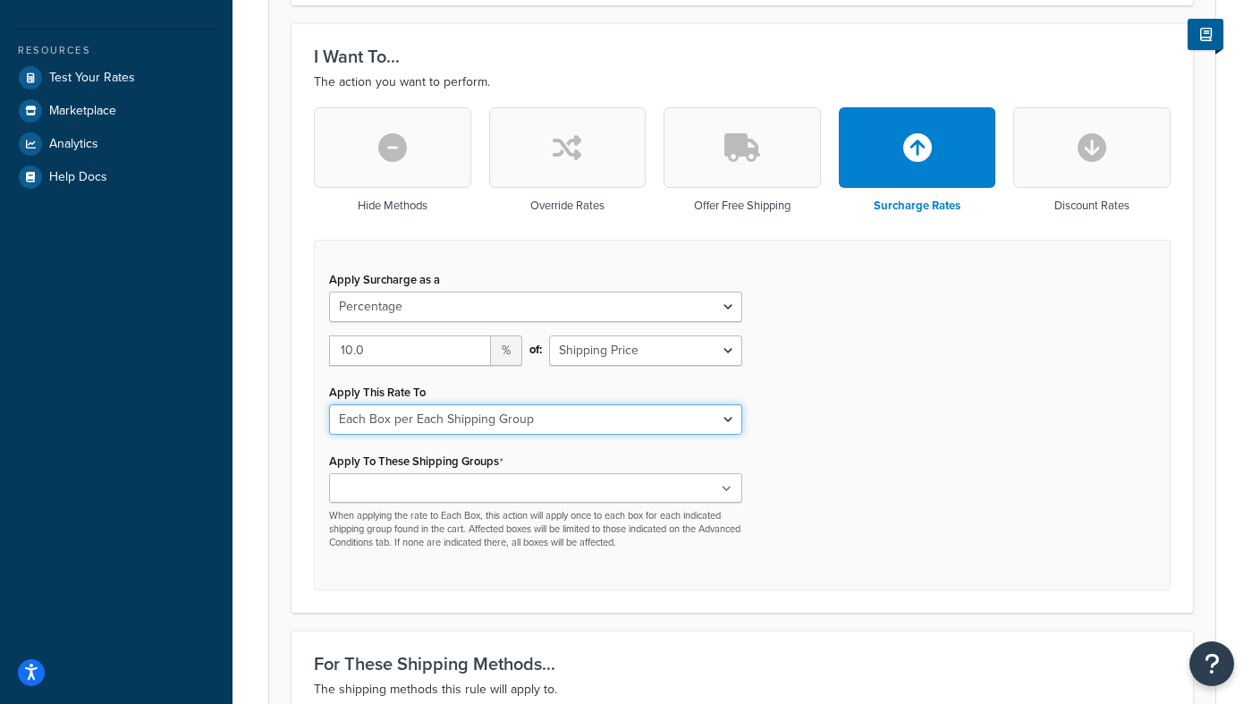
click at [696, 404] on select "Each Shipment in the Cart Each Shipping Group in the Cart Each Item within a Sh…" at bounding box center [535, 419] width 413 height 30
click at [329, 404] on select "Each Shipment in the Cart Each Shipping Group in the Cart Each Item within a Sh…" at bounding box center [535, 419] width 413 height 30
click at [659, 404] on select "Each Shipment in the Cart Each Shipping Group in the Cart Each Item within a Sh…" at bounding box center [535, 419] width 413 height 30
select select "CART"
click at [329, 404] on select "Each Shipment in the Cart Each Shipping Group in the Cart Each Item within a Sh…" at bounding box center [535, 419] width 413 height 30
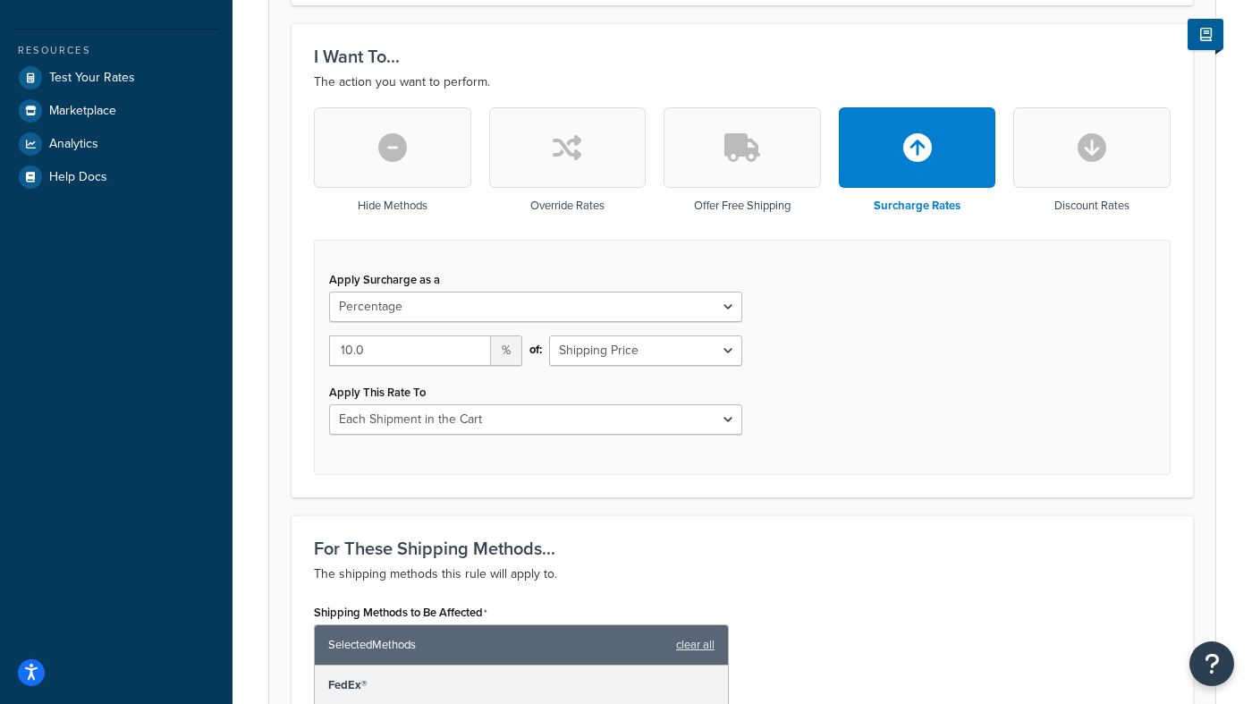
click at [866, 350] on div "Apply Surcharge as a Flat Rate Percentage Flat Rate & Percentage 10.0 % of: Shi…" at bounding box center [742, 357] width 856 height 235
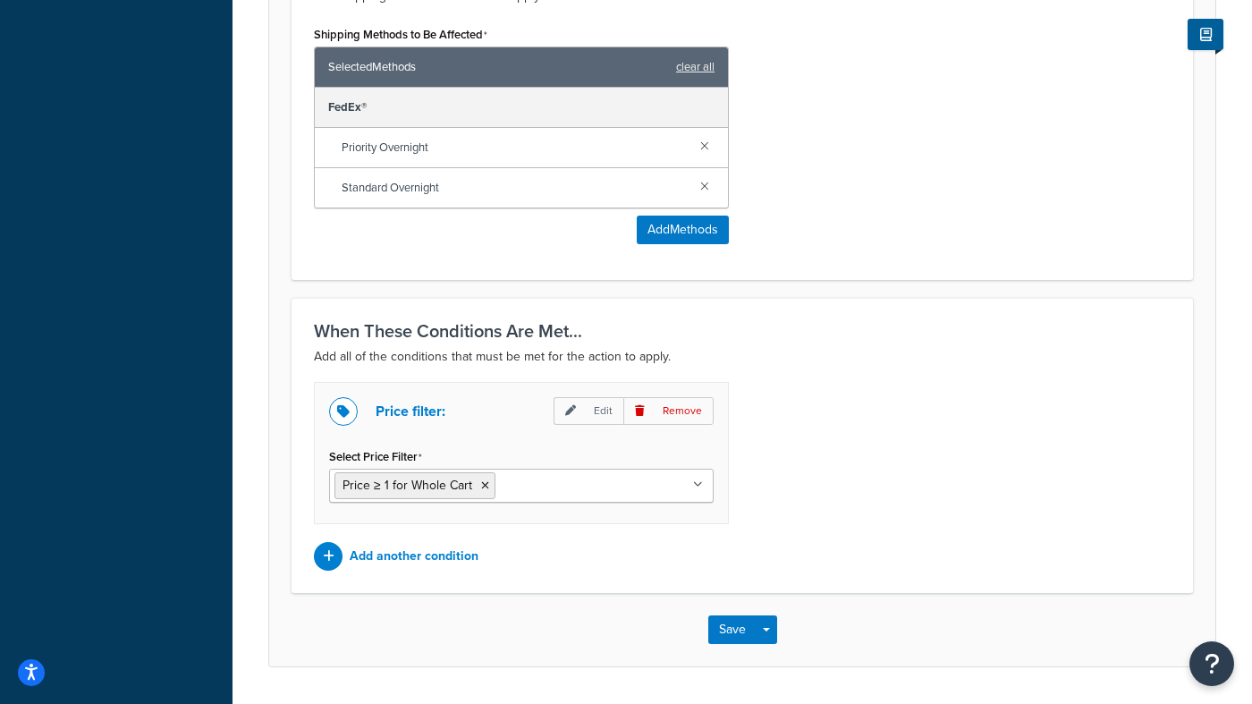
scroll to position [1062, 0]
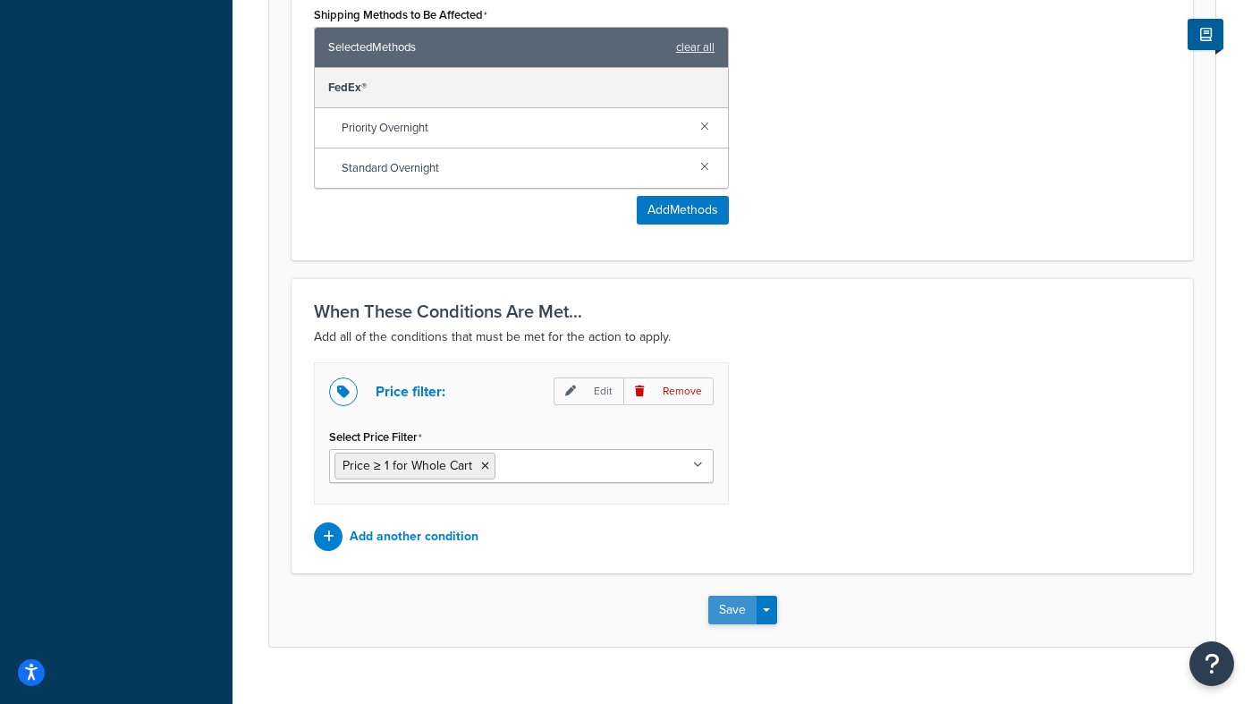
click at [739, 595] on button "Save" at bounding box center [732, 609] width 48 height 29
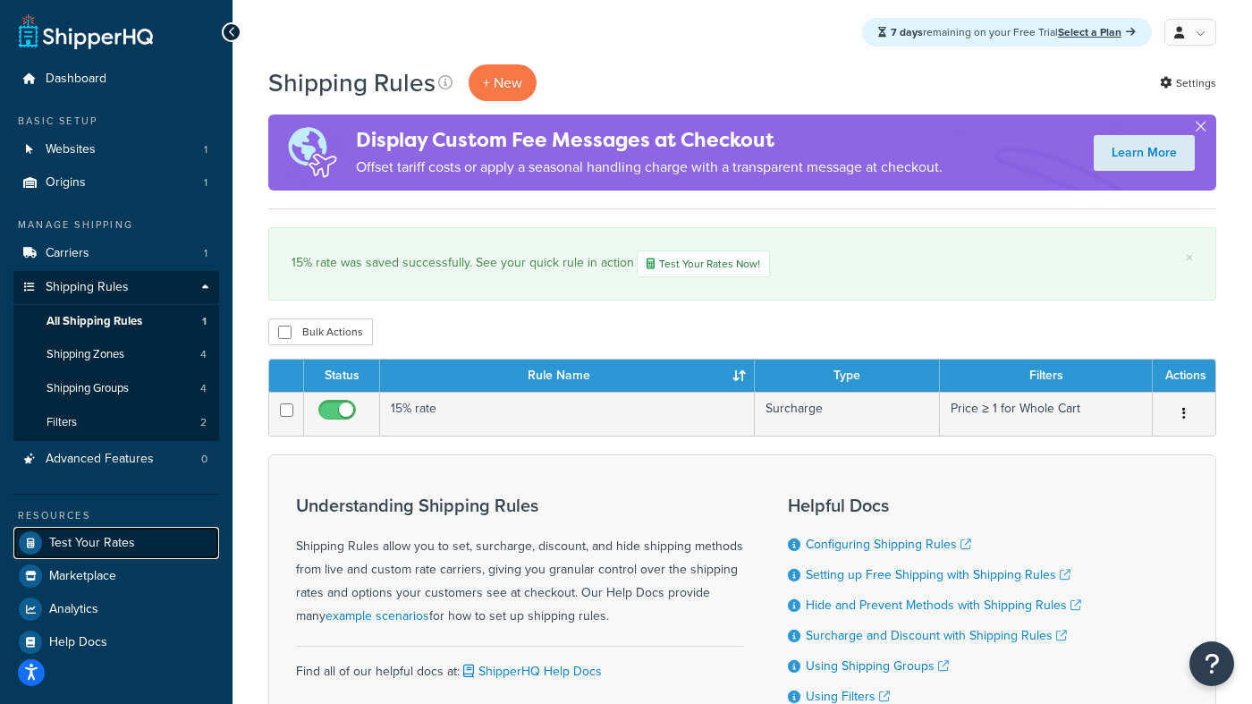
click at [123, 541] on span "Test Your Rates" at bounding box center [92, 543] width 86 height 15
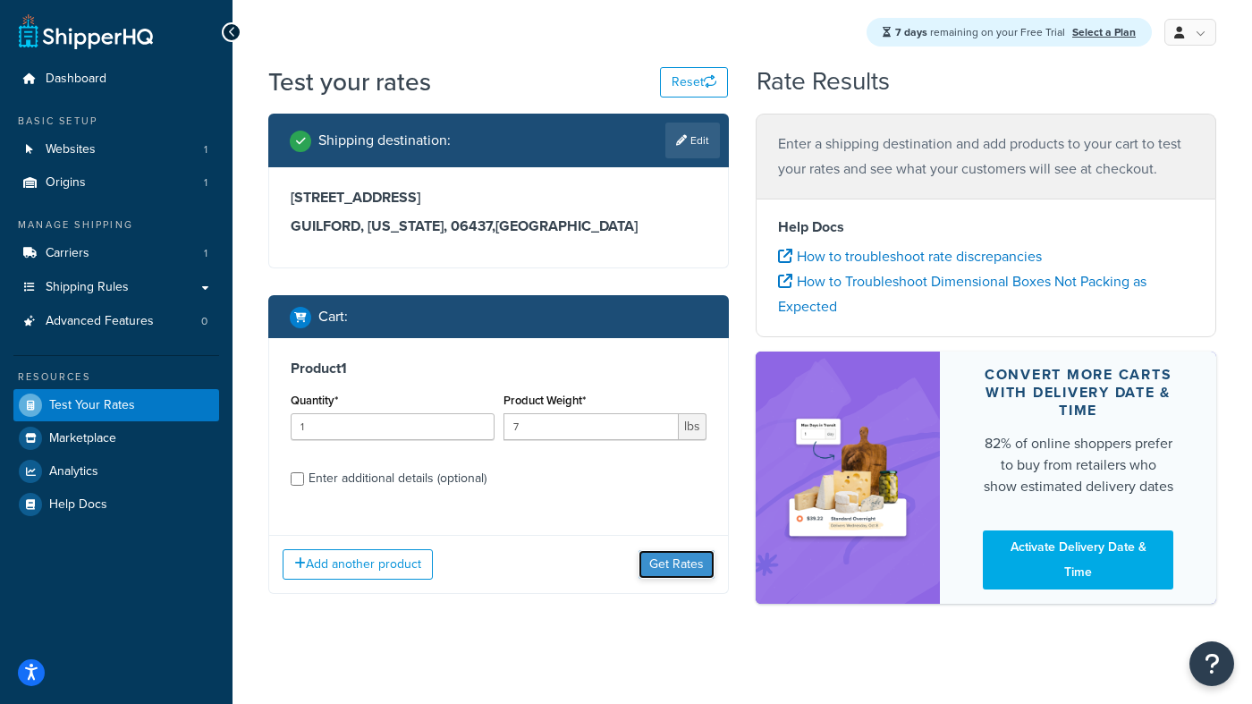
click at [689, 569] on button "Get Rates" at bounding box center [676, 564] width 76 height 29
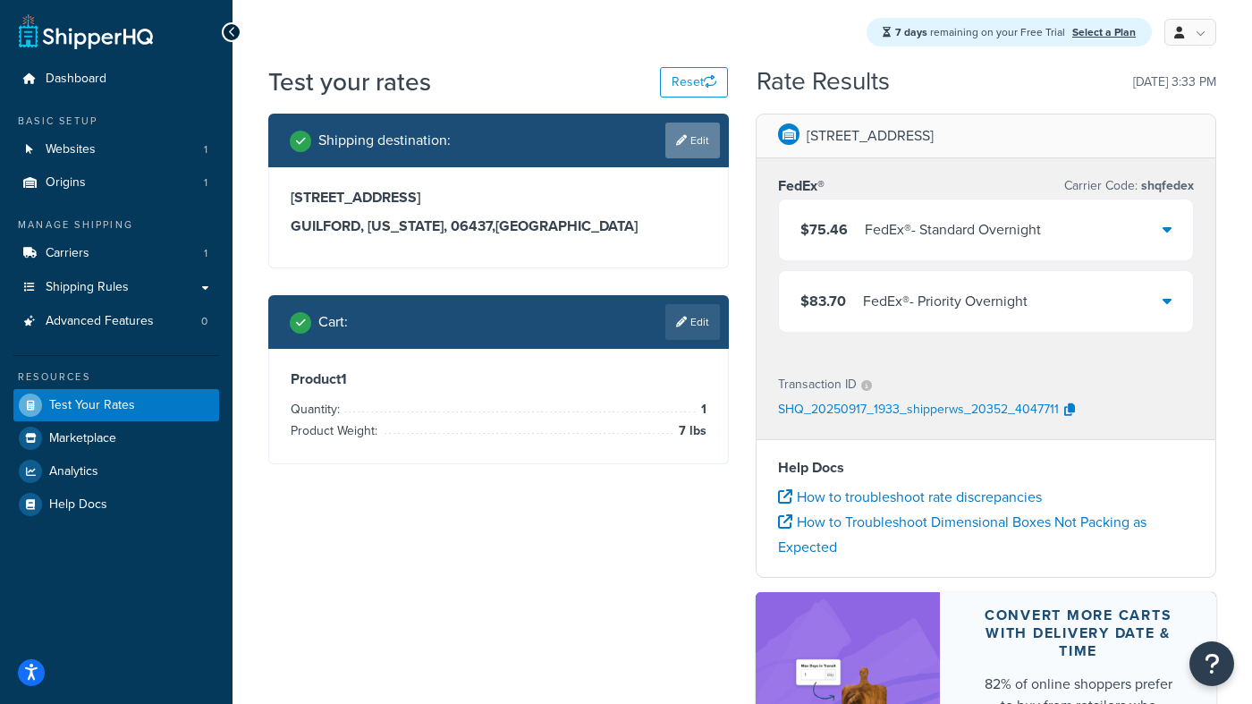
click at [693, 142] on link "Edit" at bounding box center [692, 140] width 55 height 36
select select "CT"
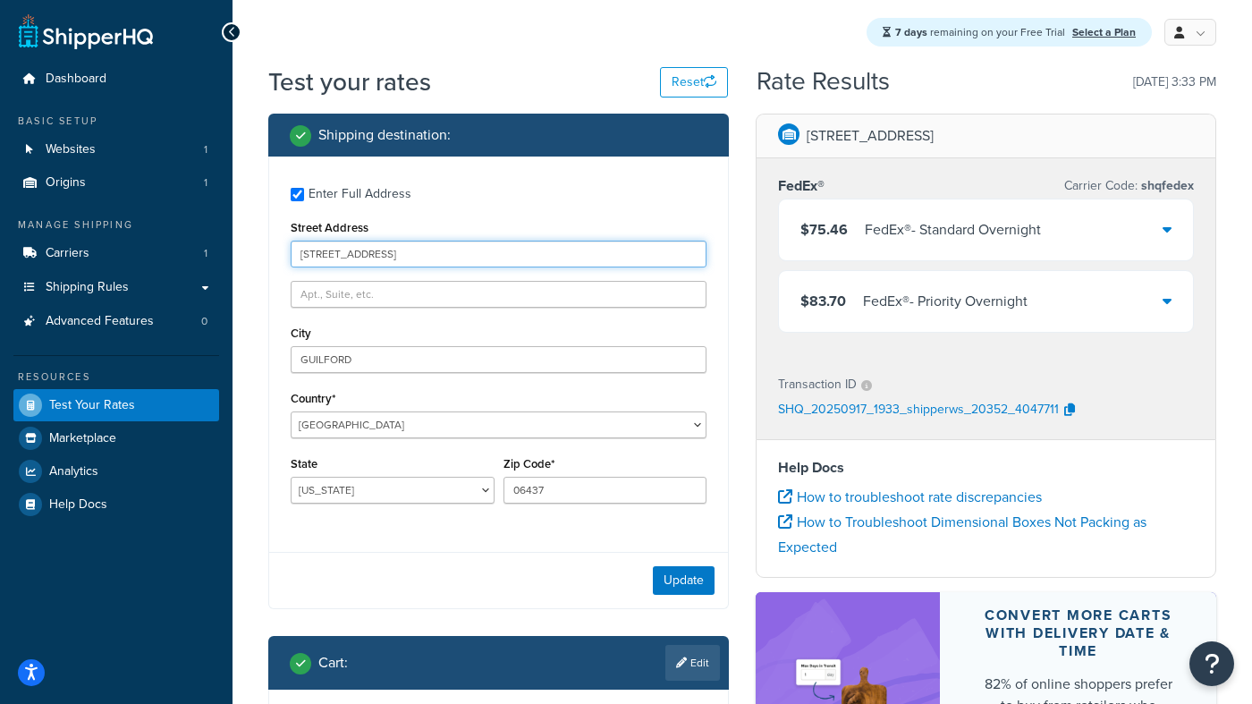
click at [438, 257] on input "[STREET_ADDRESS]" at bounding box center [499, 253] width 416 height 27
click at [437, 253] on input "[STREET_ADDRESS]" at bounding box center [499, 253] width 416 height 27
drag, startPoint x: 437, startPoint y: 253, endPoint x: 274, endPoint y: 253, distance: 162.7
click at [274, 253] on div "Enter Full Address Street Address [STREET_ADDRESS] [GEOGRAPHIC_DATA] [GEOGRAPHI…" at bounding box center [498, 347] width 459 height 382
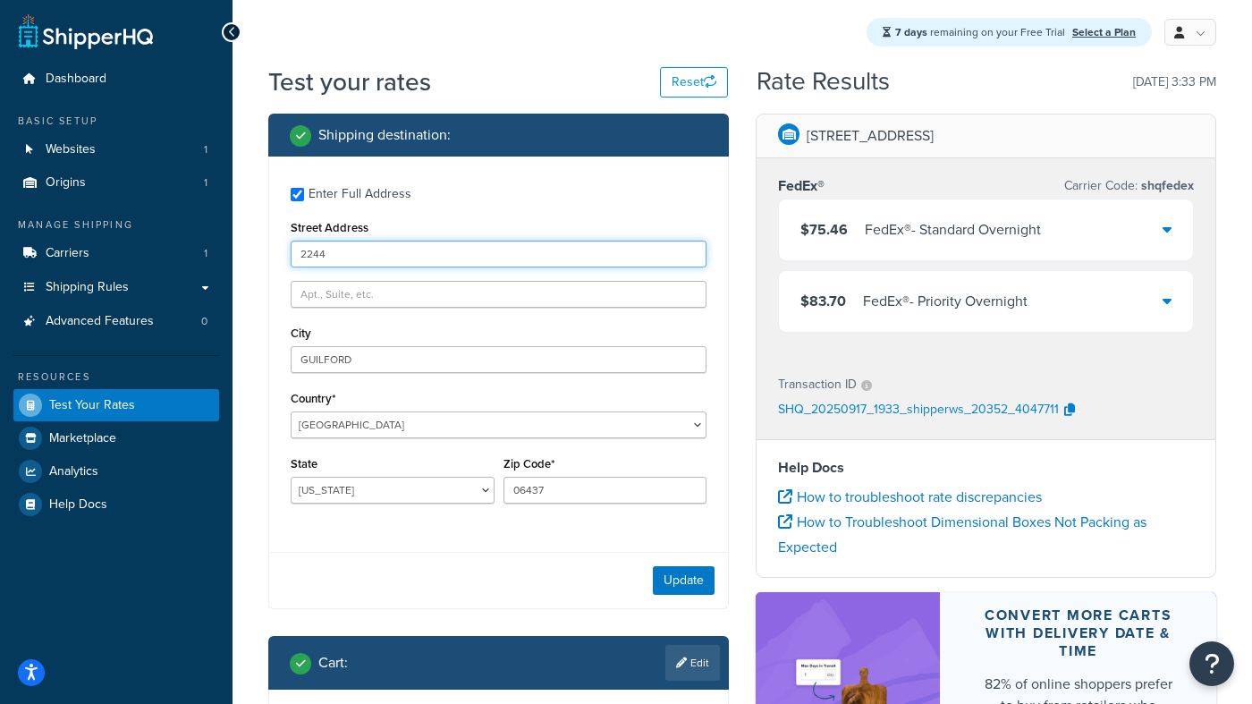
type input "[STREET_ADDRESS]"
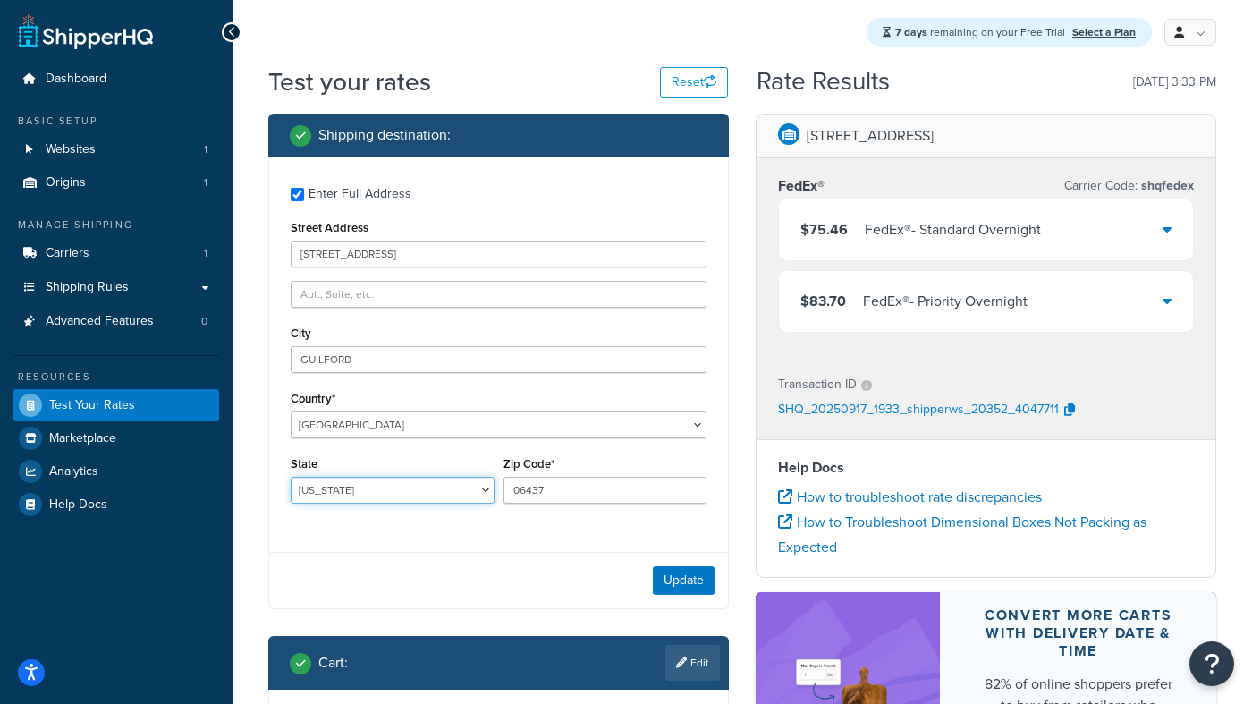
select select "SC"
click at [683, 581] on button "Update" at bounding box center [684, 580] width 62 height 29
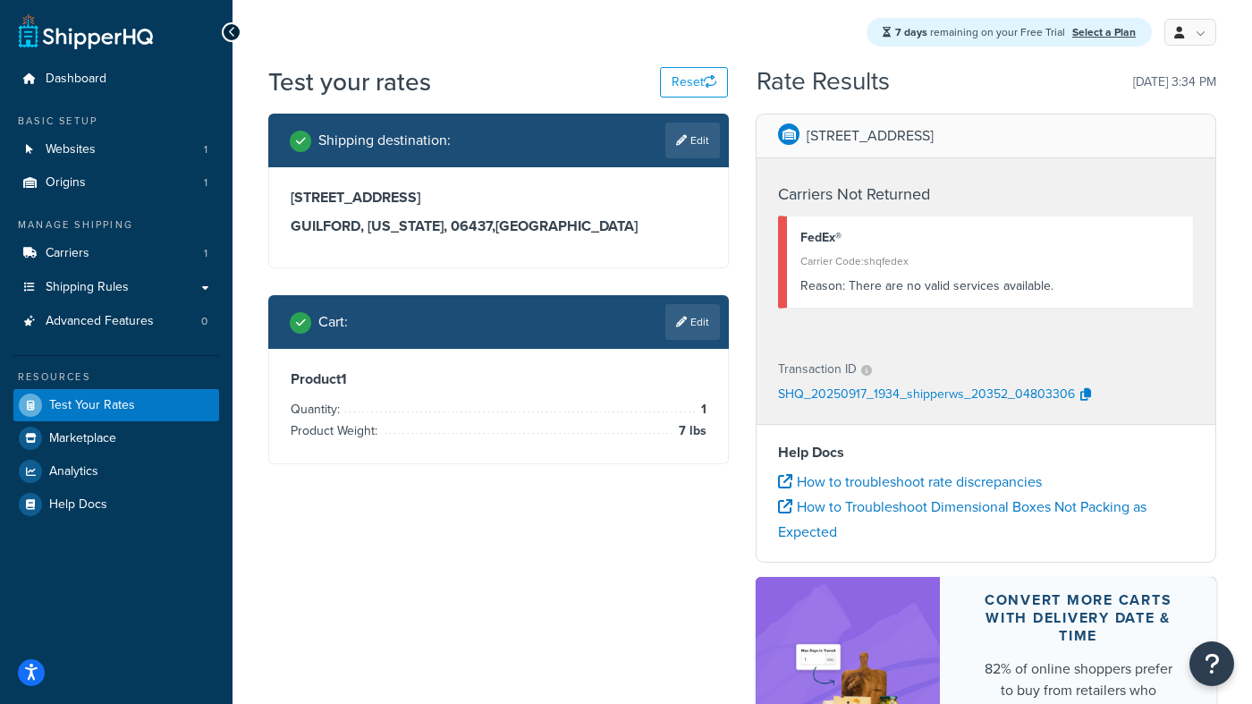
click at [583, 450] on div "Product 1 Quantity: 1 Product Weight: 7 lbs" at bounding box center [498, 406] width 459 height 114
click at [634, 502] on div "Shipping destination : Edit 2244 Andover Way GUILFORD, South Carolina, 06437 , …" at bounding box center [742, 480] width 974 height 733
click at [691, 75] on button "Reset" at bounding box center [694, 82] width 68 height 30
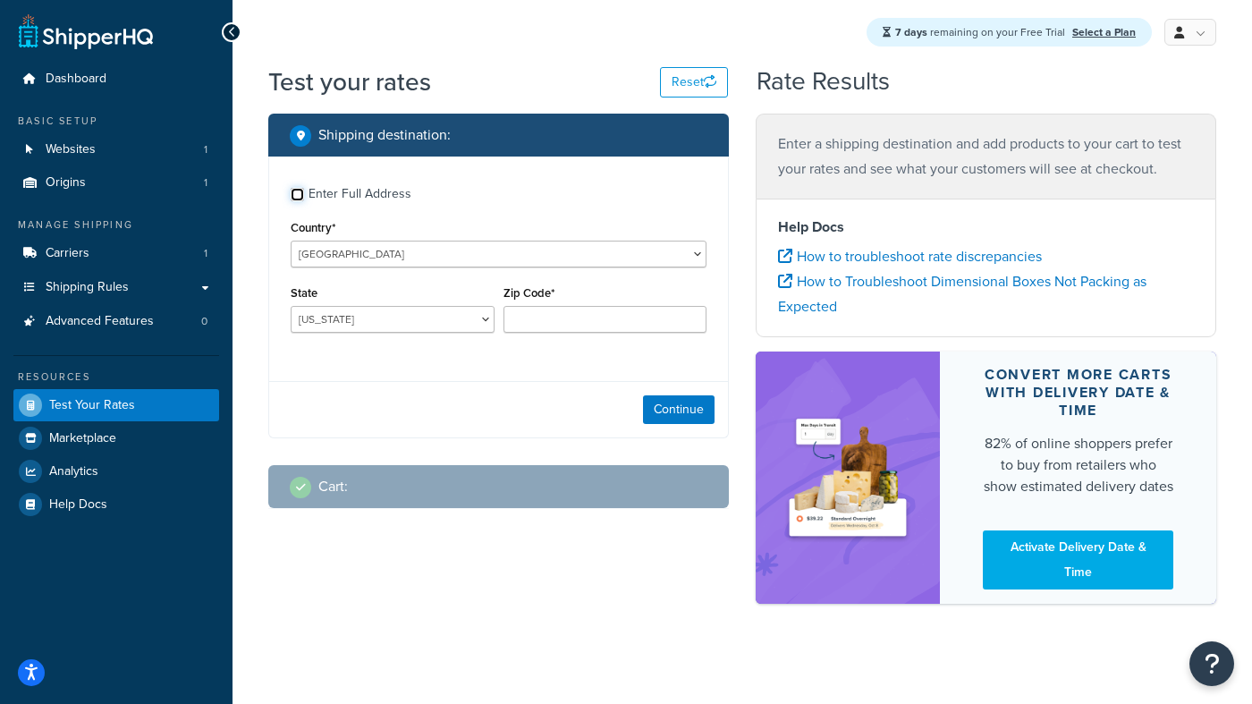
click at [295, 197] on input "Enter Full Address" at bounding box center [297, 194] width 13 height 13
checkbox input "true"
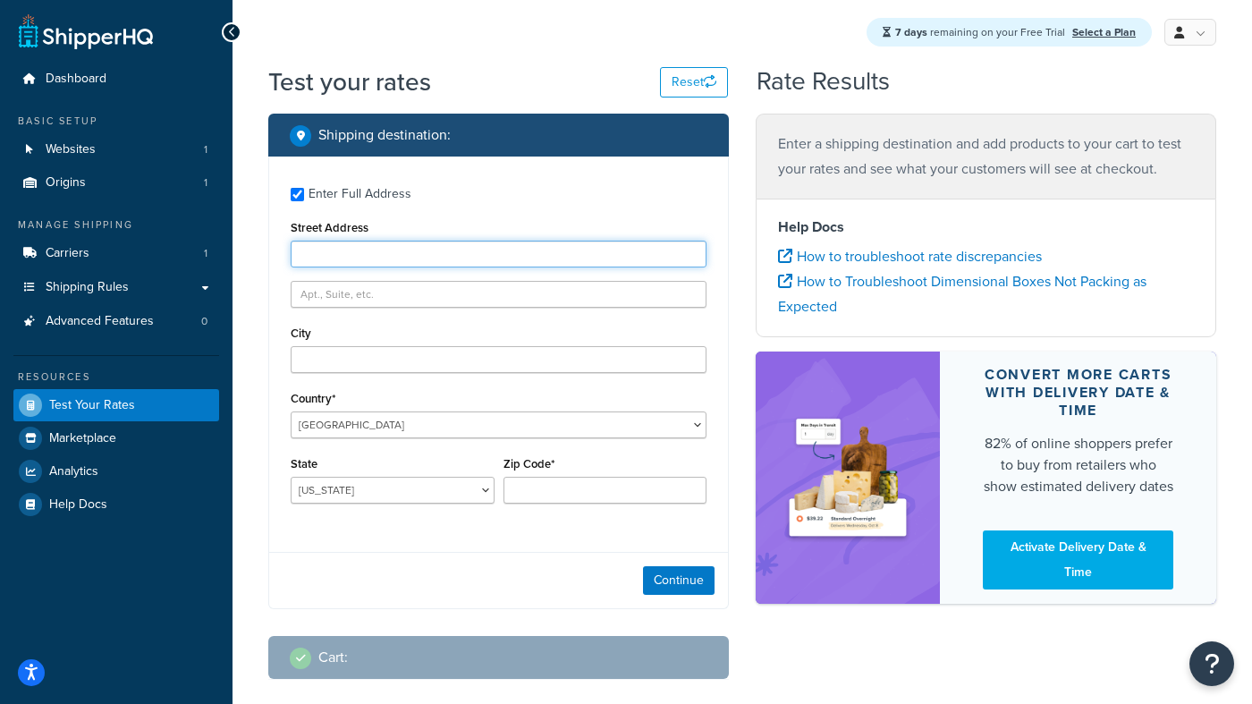
click at [333, 250] on input "Street Address" at bounding box center [499, 253] width 416 height 27
type input "2244 Andover Way"
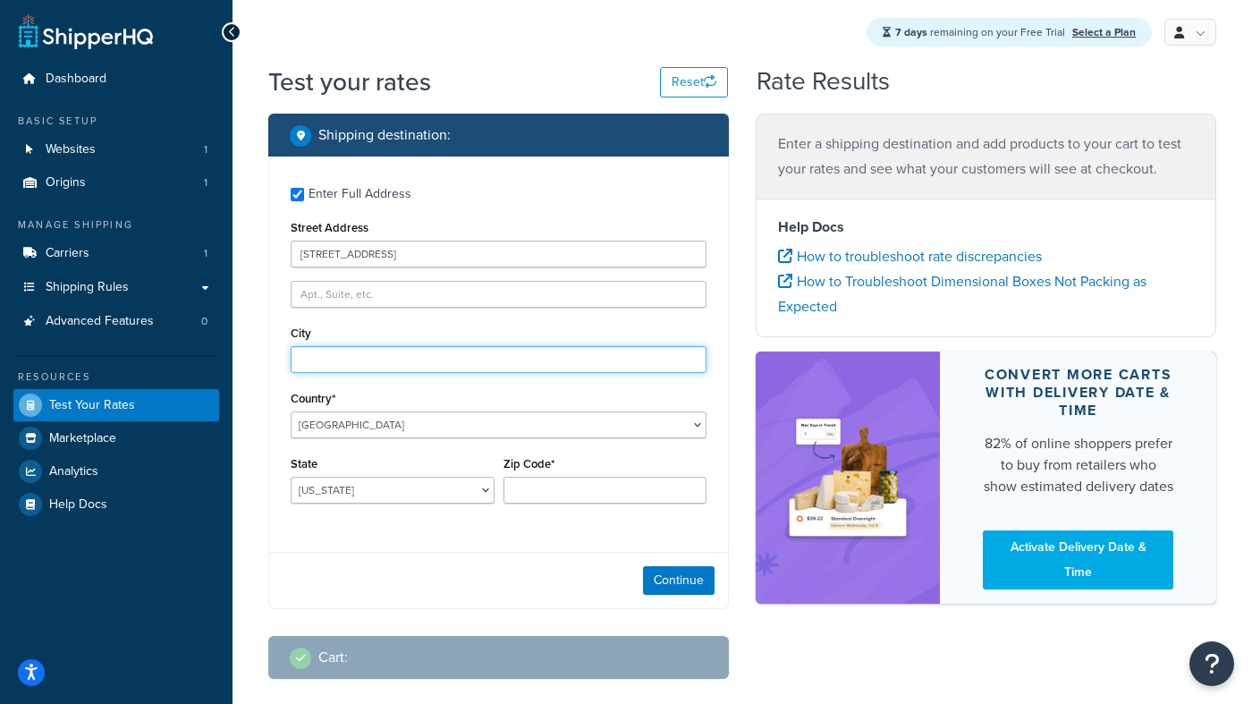
type input "Mount Pleasant"
select select "SC"
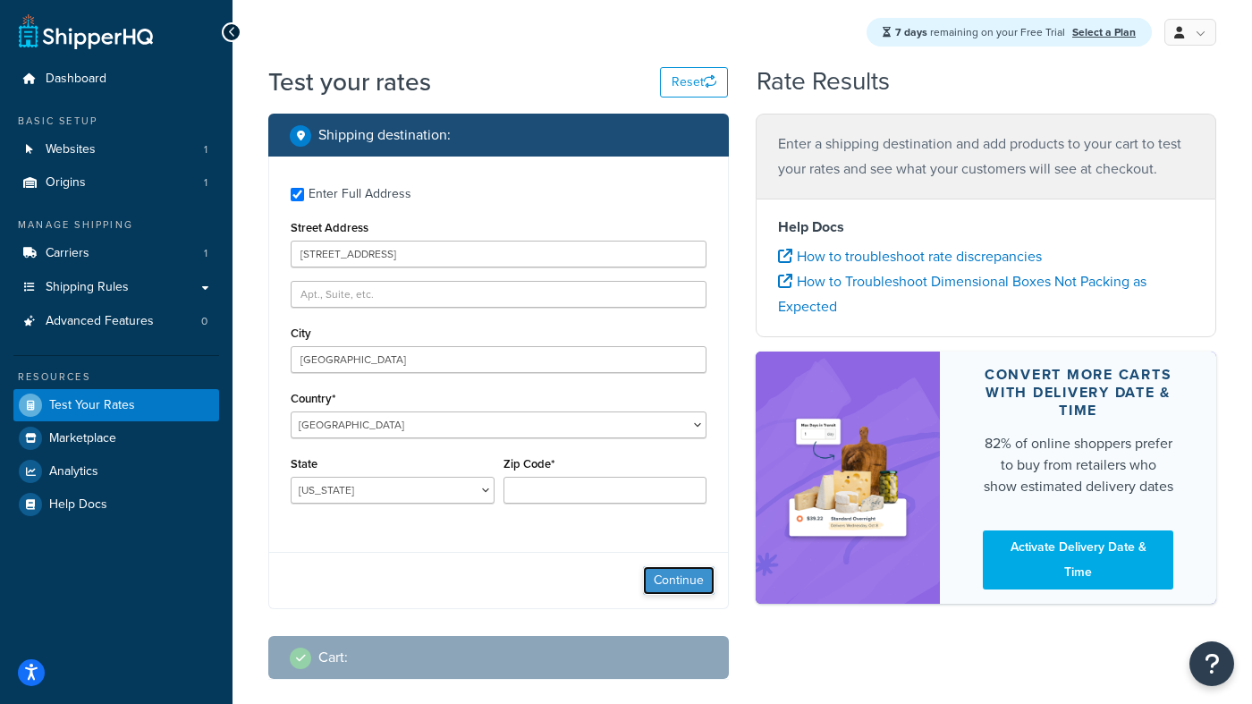
click at [683, 585] on button "Continue" at bounding box center [679, 580] width 72 height 29
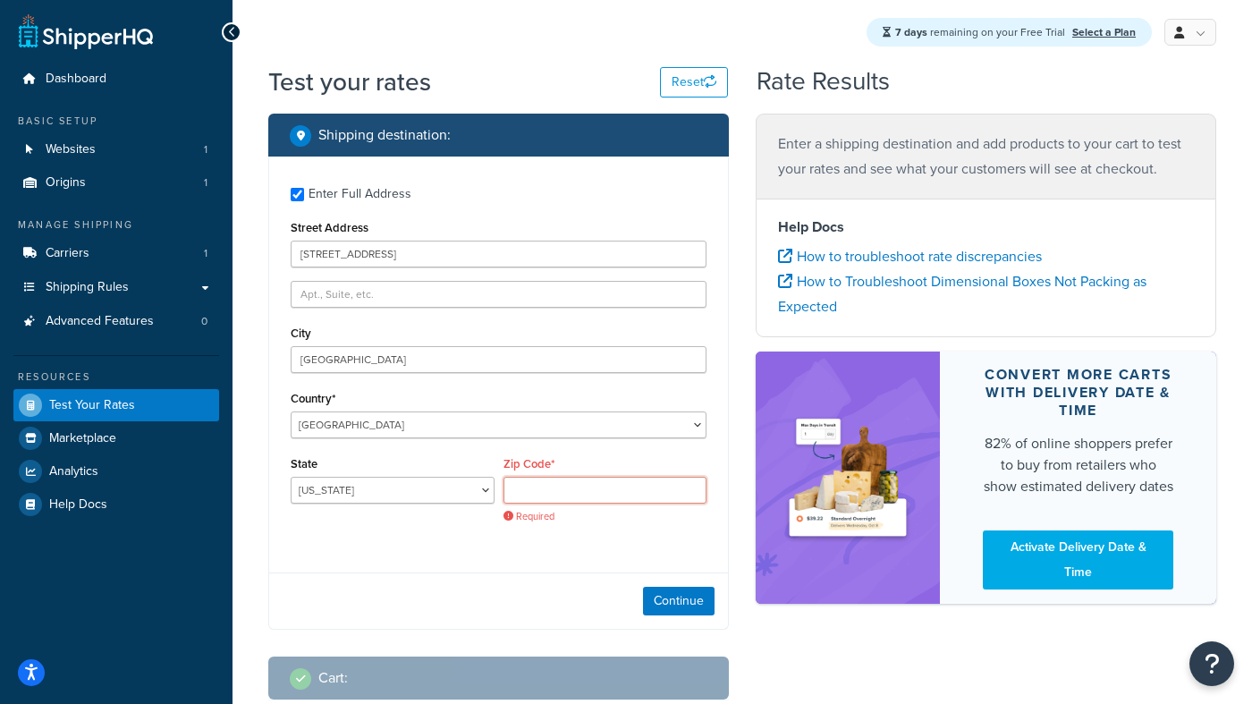
click at [603, 492] on input "Zip Code*" at bounding box center [605, 490] width 204 height 27
type input "29466-7053"
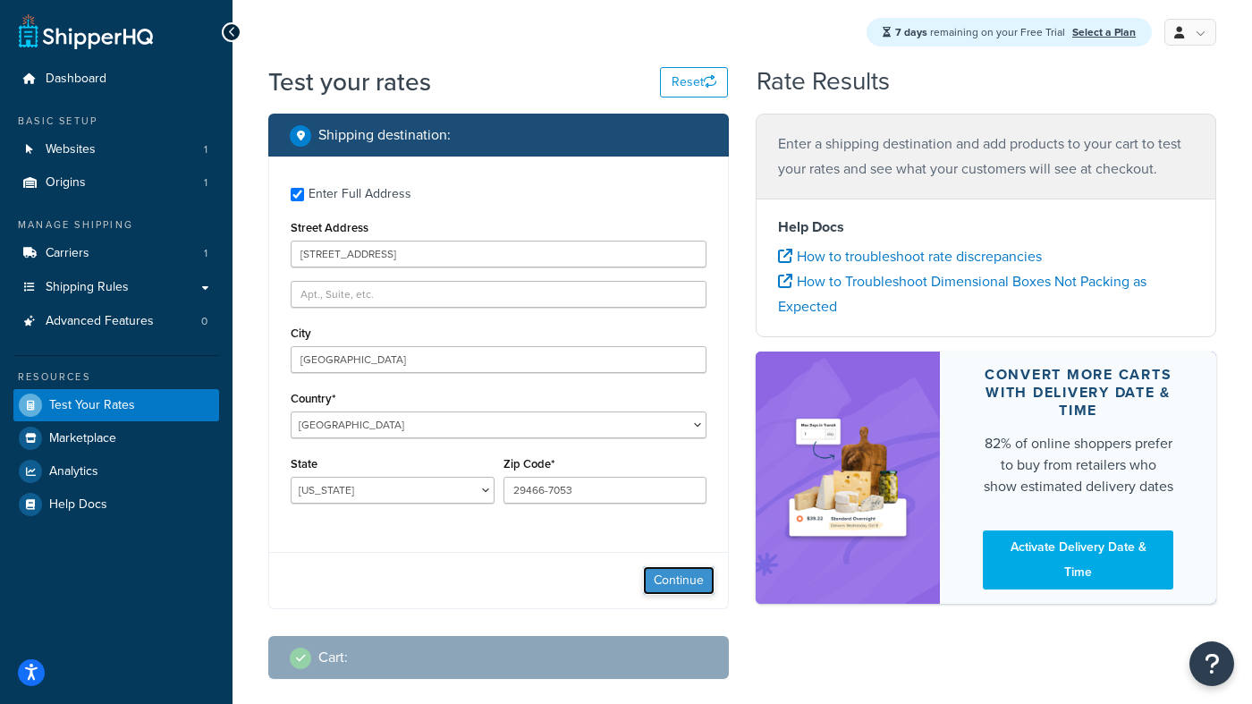
click at [689, 585] on button "Continue" at bounding box center [679, 580] width 72 height 29
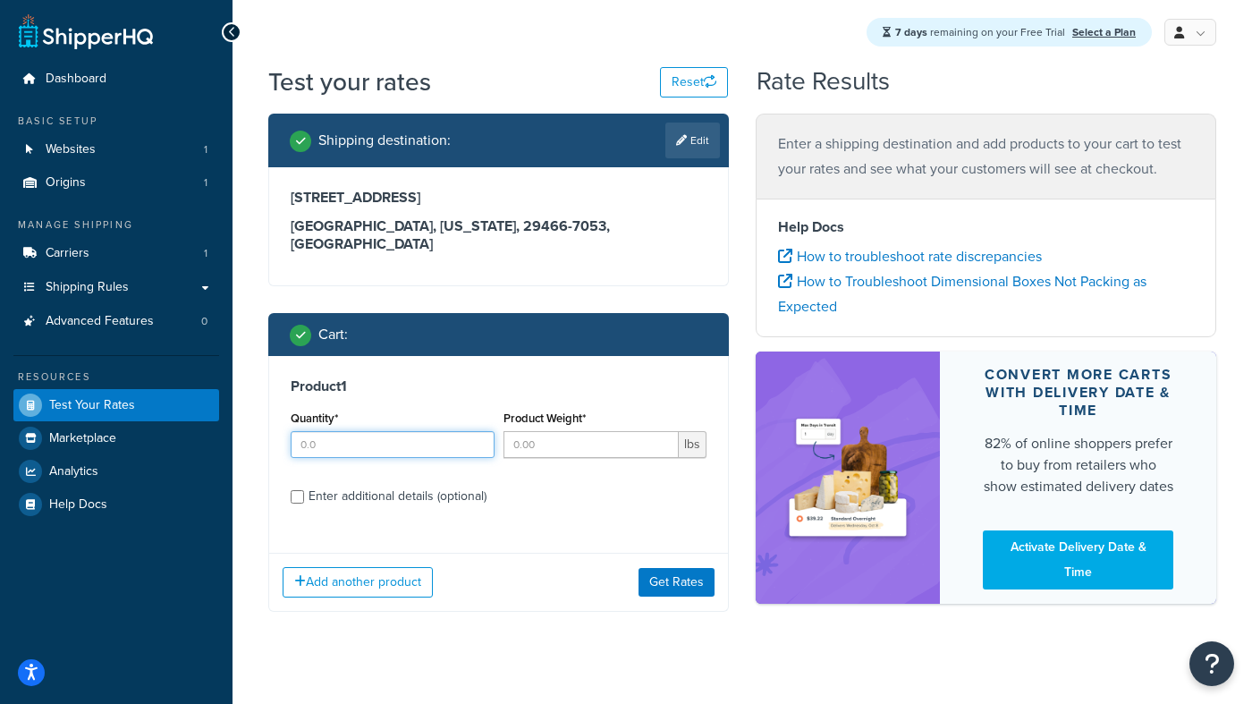
click at [410, 434] on input "Quantity*" at bounding box center [393, 444] width 204 height 27
type input "1"
click at [477, 431] on input "1" at bounding box center [393, 444] width 204 height 27
click at [551, 431] on input "Product Weight*" at bounding box center [591, 444] width 176 height 27
click at [662, 431] on input "1" at bounding box center [591, 444] width 176 height 27
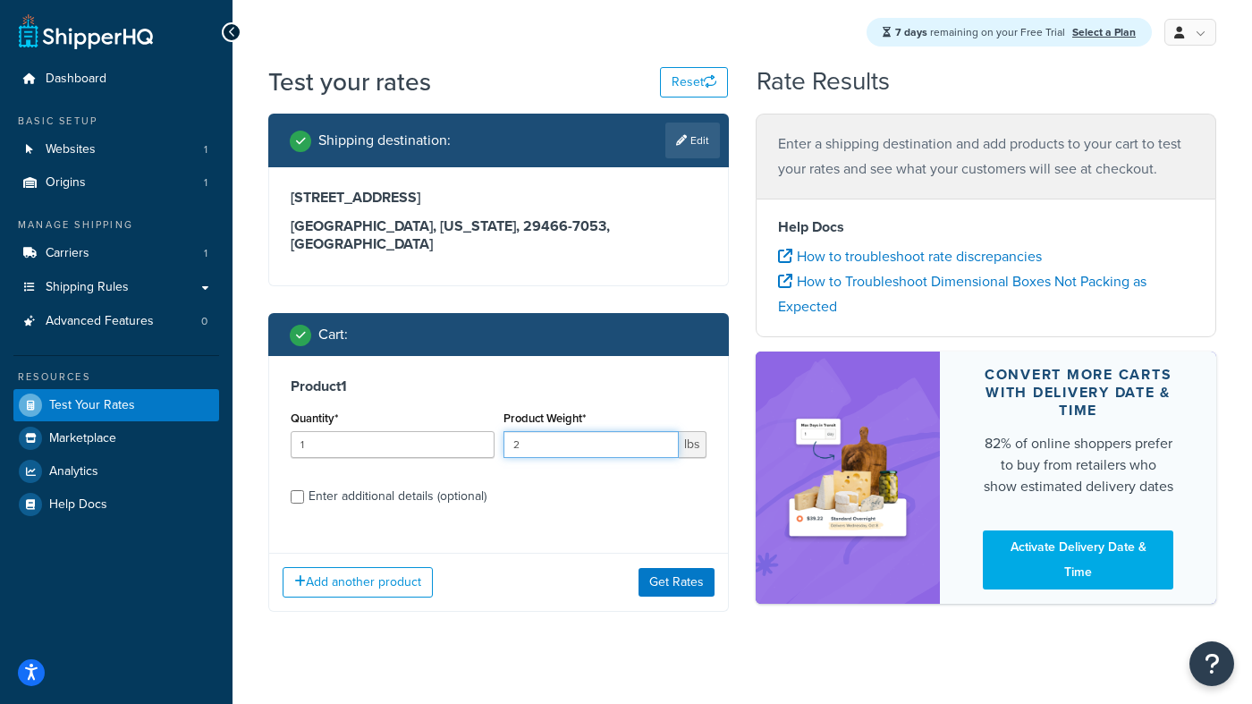
click at [662, 431] on input "2" at bounding box center [591, 444] width 176 height 27
click at [662, 431] on input "3" at bounding box center [591, 444] width 176 height 27
click at [662, 431] on input "4" at bounding box center [591, 444] width 176 height 27
click at [662, 431] on input "5" at bounding box center [591, 444] width 176 height 27
click at [662, 431] on input "6" at bounding box center [591, 444] width 176 height 27
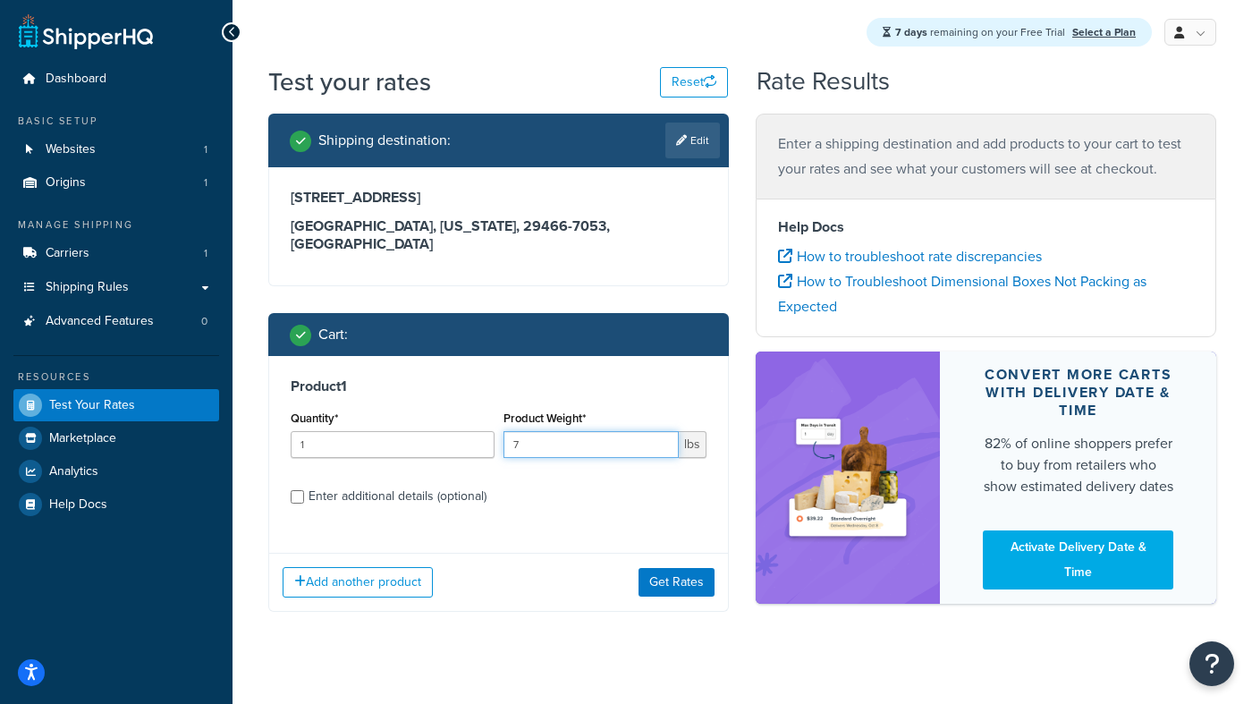
click at [662, 431] on input "7" at bounding box center [591, 444] width 176 height 27
click at [662, 431] on input "8" at bounding box center [591, 444] width 176 height 27
type input "9"
click at [662, 431] on input "9" at bounding box center [591, 444] width 176 height 27
click at [679, 568] on button "Get Rates" at bounding box center [676, 582] width 76 height 29
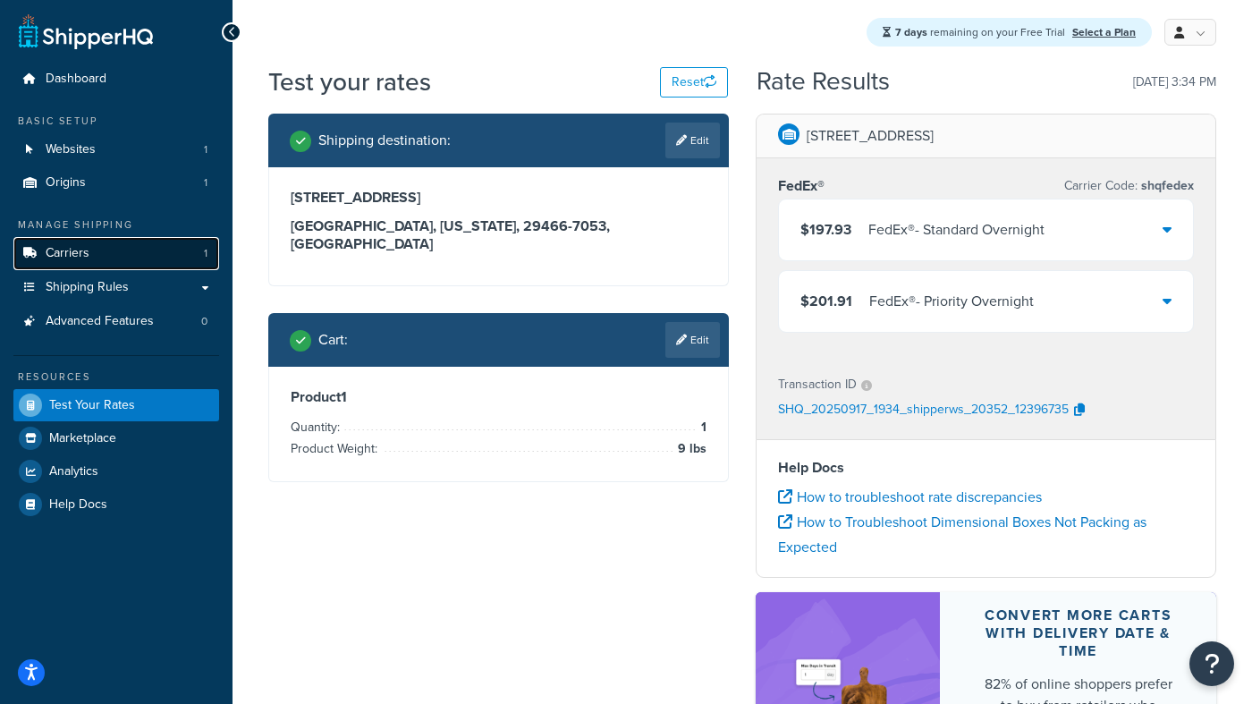
click at [143, 257] on link "Carriers 1" at bounding box center [116, 253] width 206 height 33
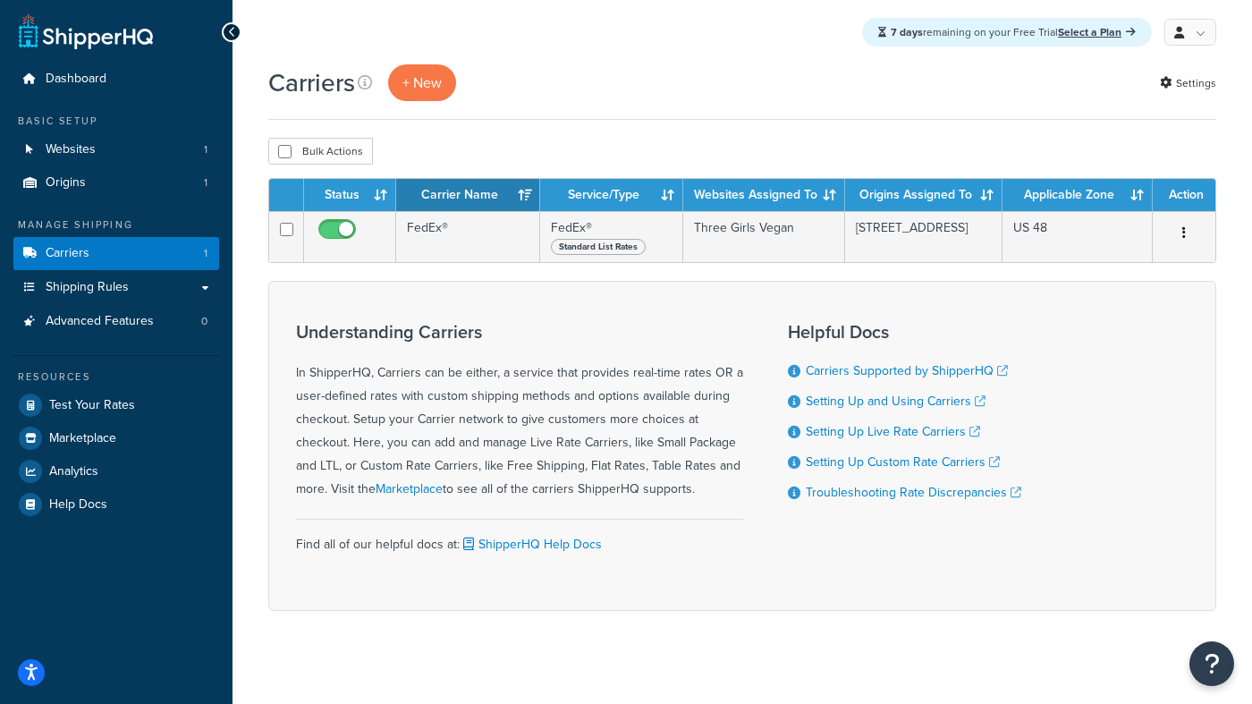
click at [650, 147] on div "Bulk Actions Duplicate [GEOGRAPHIC_DATA]" at bounding box center [742, 151] width 948 height 27
click at [103, 438] on span "Marketplace" at bounding box center [82, 438] width 67 height 15
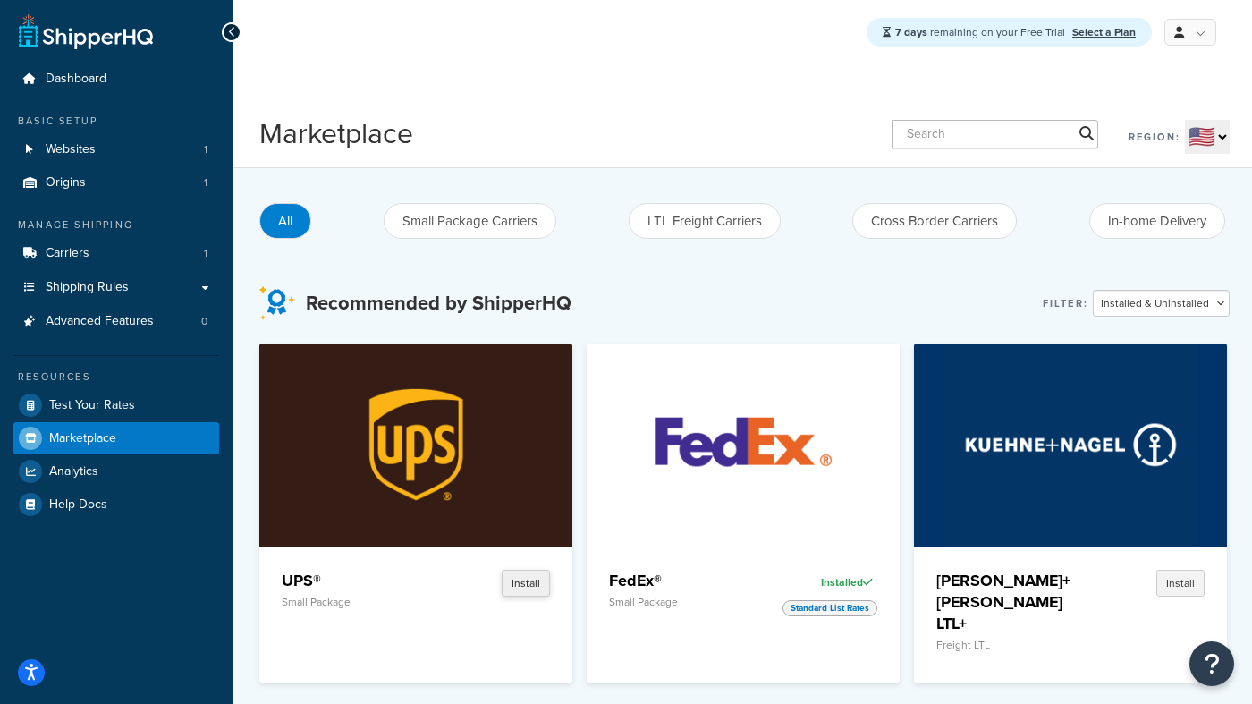
click at [523, 582] on button "Install" at bounding box center [526, 582] width 48 height 27
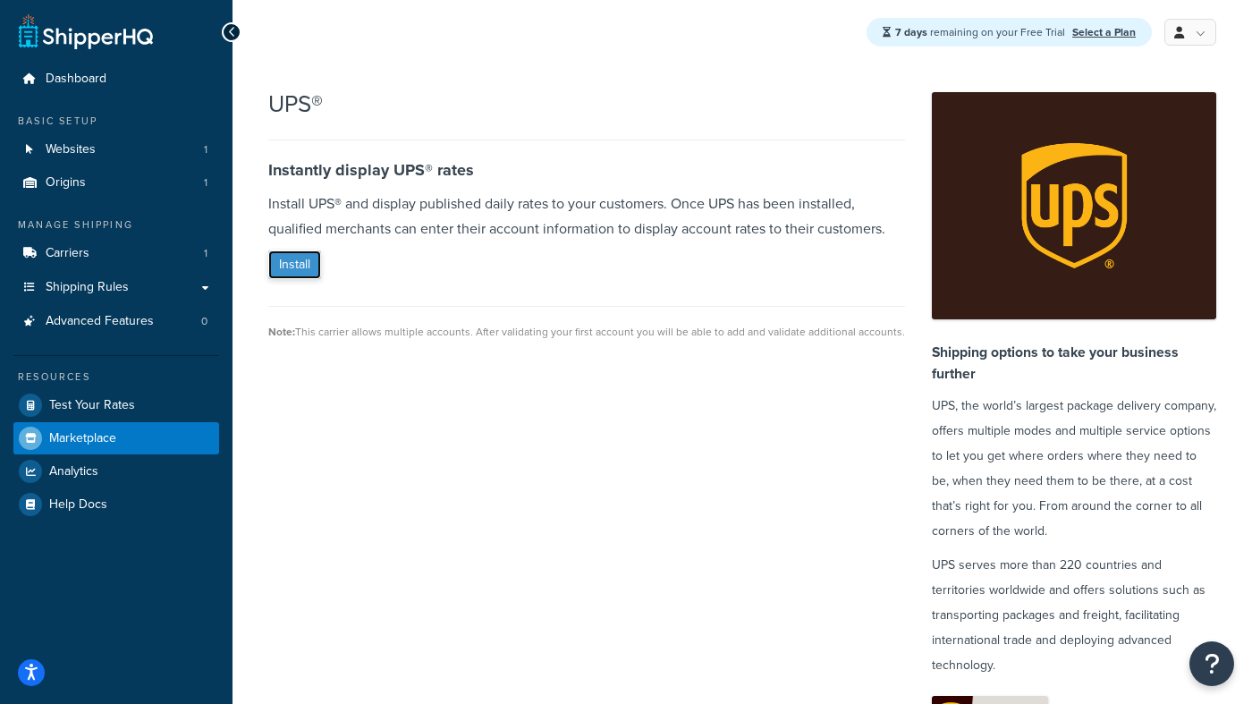
click at [289, 261] on button "Install" at bounding box center [294, 264] width 53 height 29
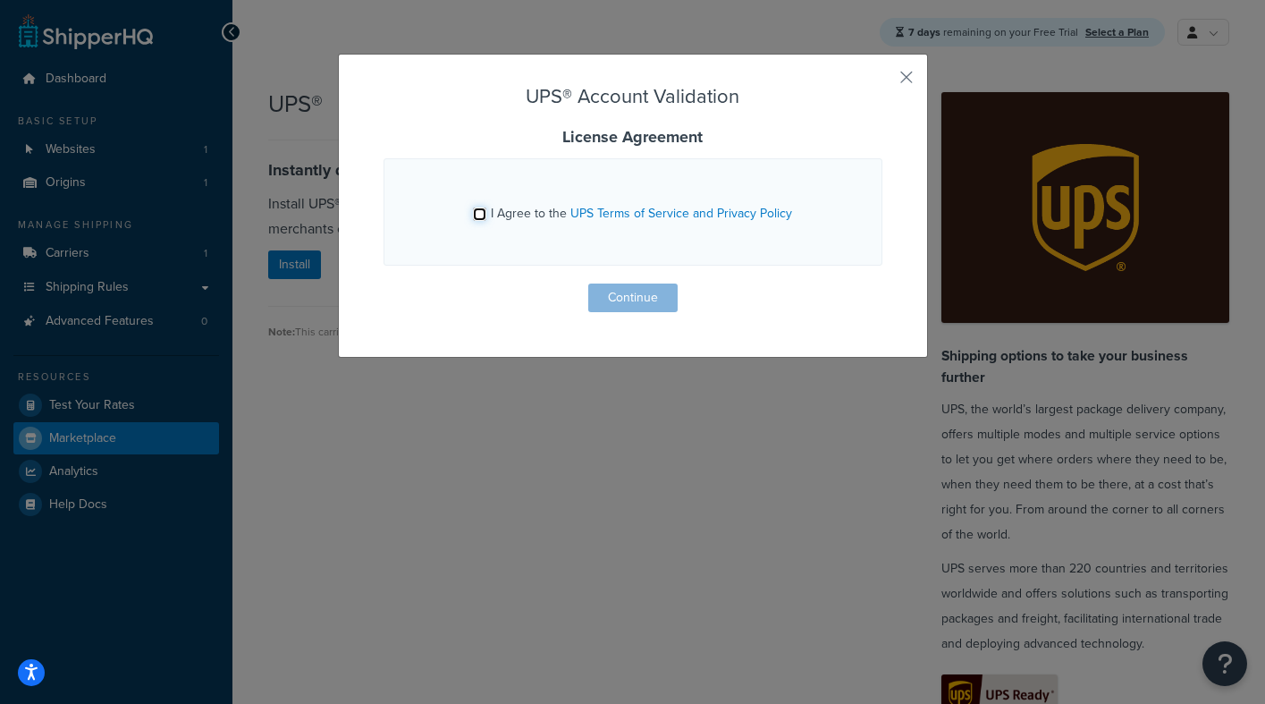
click at [479, 210] on input "I Agree to the UPS Terms of Service and Privacy Policy" at bounding box center [479, 213] width 13 height 13
checkbox input "true"
click at [632, 300] on button "Continue" at bounding box center [632, 297] width 89 height 29
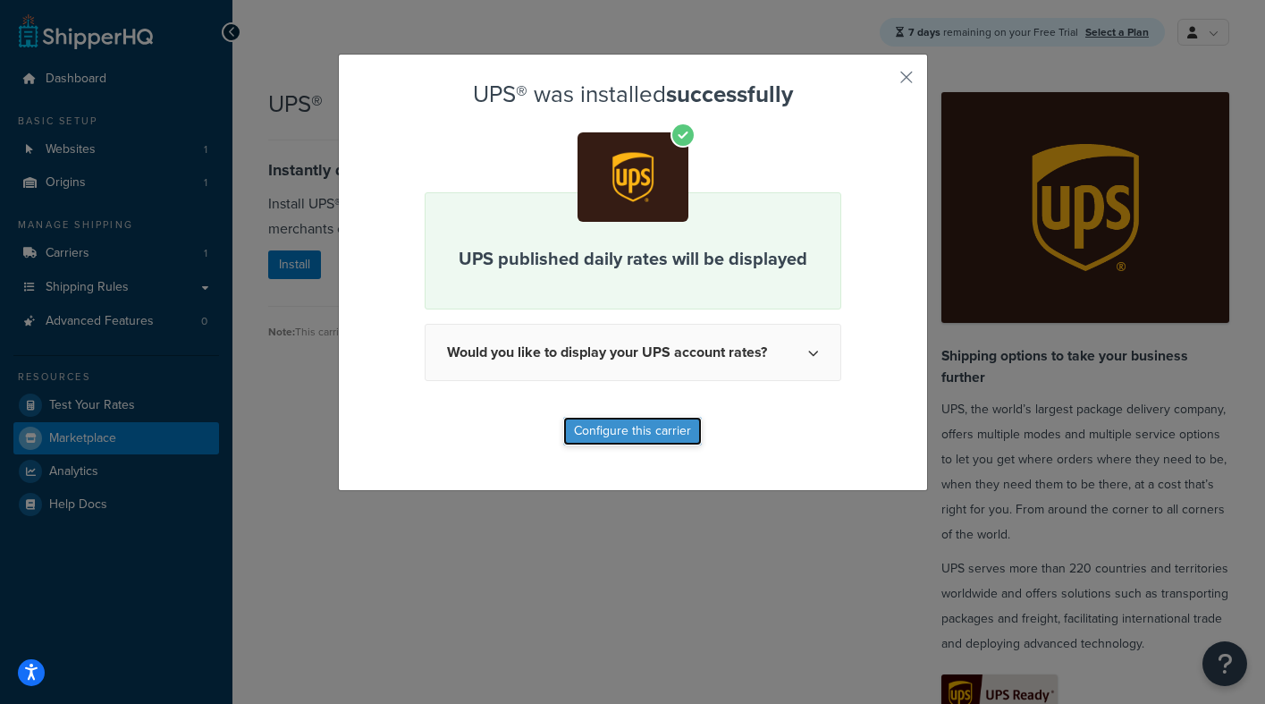
click at [647, 429] on button "Configure this carrier" at bounding box center [632, 431] width 139 height 29
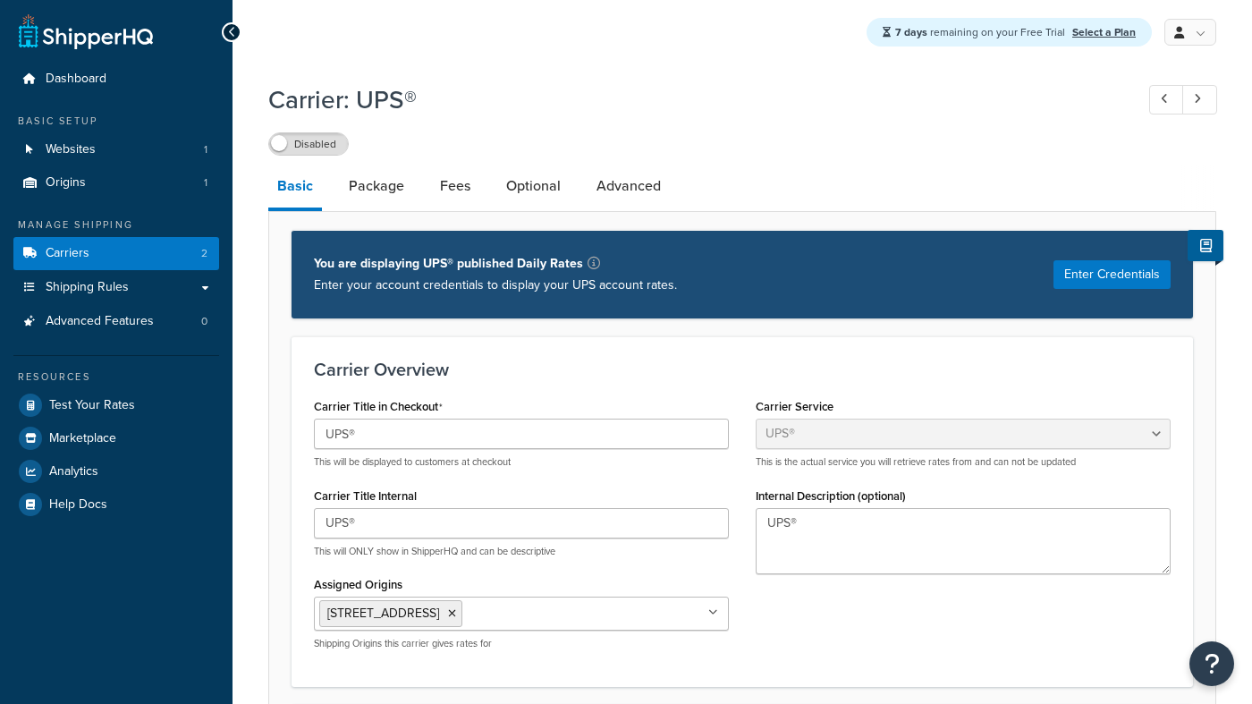
select select "ups"
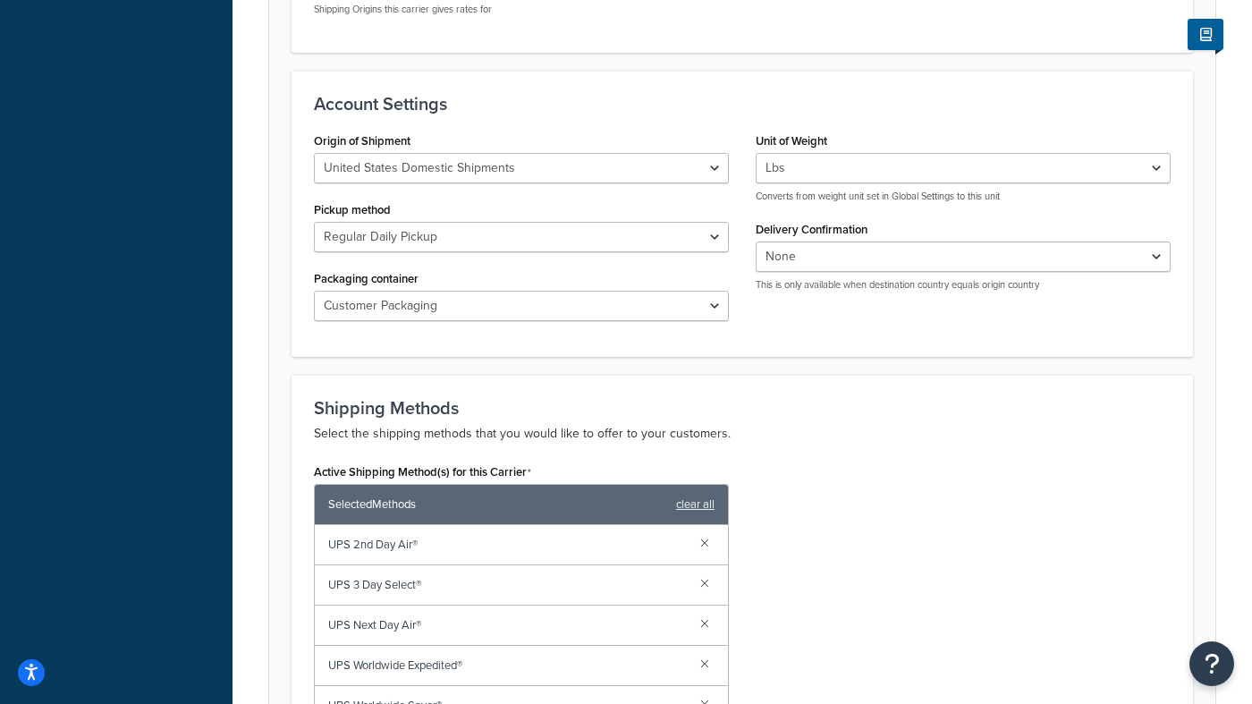
scroll to position [641, 0]
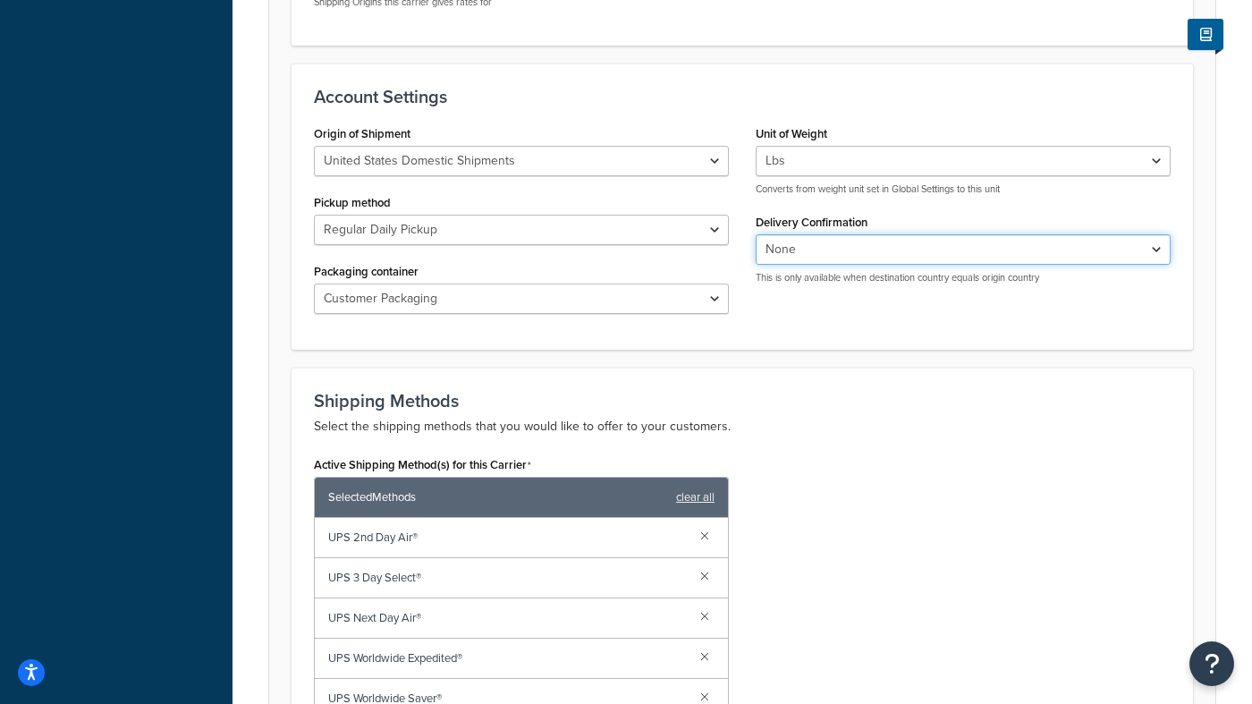
click at [1144, 242] on select "None Signature Required Adult Signature Required" at bounding box center [962, 249] width 415 height 30
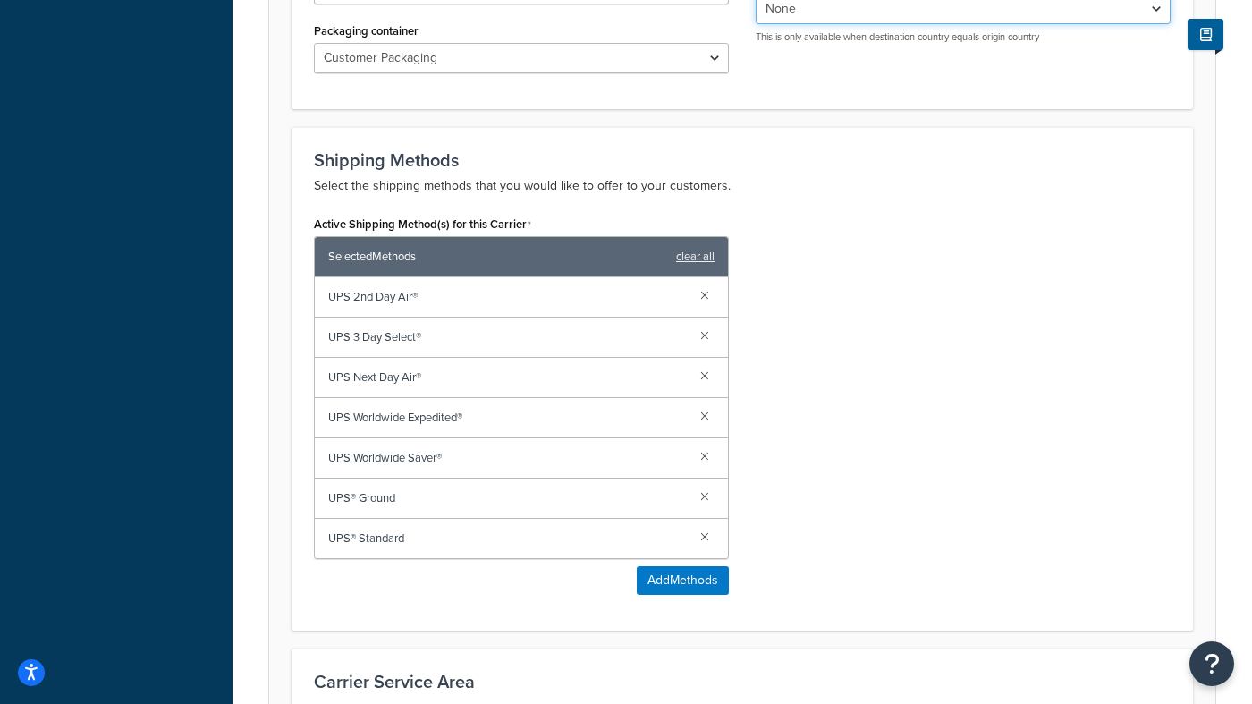
scroll to position [889, 0]
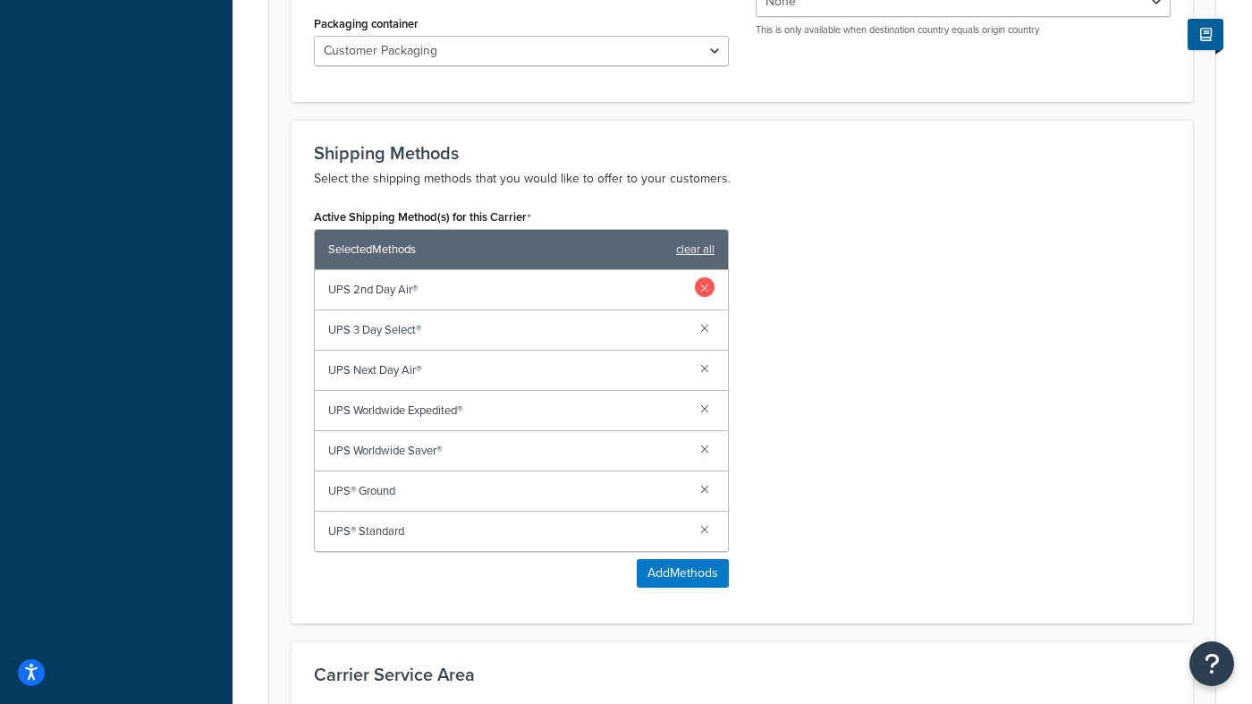
click at [704, 289] on link at bounding box center [705, 287] width 20 height 20
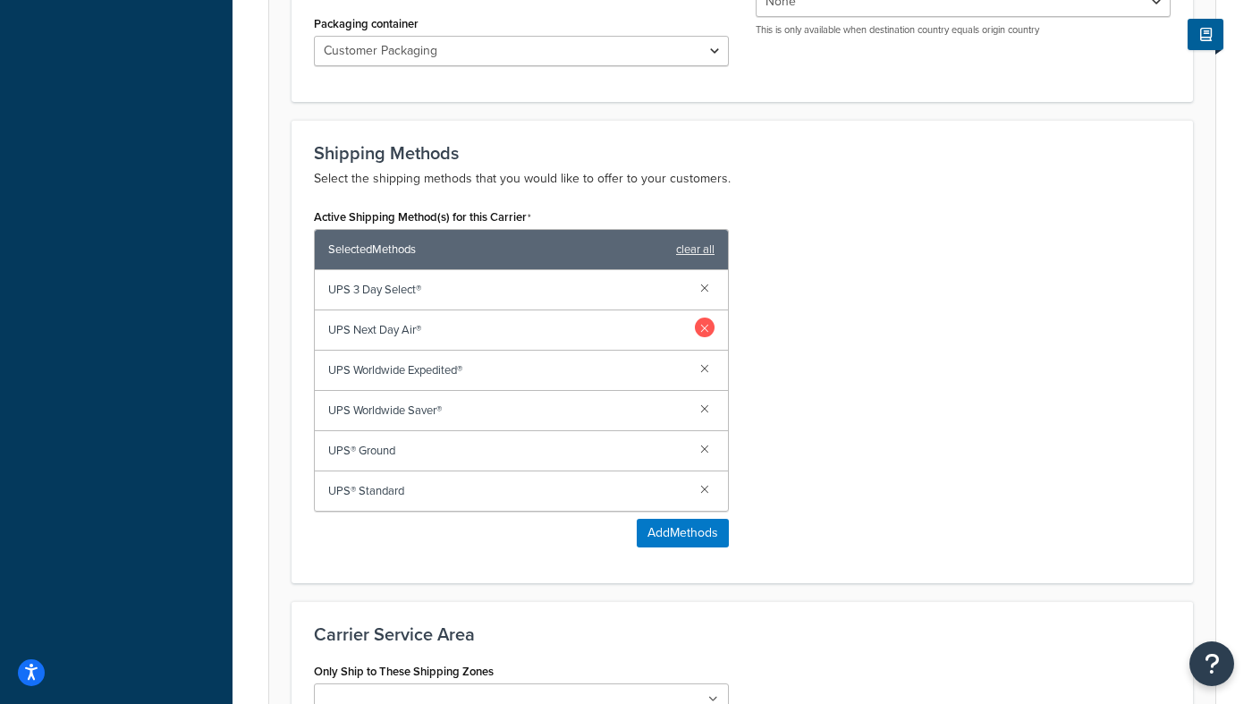
click at [703, 321] on link at bounding box center [705, 327] width 20 height 20
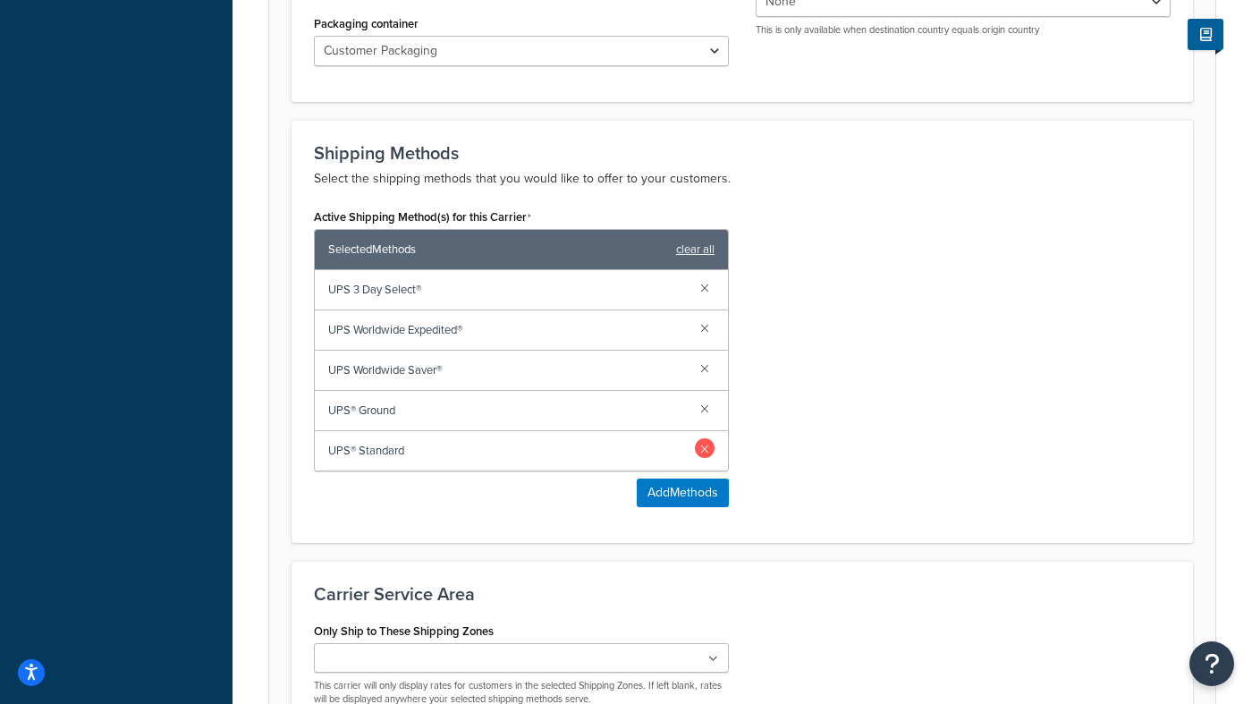
click at [704, 449] on link at bounding box center [705, 448] width 20 height 20
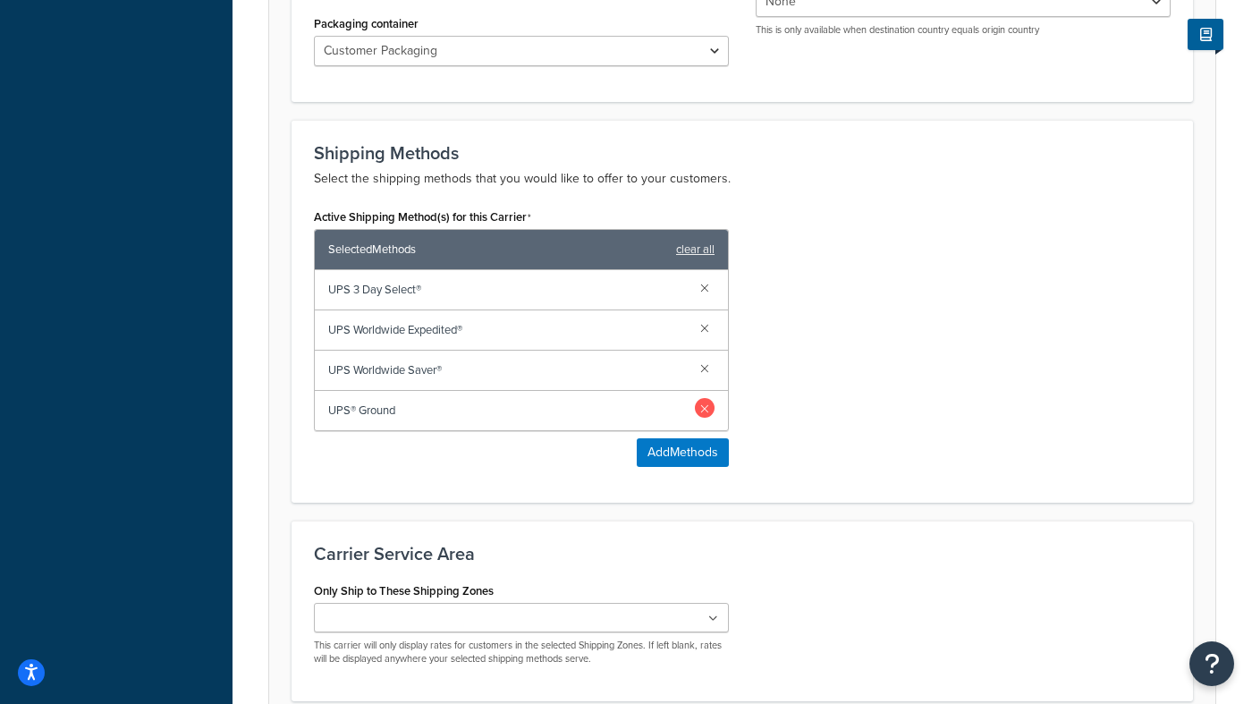
click at [700, 406] on link at bounding box center [705, 408] width 20 height 20
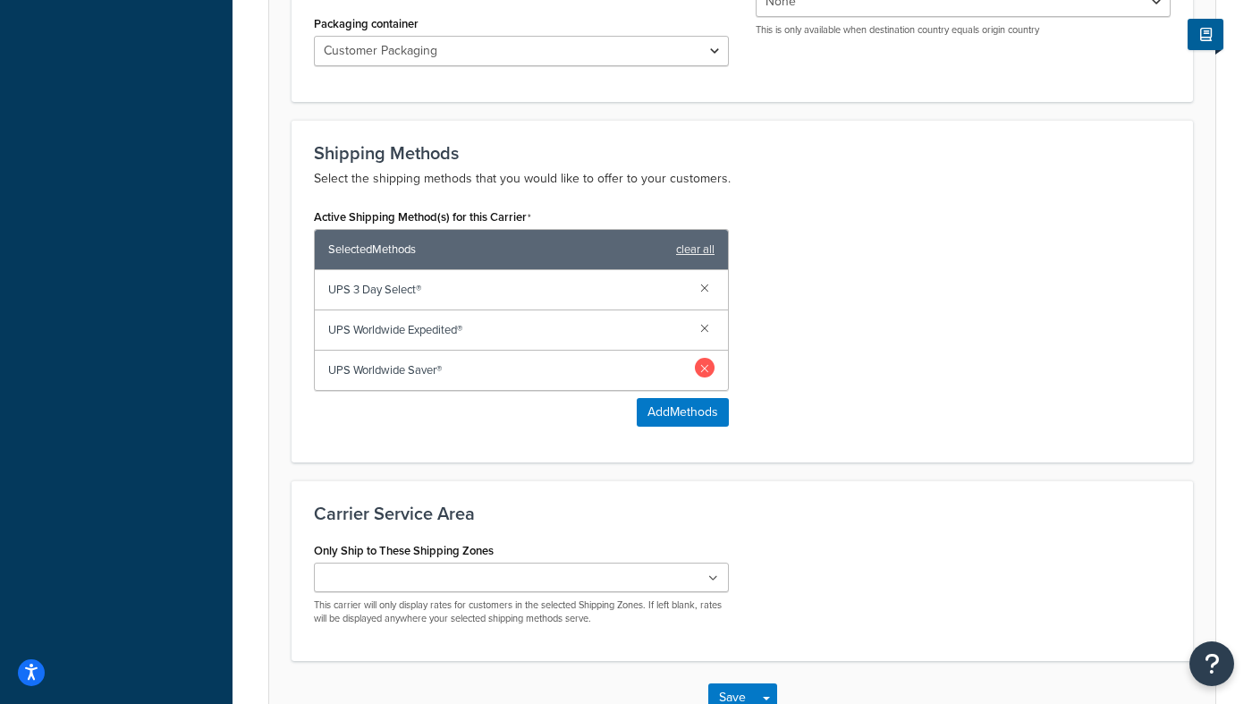
click at [708, 368] on link at bounding box center [705, 368] width 20 height 20
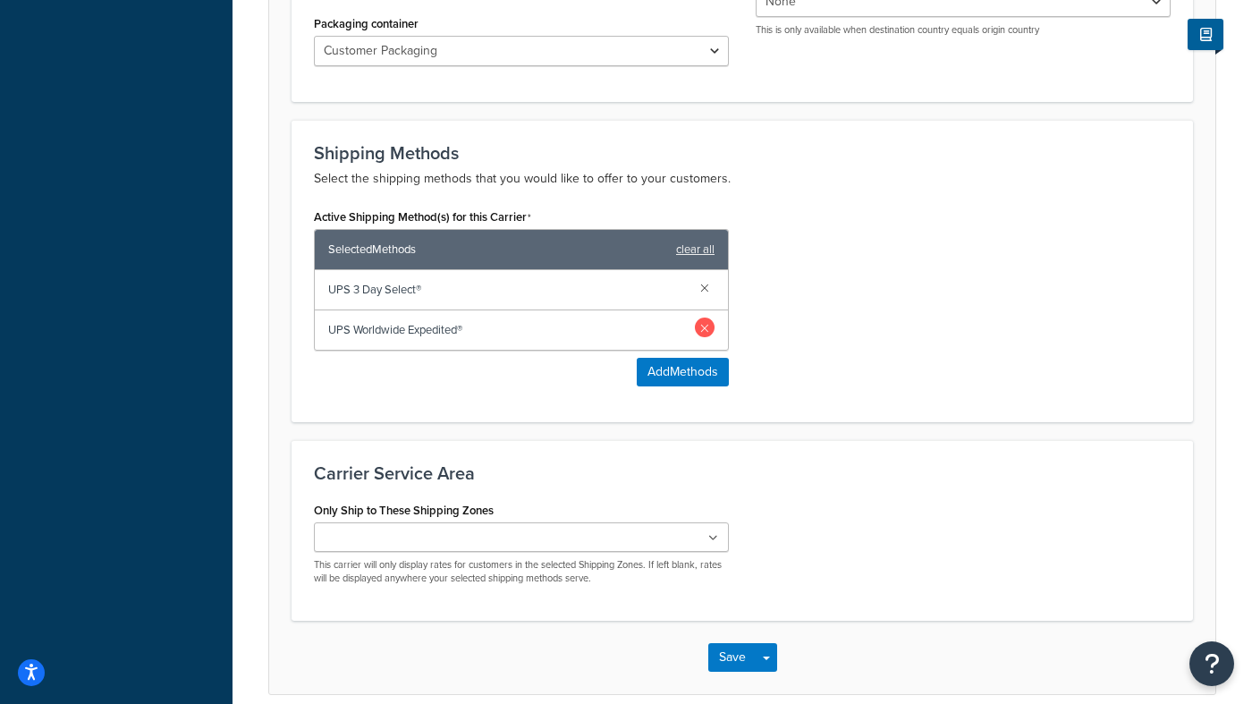
click at [701, 327] on link at bounding box center [705, 327] width 20 height 20
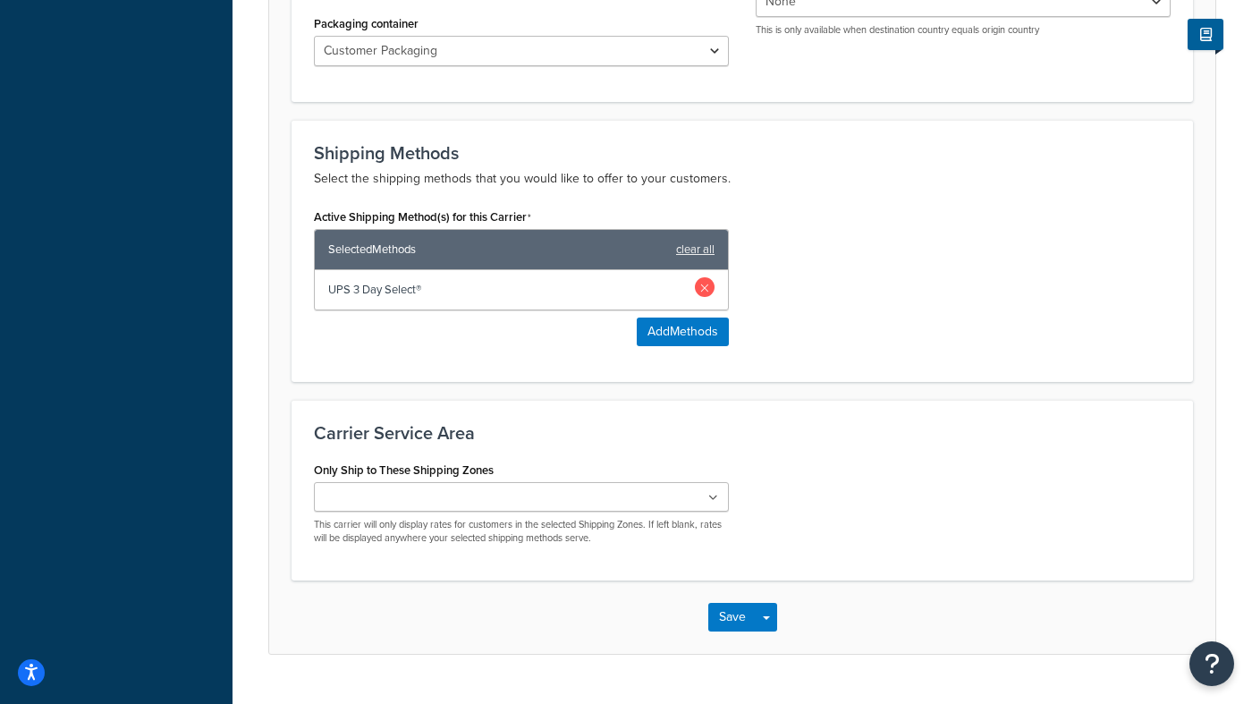
click at [707, 283] on link at bounding box center [705, 287] width 20 height 20
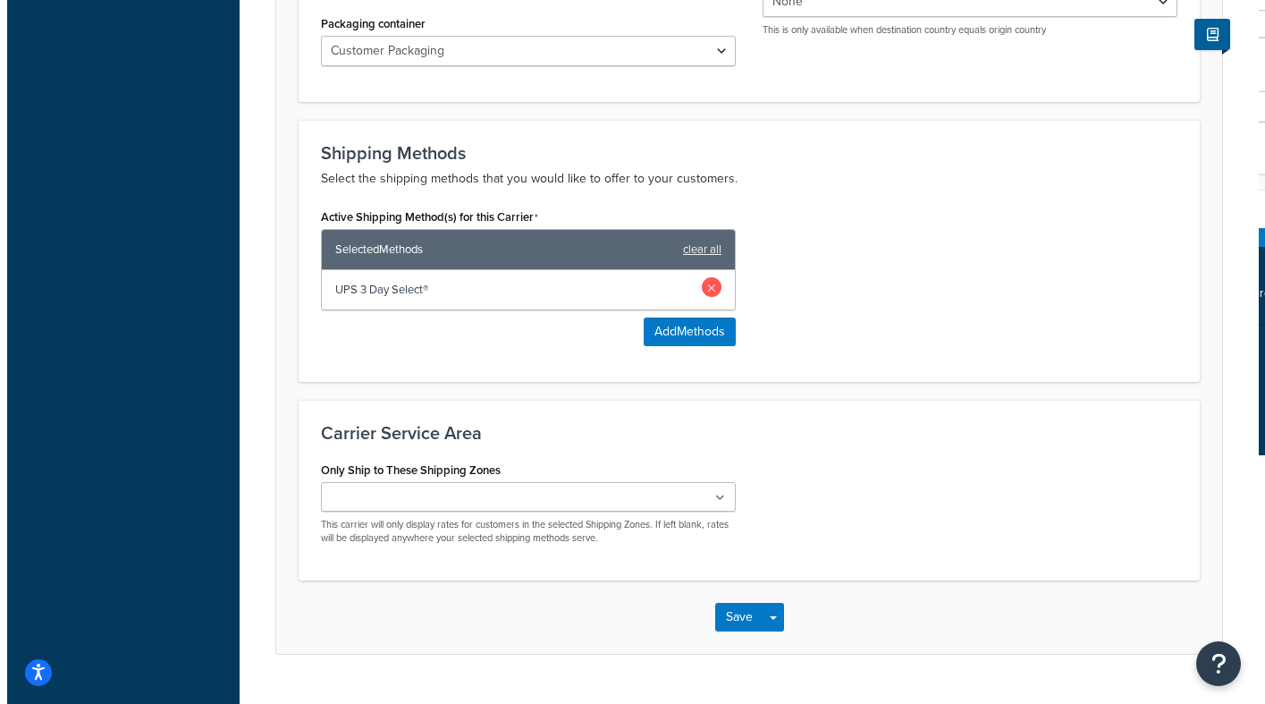
scroll to position [880, 0]
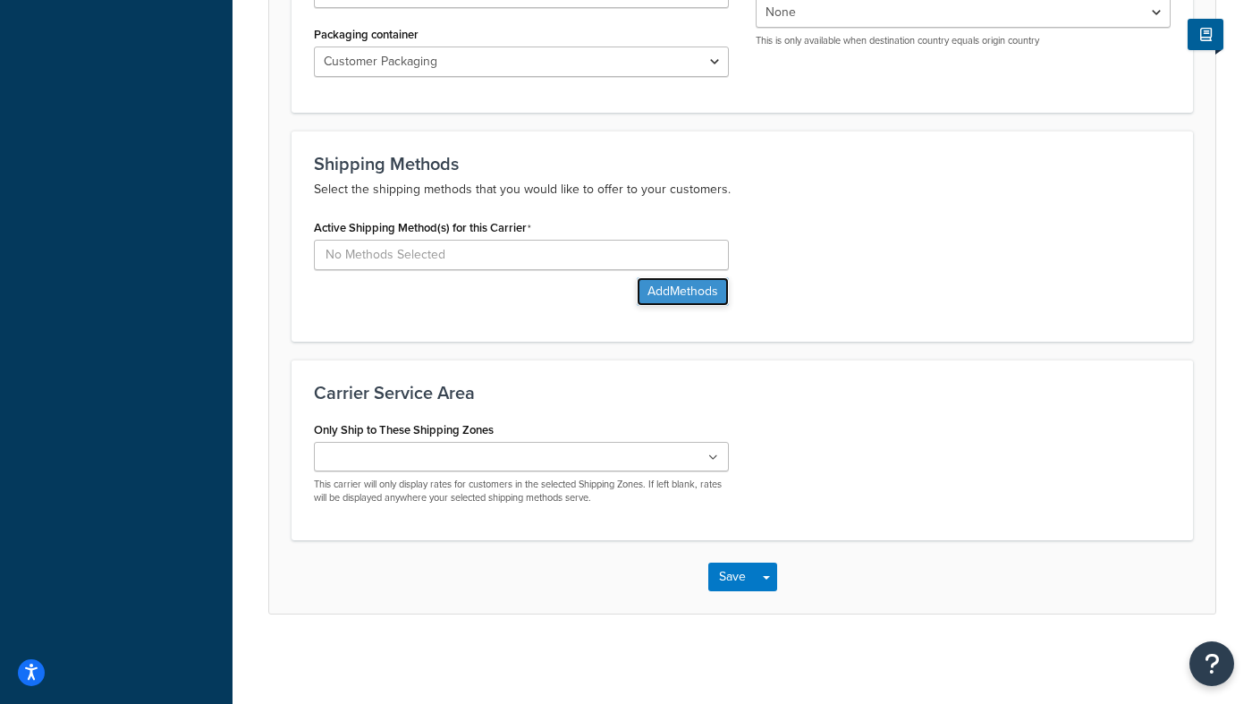
click at [700, 289] on button "Add Methods" at bounding box center [683, 291] width 92 height 29
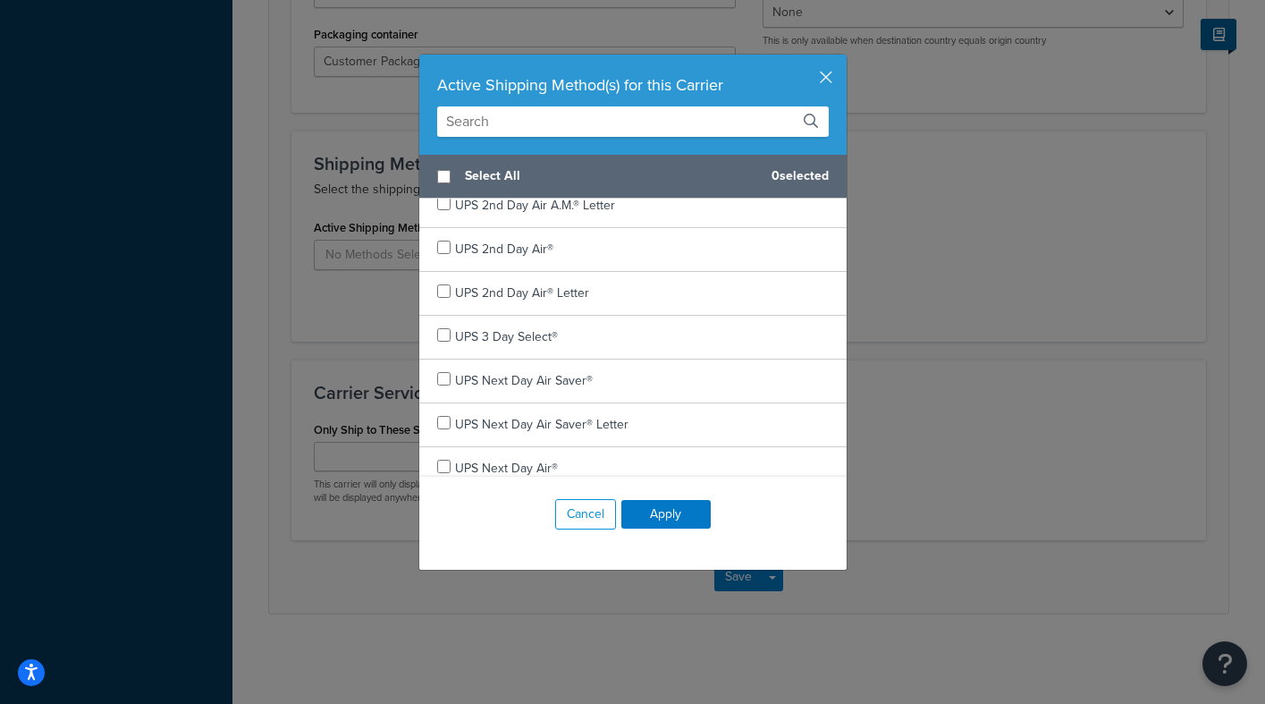
scroll to position [60, 0]
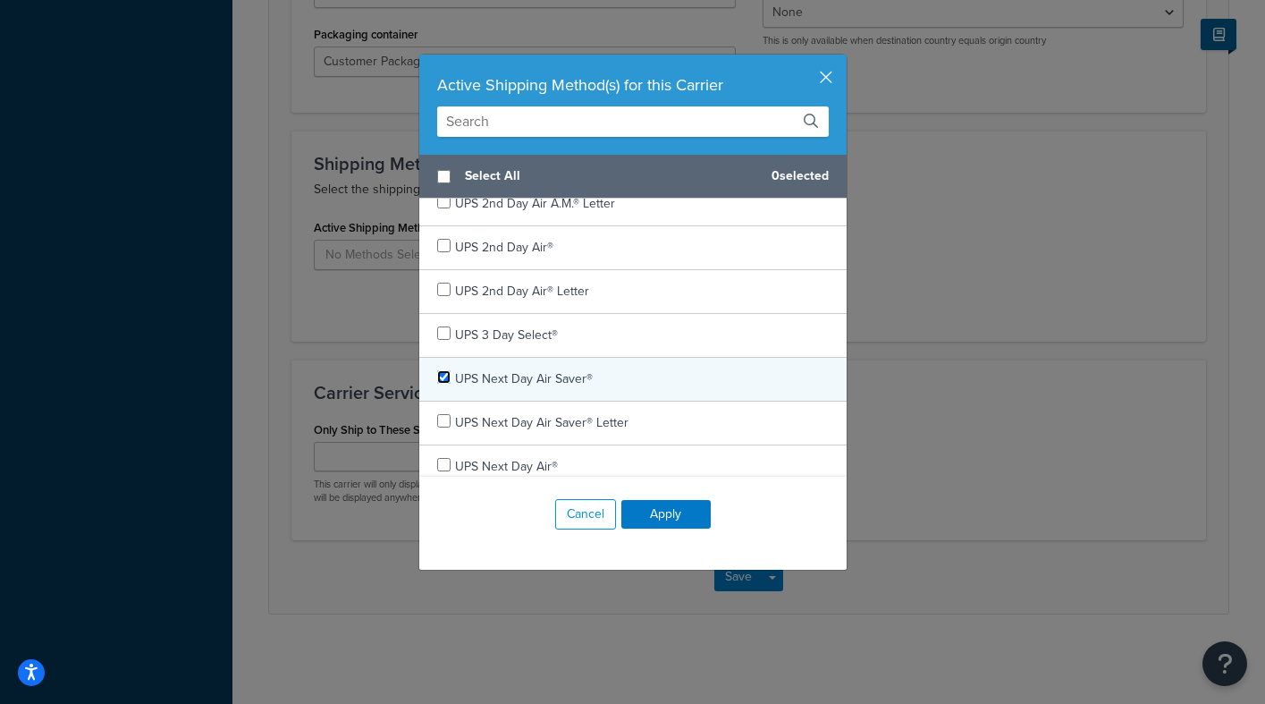
click at [437, 374] on input "checkbox" at bounding box center [443, 376] width 13 height 13
checkbox input "true"
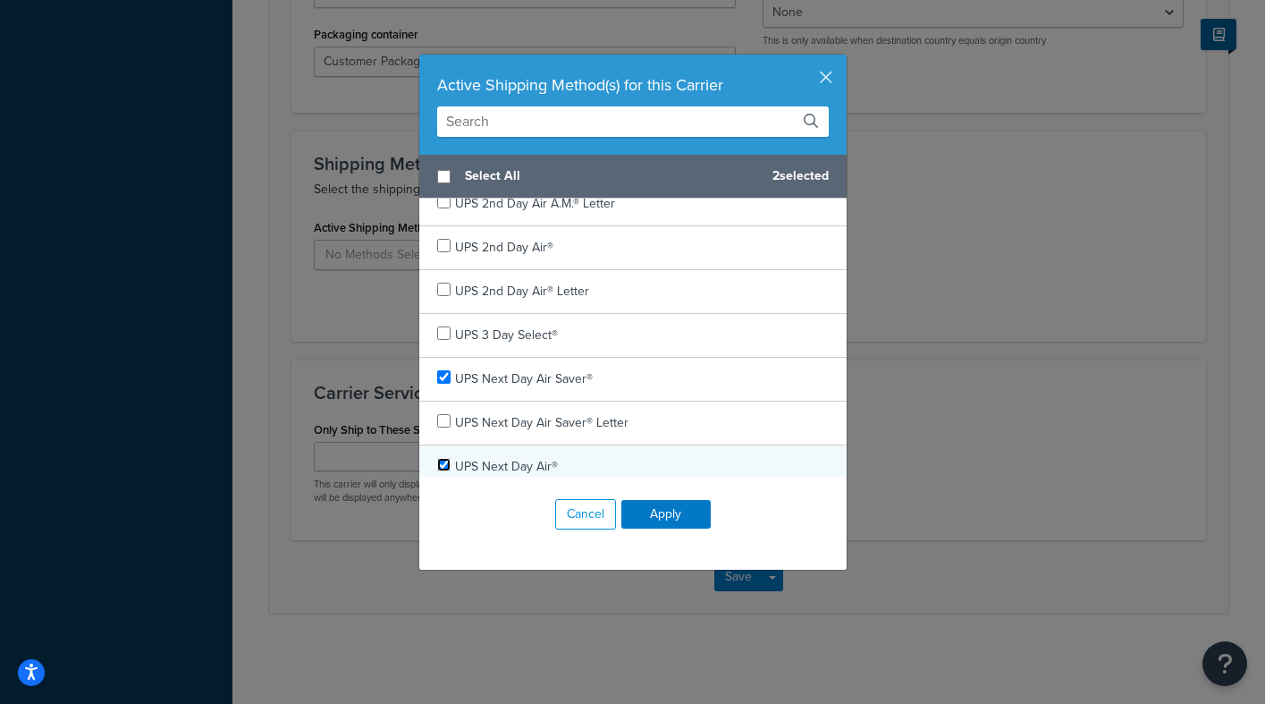
click at [439, 462] on input "checkbox" at bounding box center [443, 464] width 13 height 13
checkbox input "true"
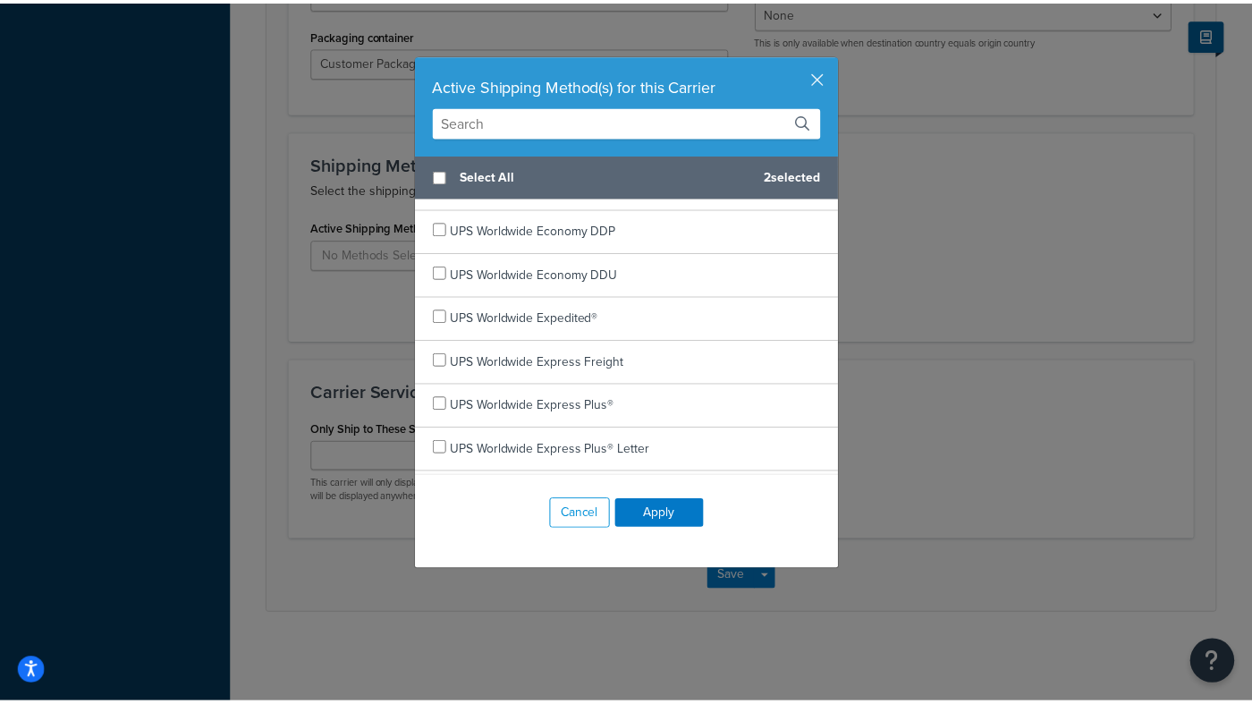
scroll to position [707, 0]
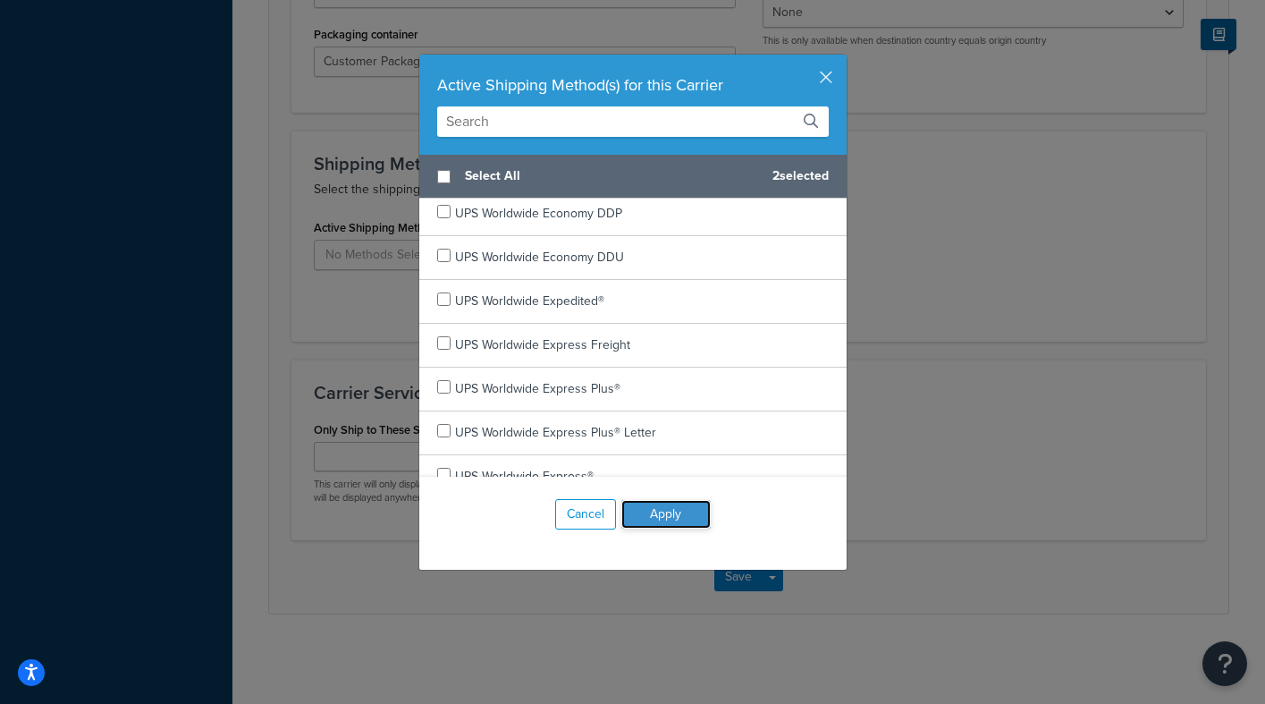
click at [677, 510] on button "Apply" at bounding box center [665, 514] width 89 height 29
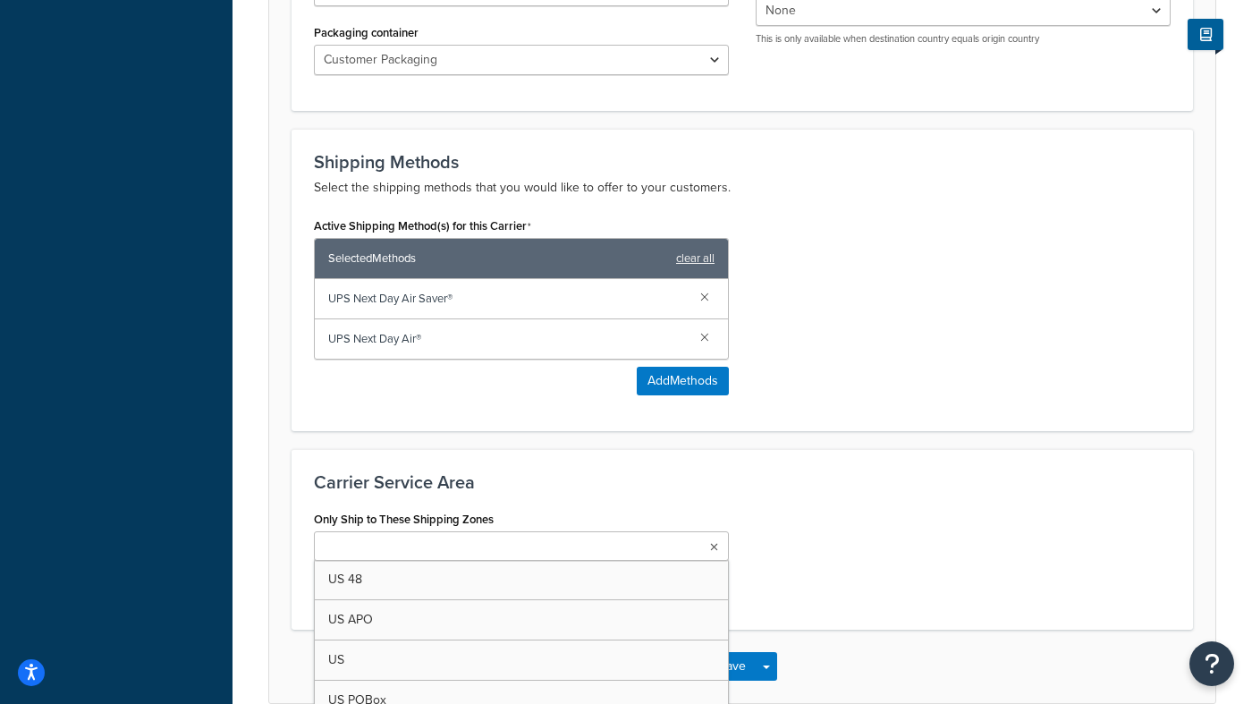
click at [676, 550] on ul at bounding box center [521, 546] width 415 height 30
click at [831, 615] on div "Carrier Service Area Only Ship to These Shipping Zones US 48 US APO US US POBox…" at bounding box center [741, 542] width 901 height 186
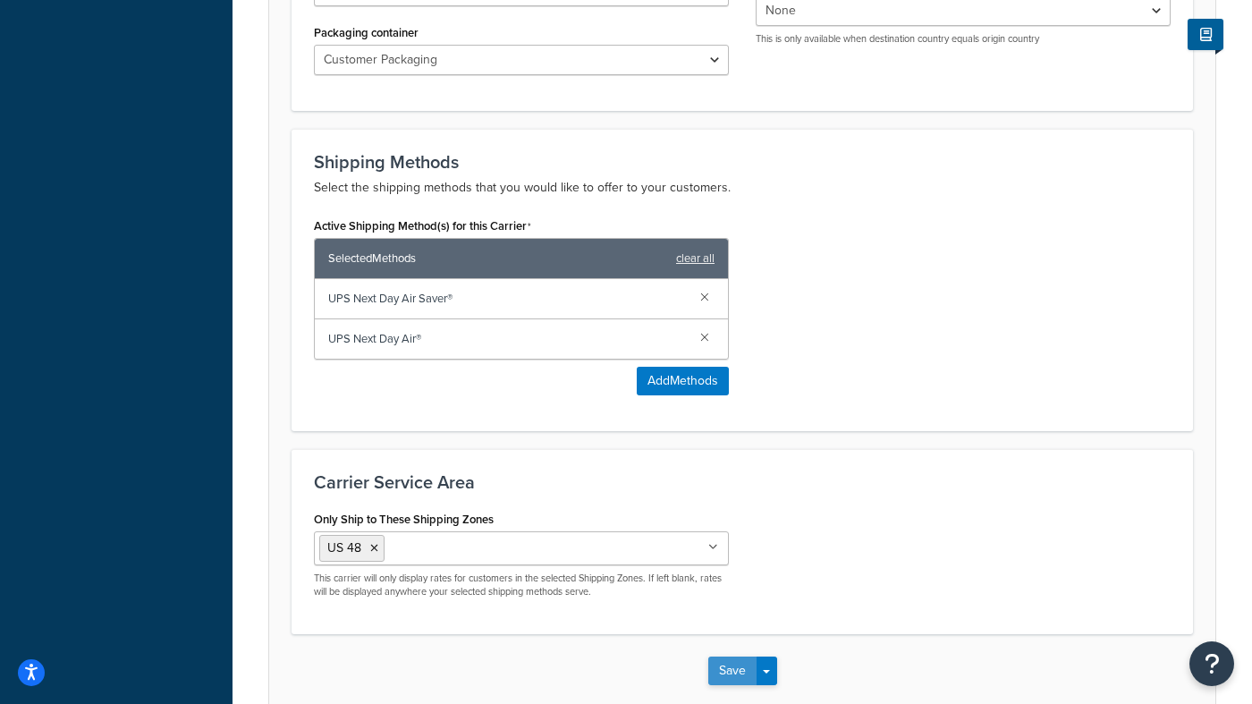
click at [745, 673] on button "Save" at bounding box center [732, 670] width 48 height 29
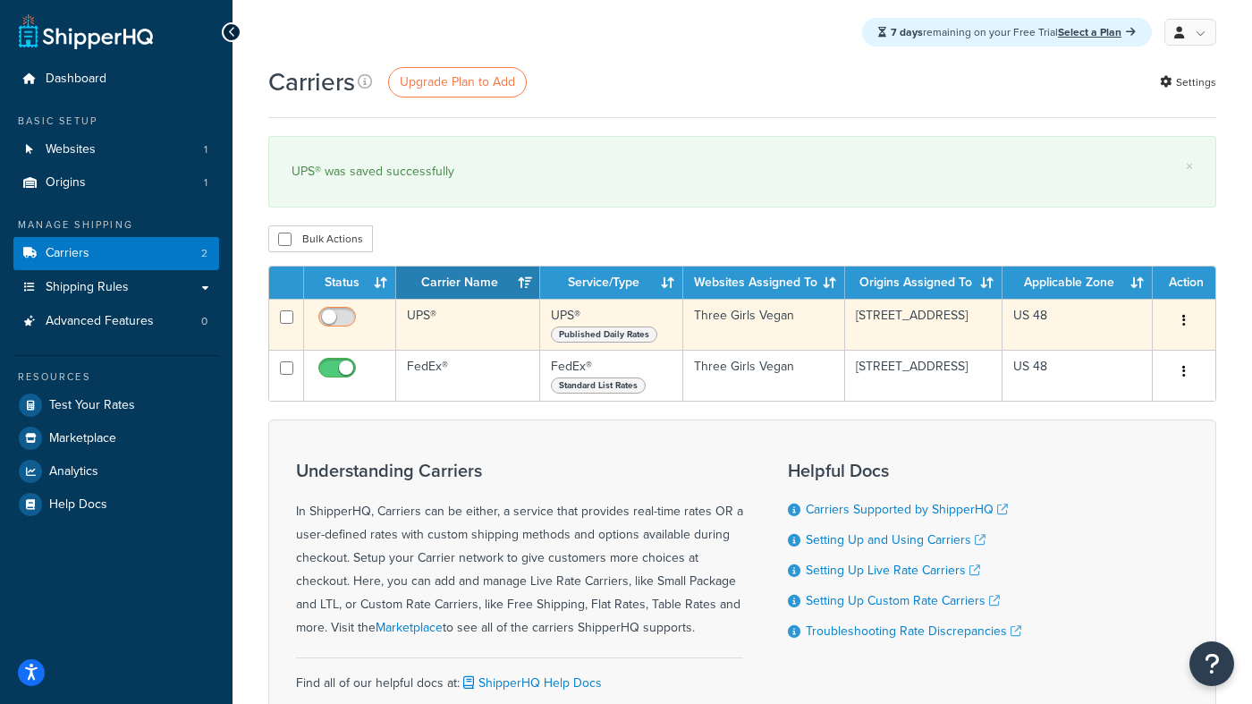
click at [329, 316] on input "checkbox" at bounding box center [339, 321] width 49 height 22
checkbox input "true"
click at [1183, 317] on icon "button" at bounding box center [1184, 320] width 4 height 13
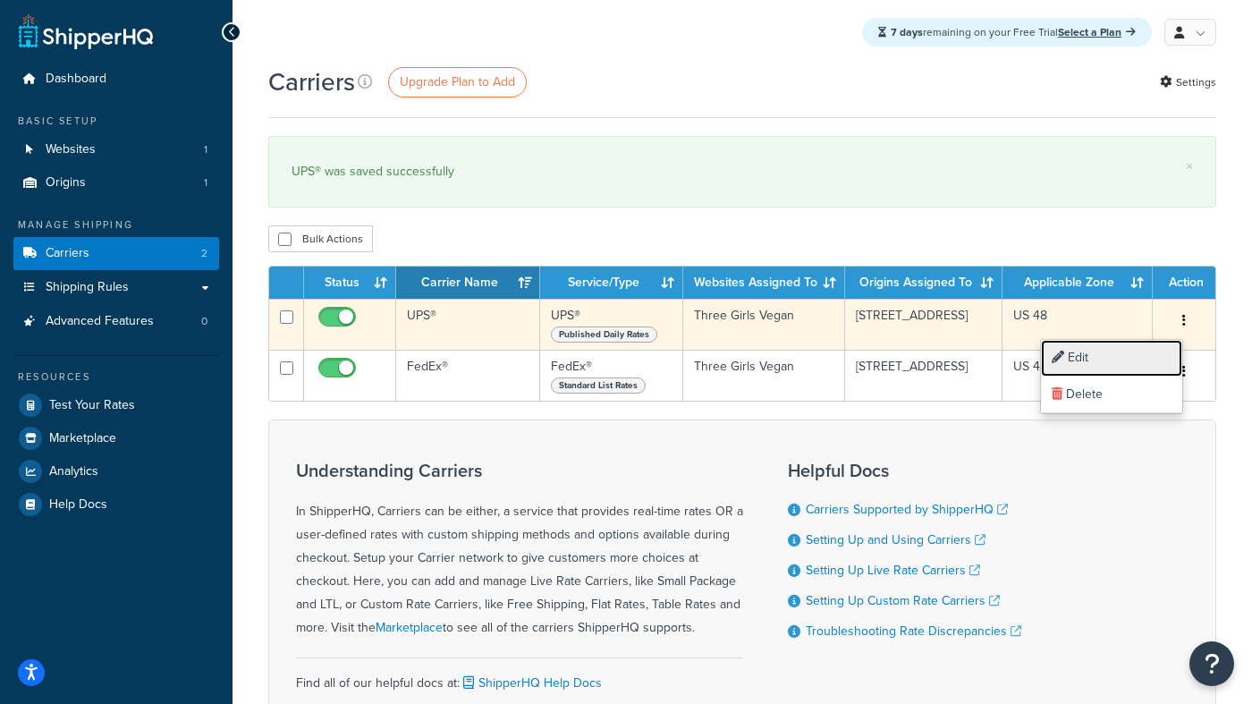
click at [1101, 357] on link "Edit" at bounding box center [1111, 358] width 141 height 37
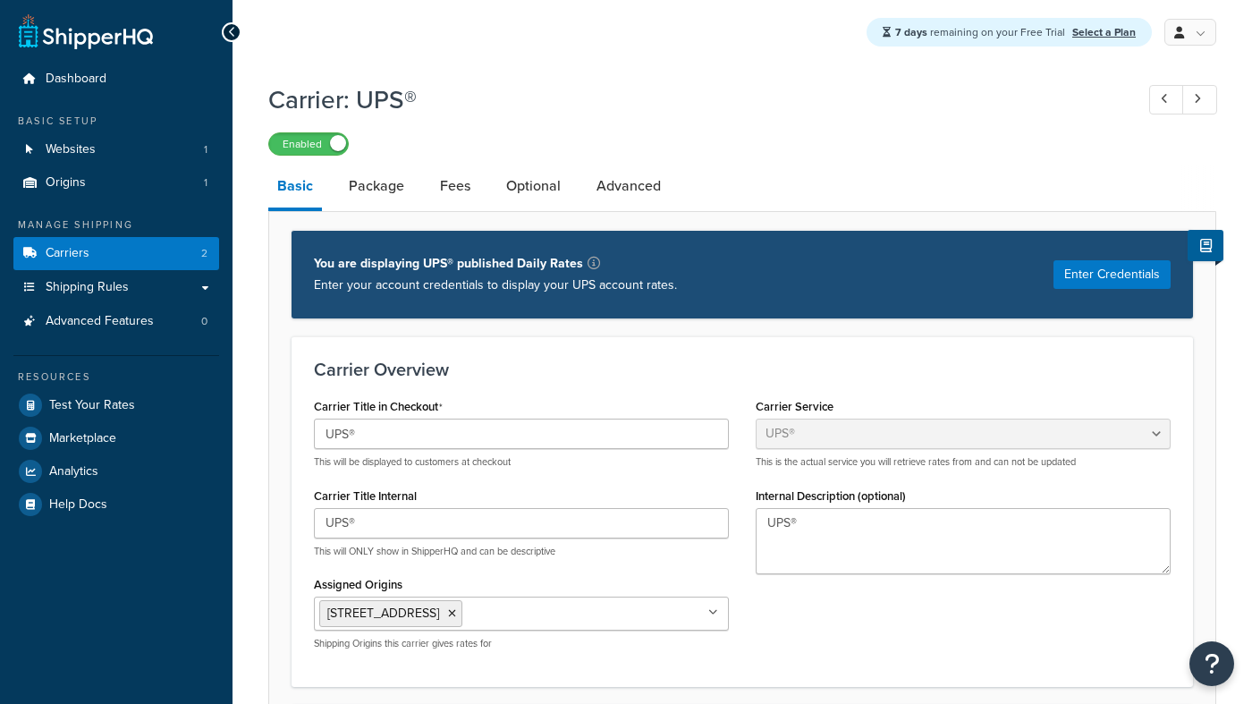
select select "ups"
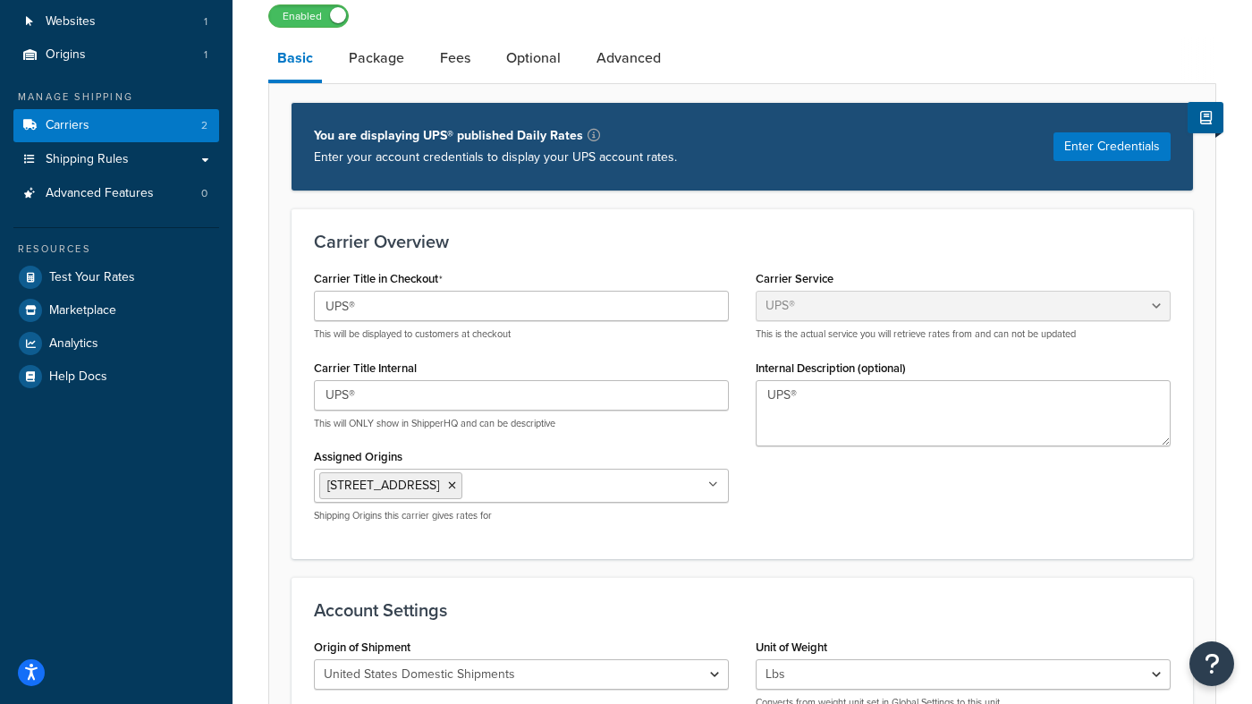
scroll to position [135, 0]
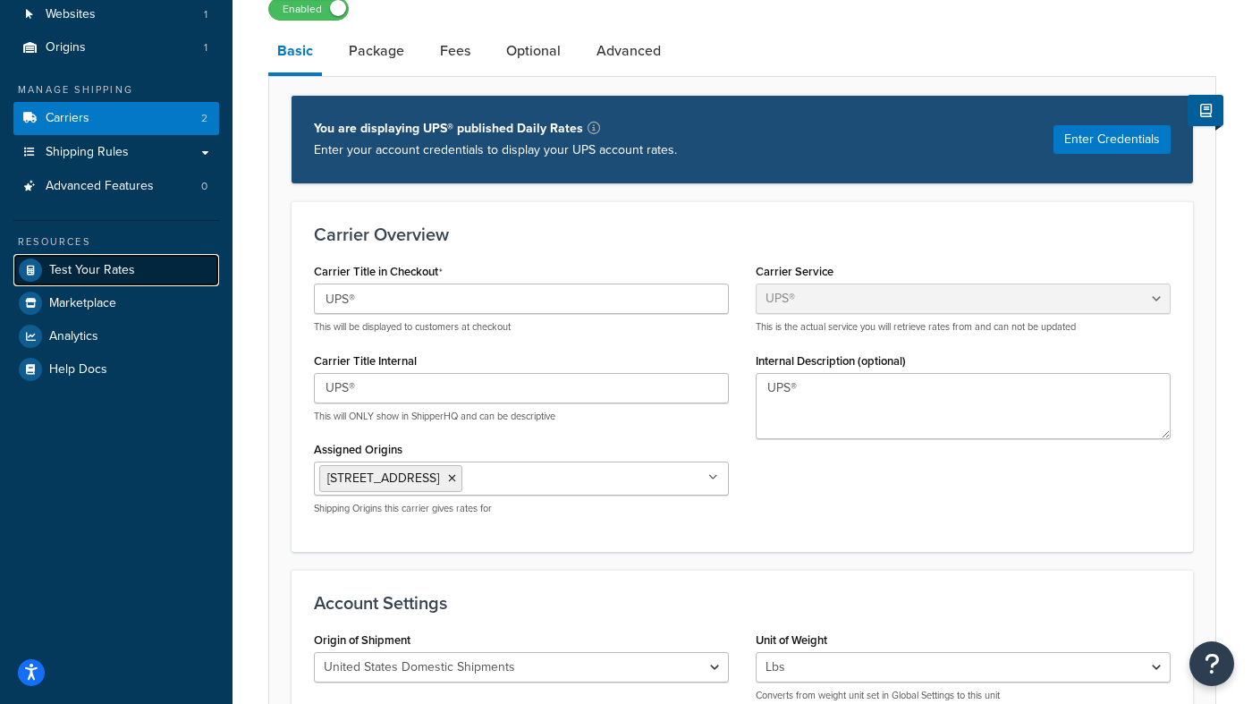
click at [126, 268] on span "Test Your Rates" at bounding box center [92, 270] width 86 height 15
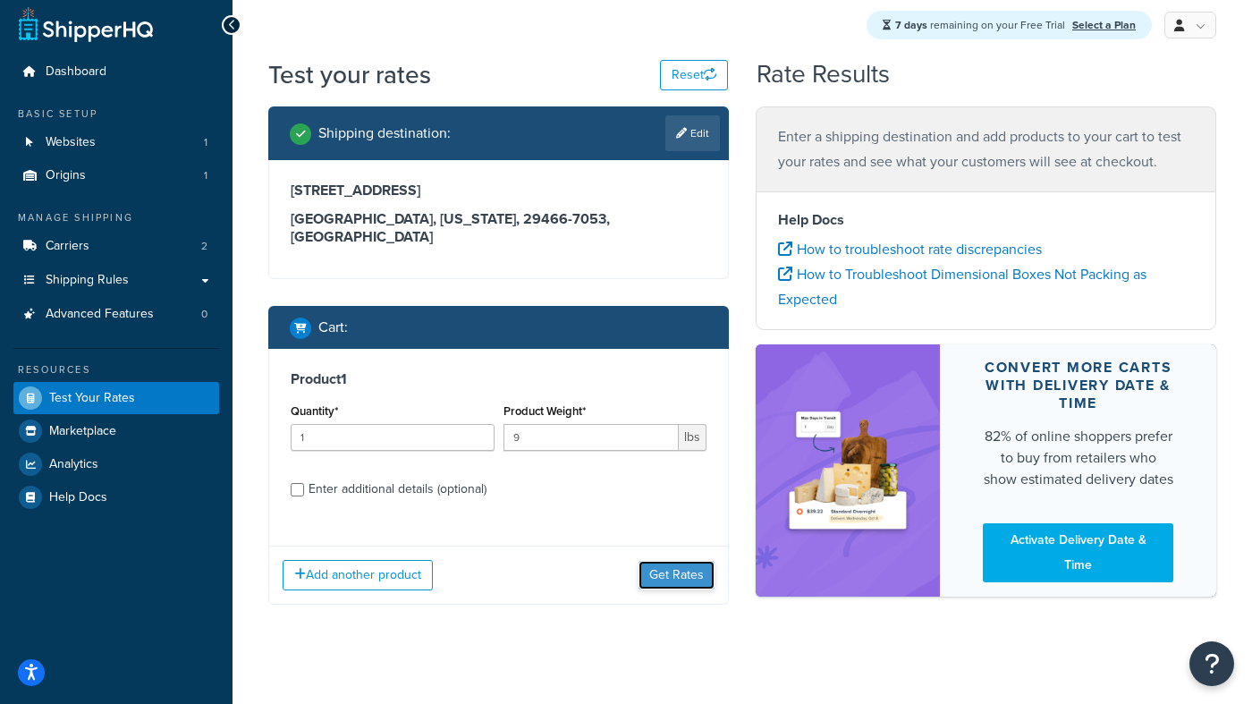
click at [670, 561] on button "Get Rates" at bounding box center [676, 575] width 76 height 29
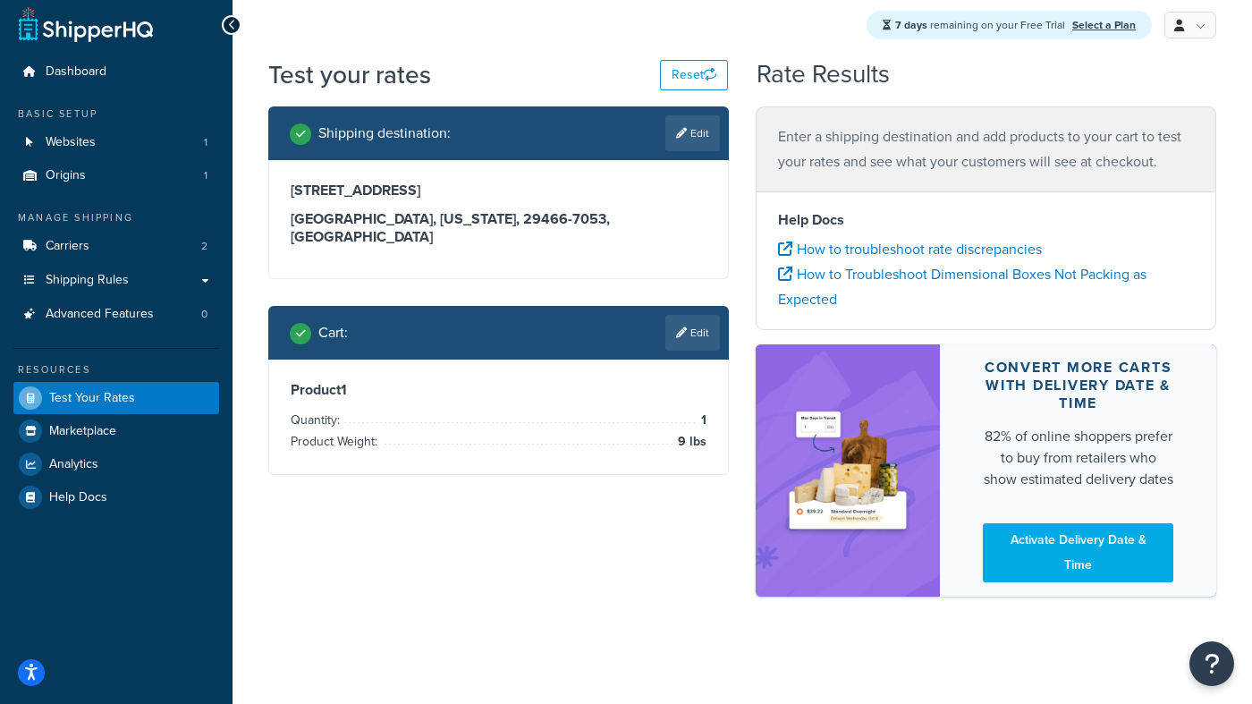
scroll to position [0, 0]
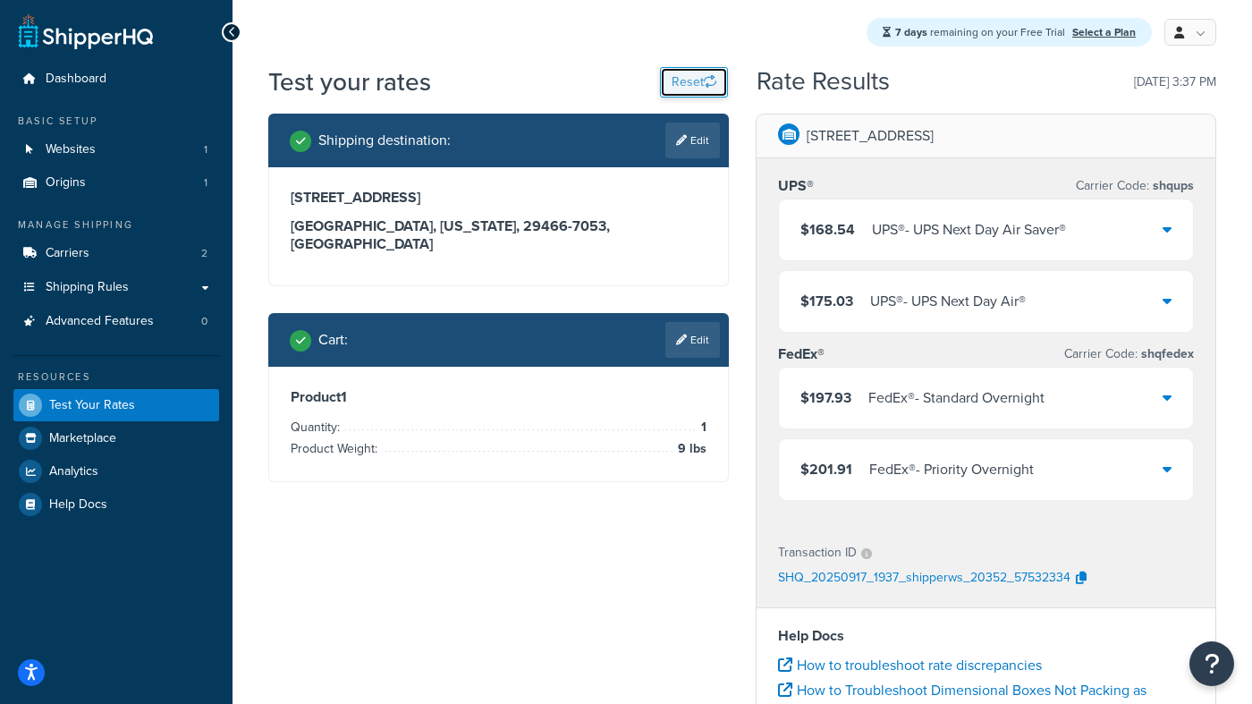
click at [688, 79] on button "Reset" at bounding box center [694, 82] width 68 height 30
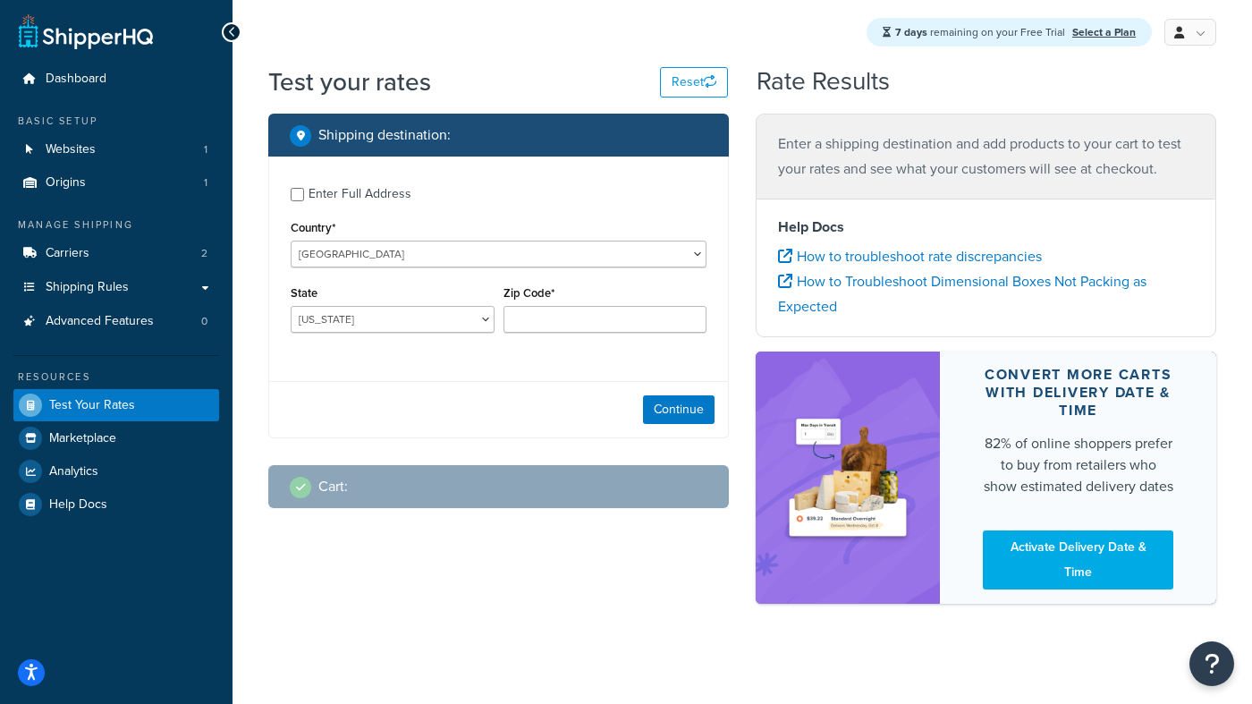
click at [561, 63] on div "7 days remaining on your Free Trial Select a Plan My Profile Billing Global Set…" at bounding box center [741, 32] width 1019 height 64
